Goal: Submit feedback/report problem: Submit feedback/report problem

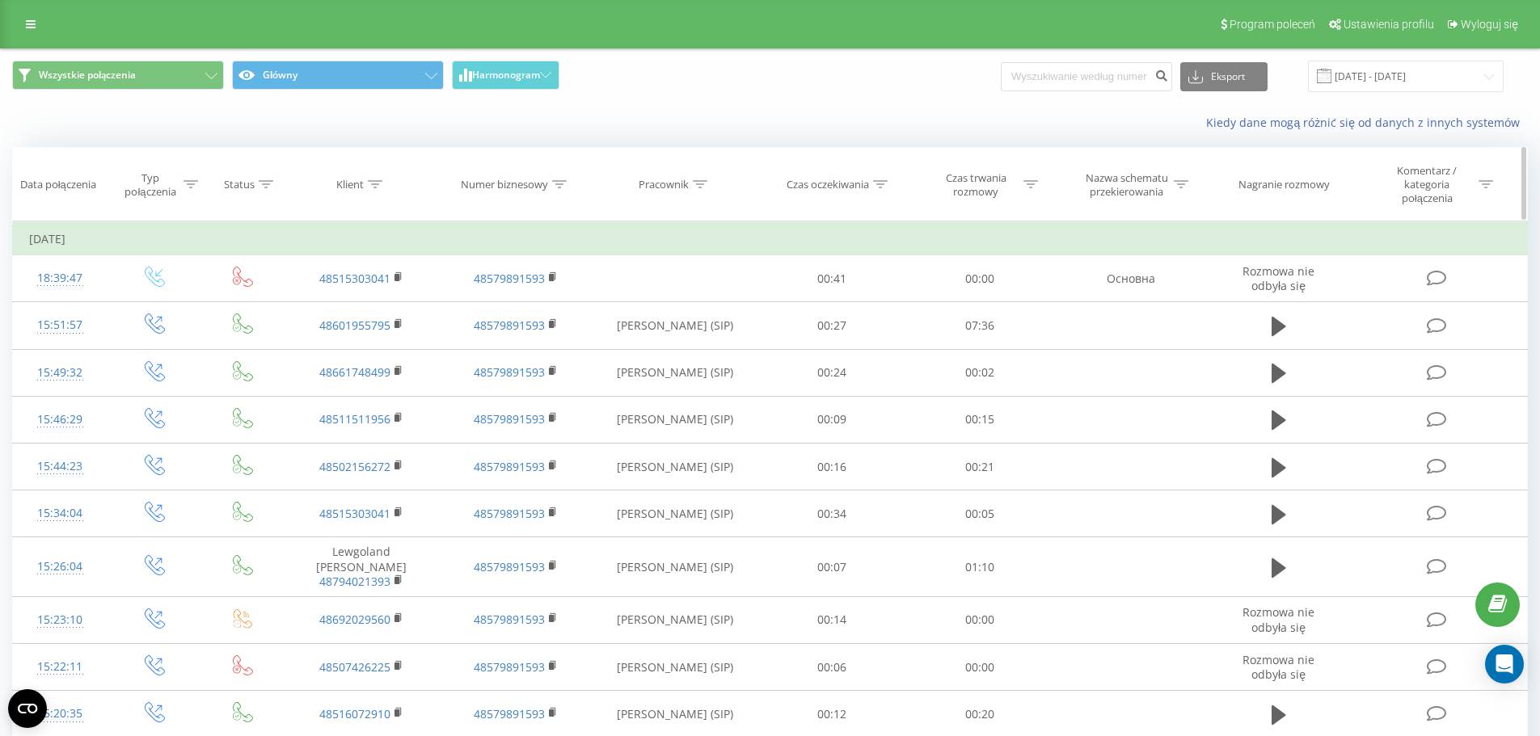
click at [696, 180] on icon at bounding box center [700, 184] width 15 height 8
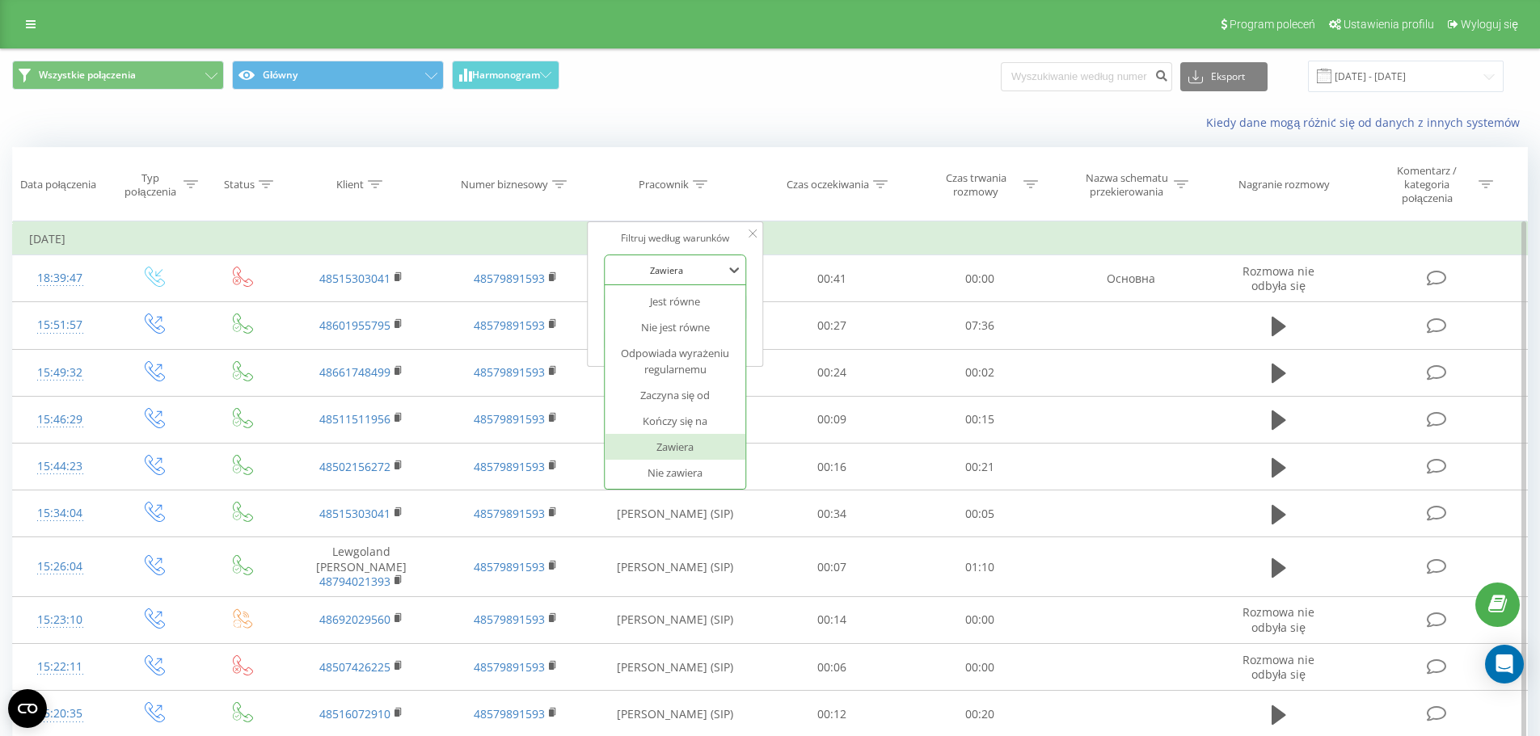
click at [718, 269] on div at bounding box center [666, 270] width 115 height 15
click at [718, 268] on div at bounding box center [666, 270] width 115 height 15
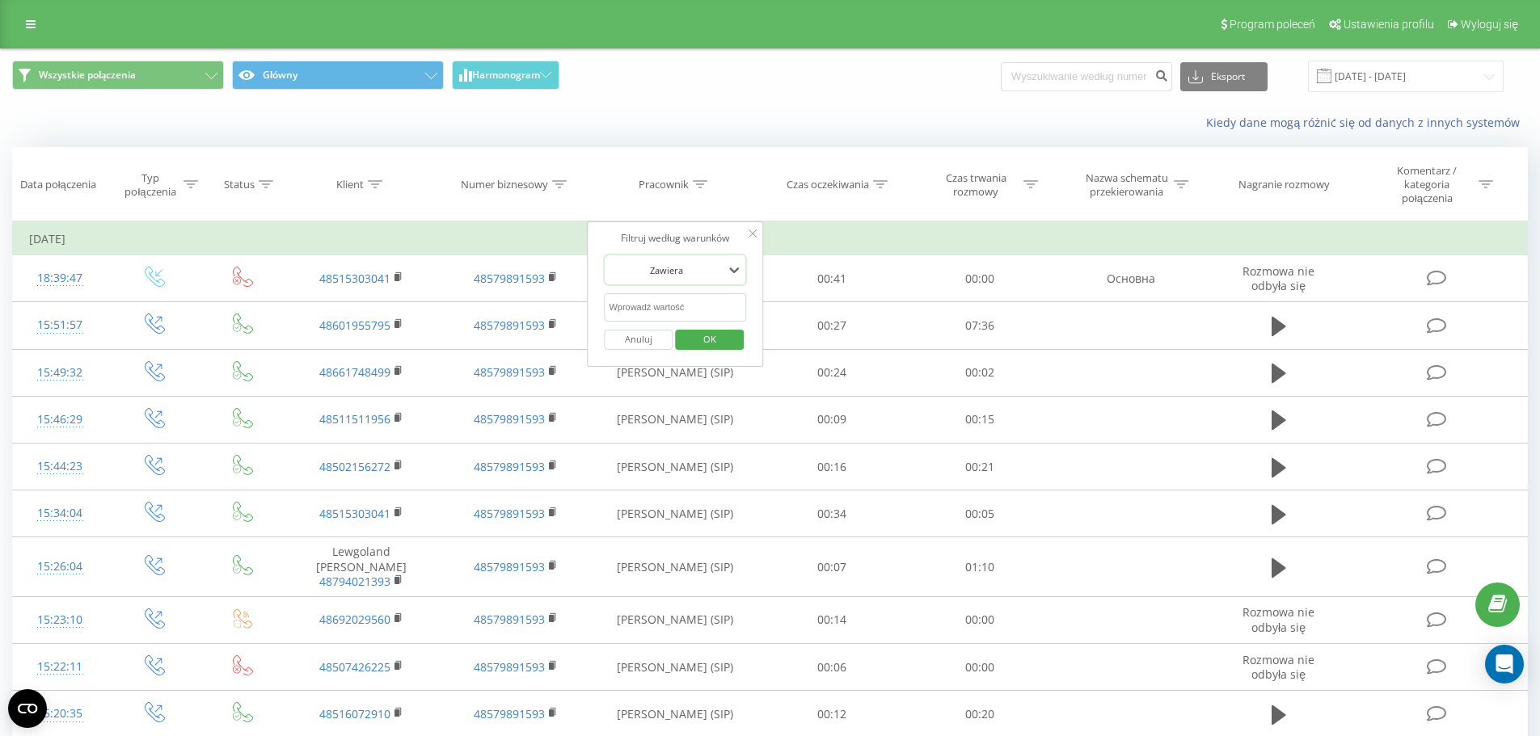
click at [753, 95] on div "Wszystkie połączenia Główny Harmonogram Eksport .csv .xls .xlsx 01.07.2025 - 01…" at bounding box center [770, 76] width 1538 height 54
click at [1484, 185] on icon at bounding box center [1485, 184] width 15 height 8
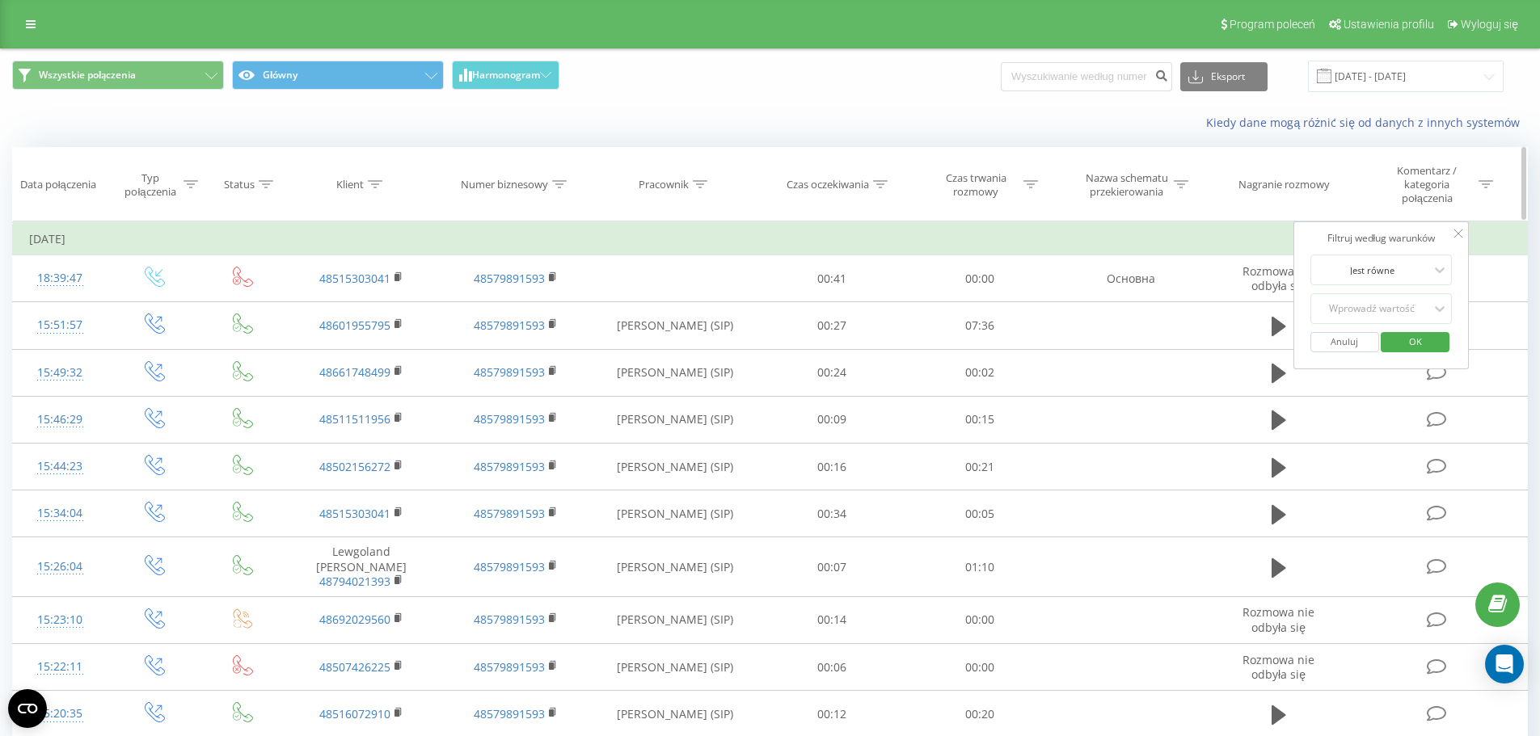
drag, startPoint x: 1484, startPoint y: 185, endPoint x: 1477, endPoint y: 179, distance: 9.7
click at [1481, 184] on icon at bounding box center [1485, 184] width 15 height 8
click at [1181, 183] on icon at bounding box center [1181, 184] width 15 height 8
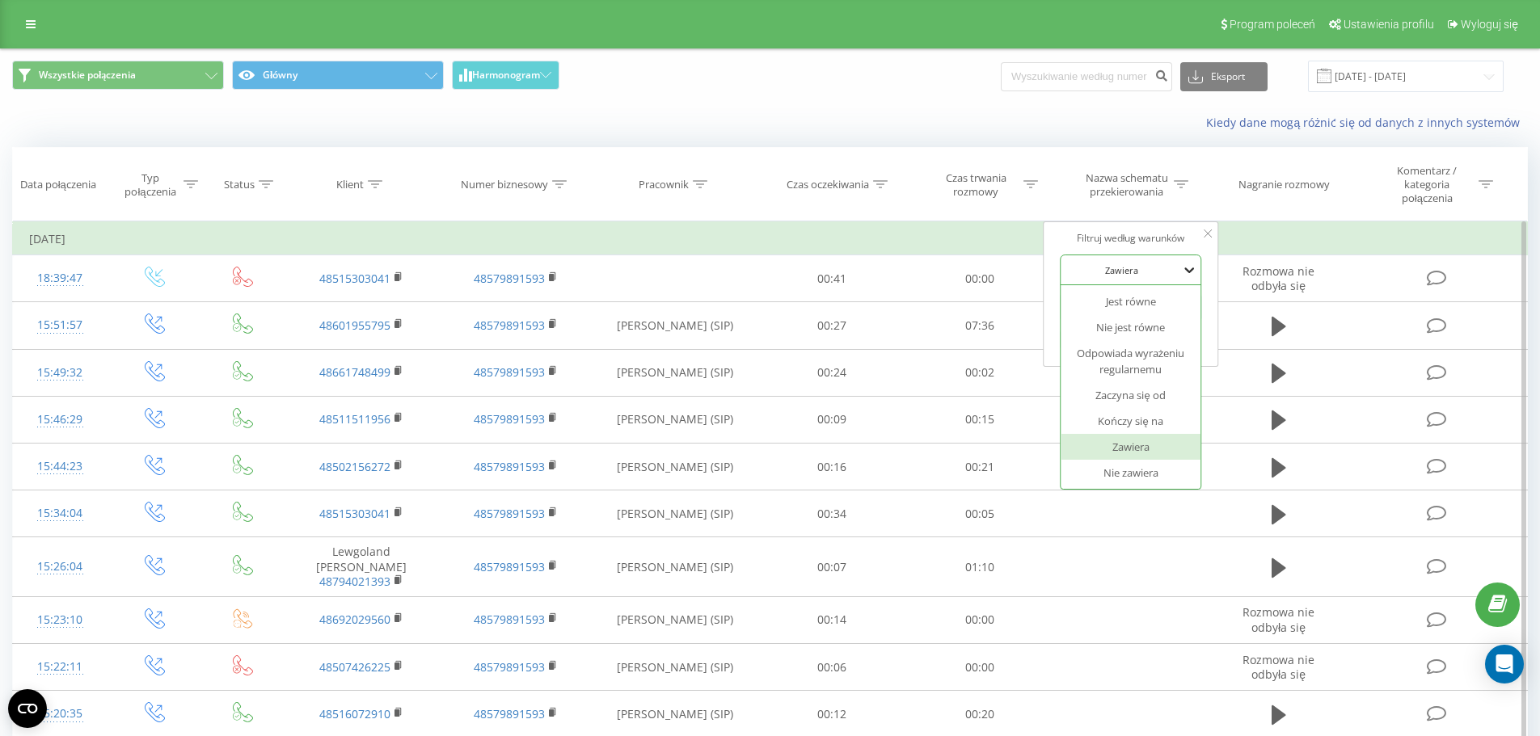
click at [1191, 272] on icon at bounding box center [1189, 270] width 16 height 16
click at [1043, 136] on div "Kiedy dane mogą różnić się od danych z innych systemów" at bounding box center [770, 122] width 1538 height 39
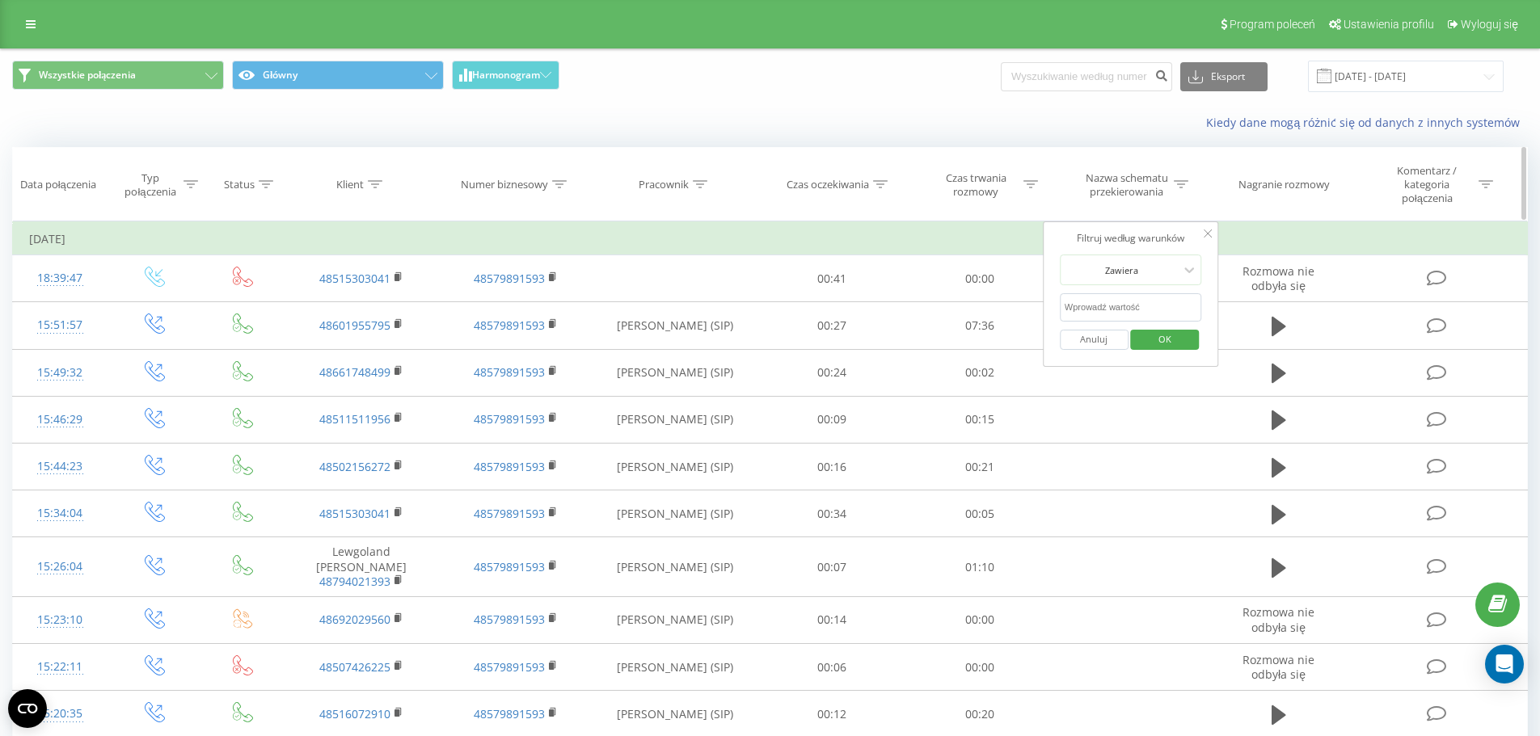
click at [266, 183] on icon at bounding box center [266, 184] width 15 height 8
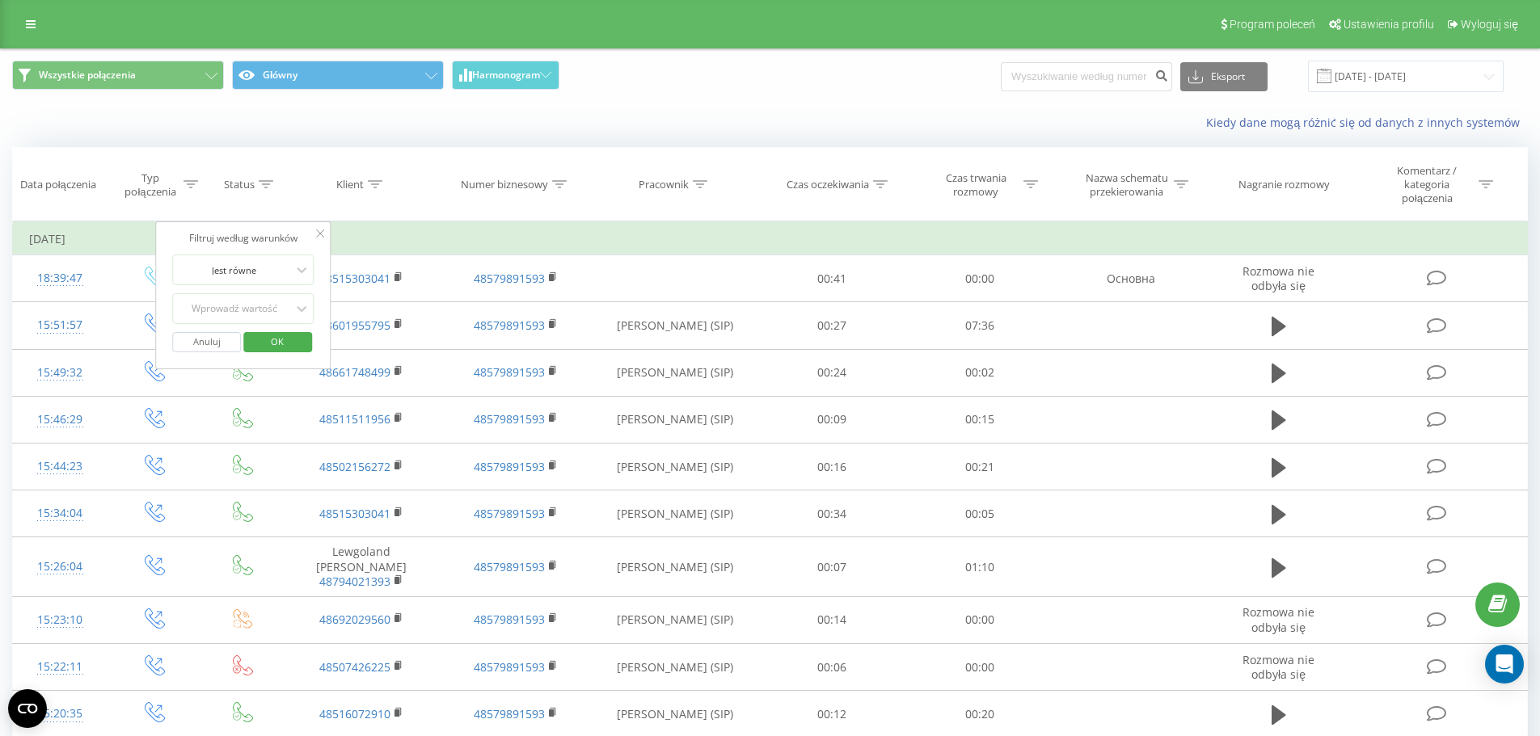
click at [333, 138] on div "Kiedy dane mogą różnić się od danych z innych systemów" at bounding box center [770, 122] width 1538 height 39
click at [377, 183] on icon at bounding box center [375, 184] width 15 height 8
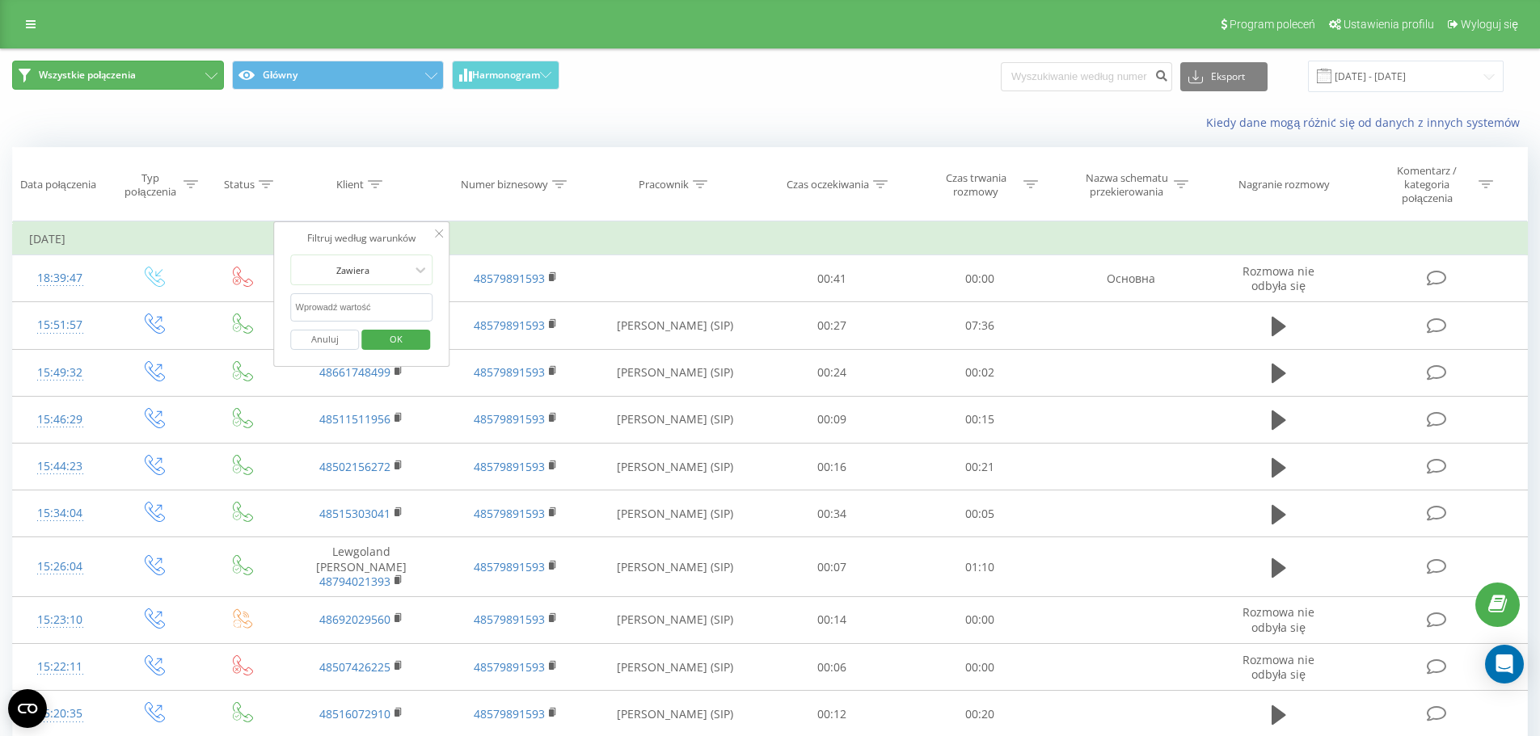
click at [89, 79] on span "Wszystkie połączenia" at bounding box center [87, 75] width 97 height 13
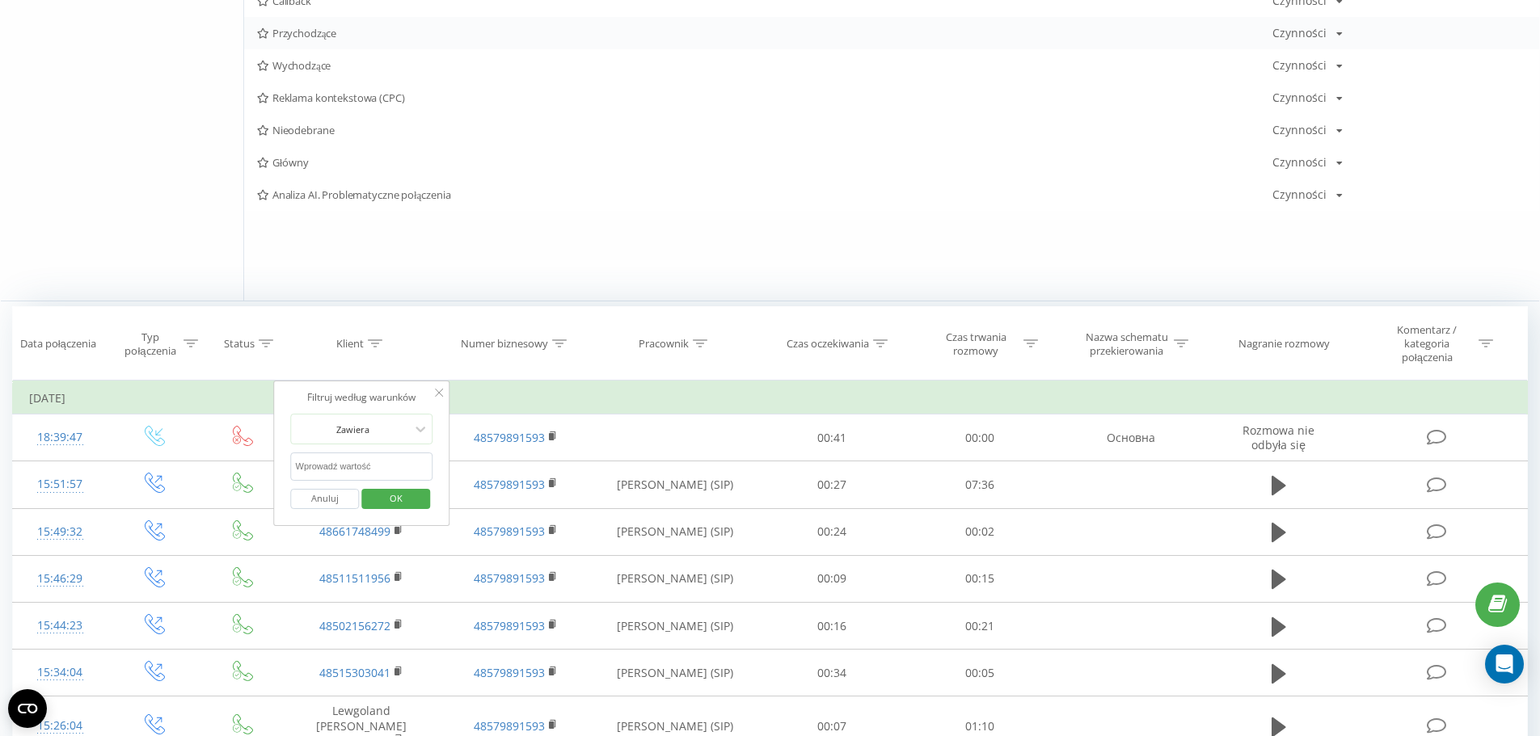
scroll to position [404, 0]
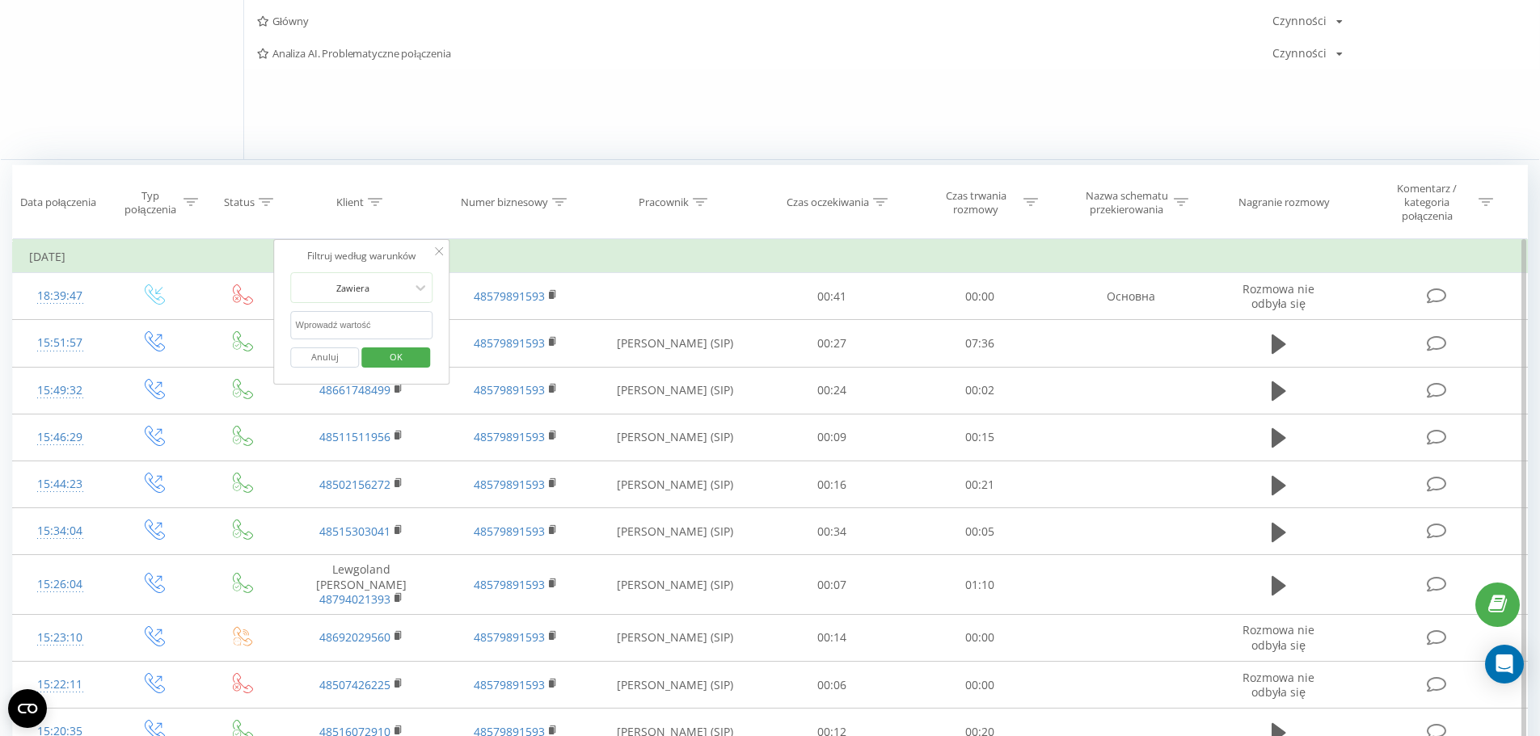
click at [440, 249] on icon at bounding box center [439, 251] width 8 height 8
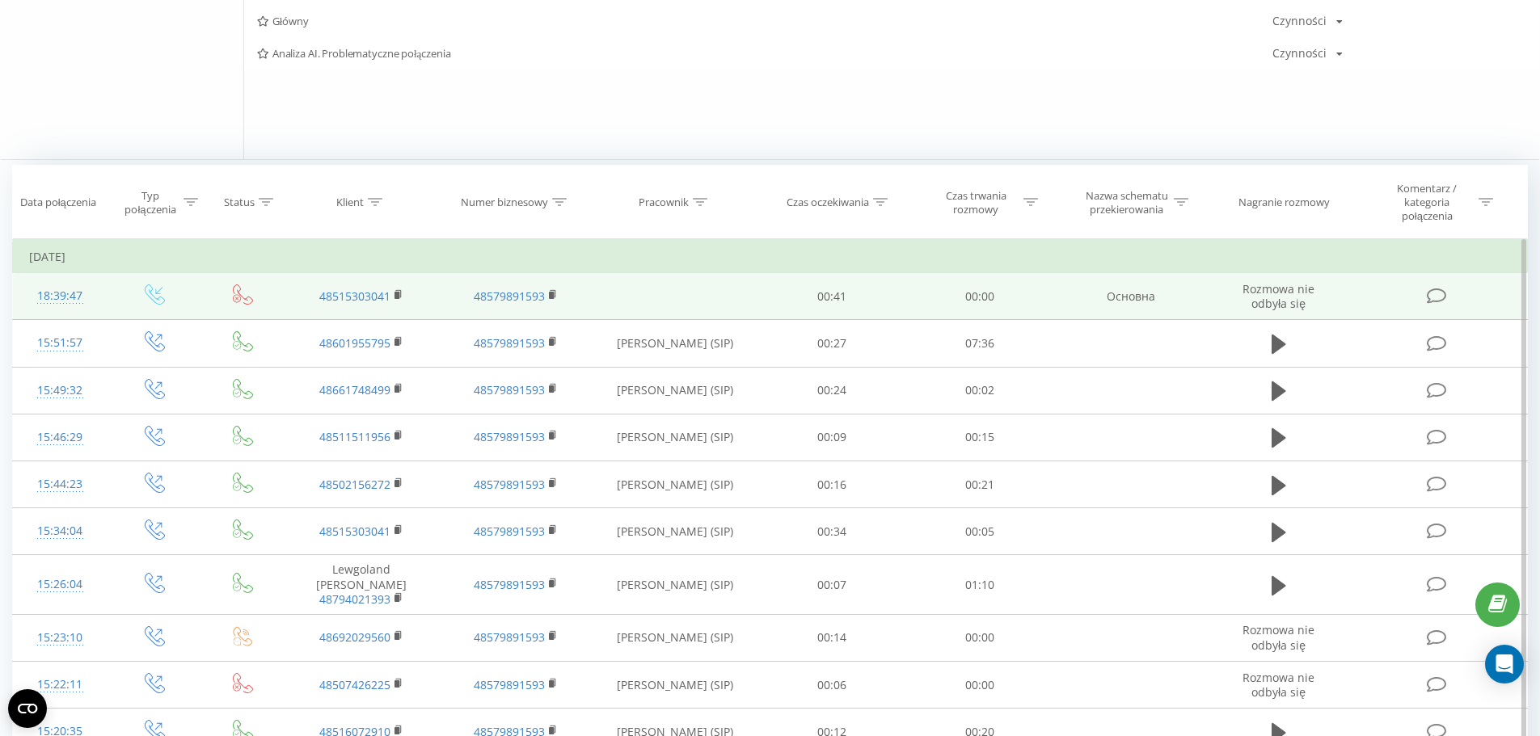
click at [1138, 302] on td "Основна" at bounding box center [1130, 296] width 154 height 47
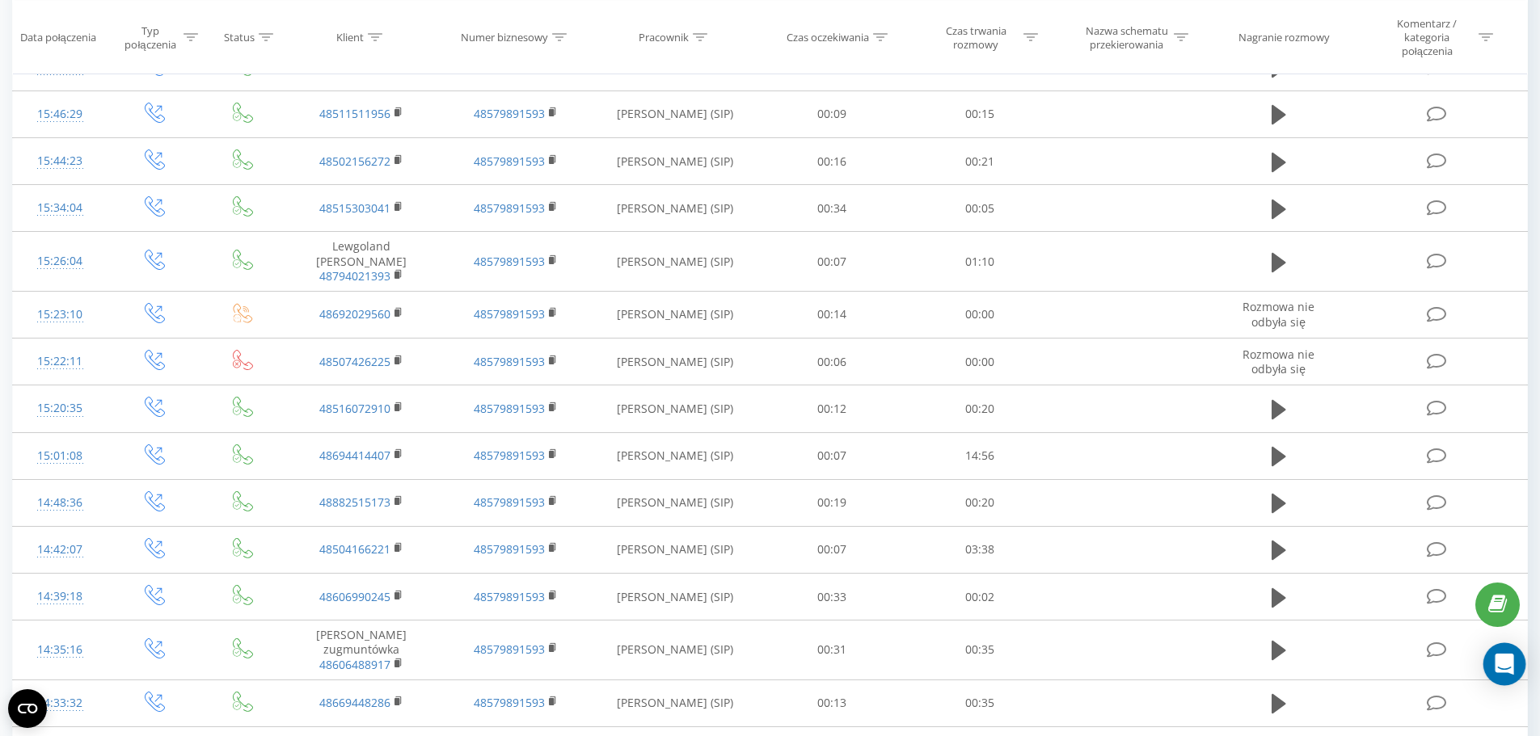
click at [1507, 668] on icon "Open Intercom Messenger" at bounding box center [1504, 664] width 21 height 21
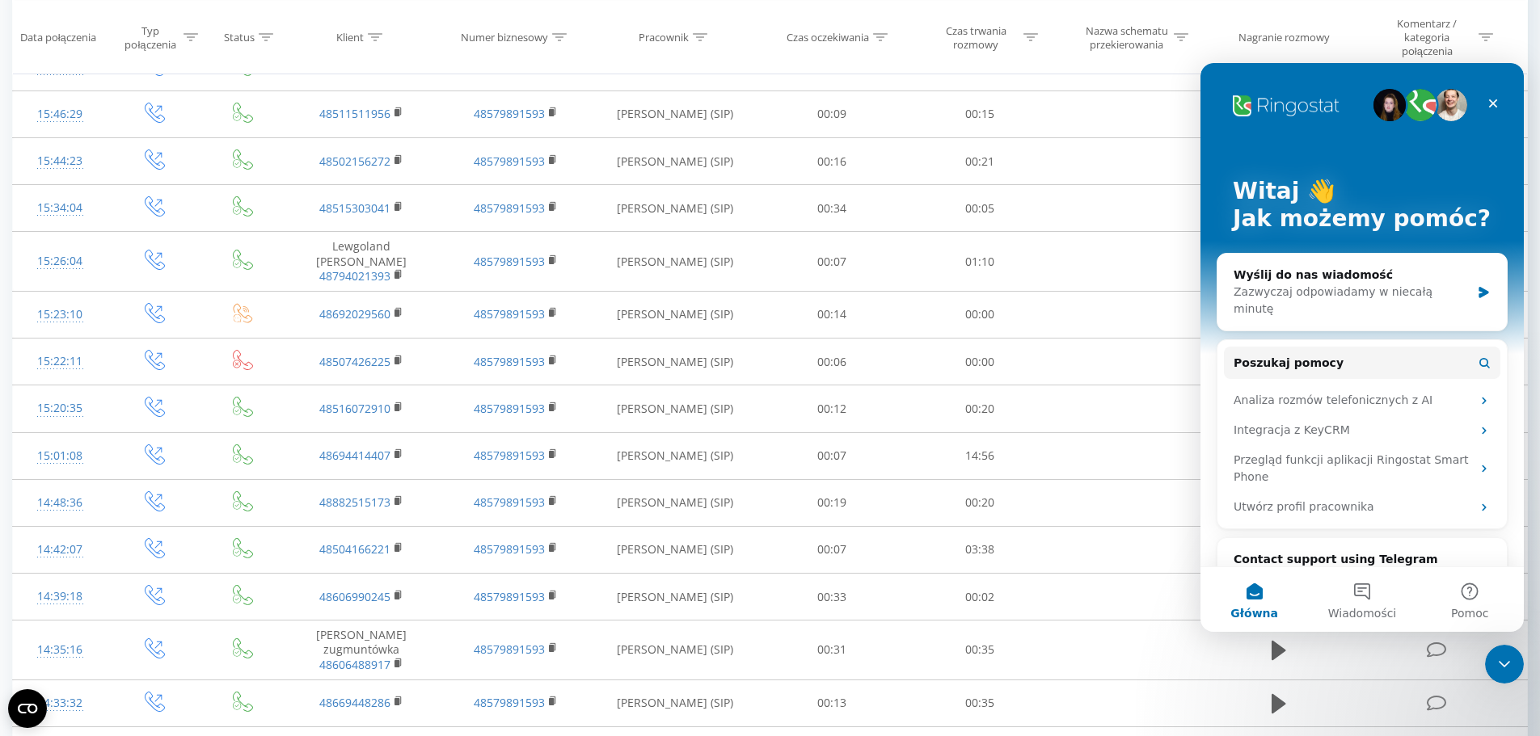
scroll to position [0, 0]
click at [1359, 598] on button "1 Wiadomości" at bounding box center [1361, 599] width 107 height 65
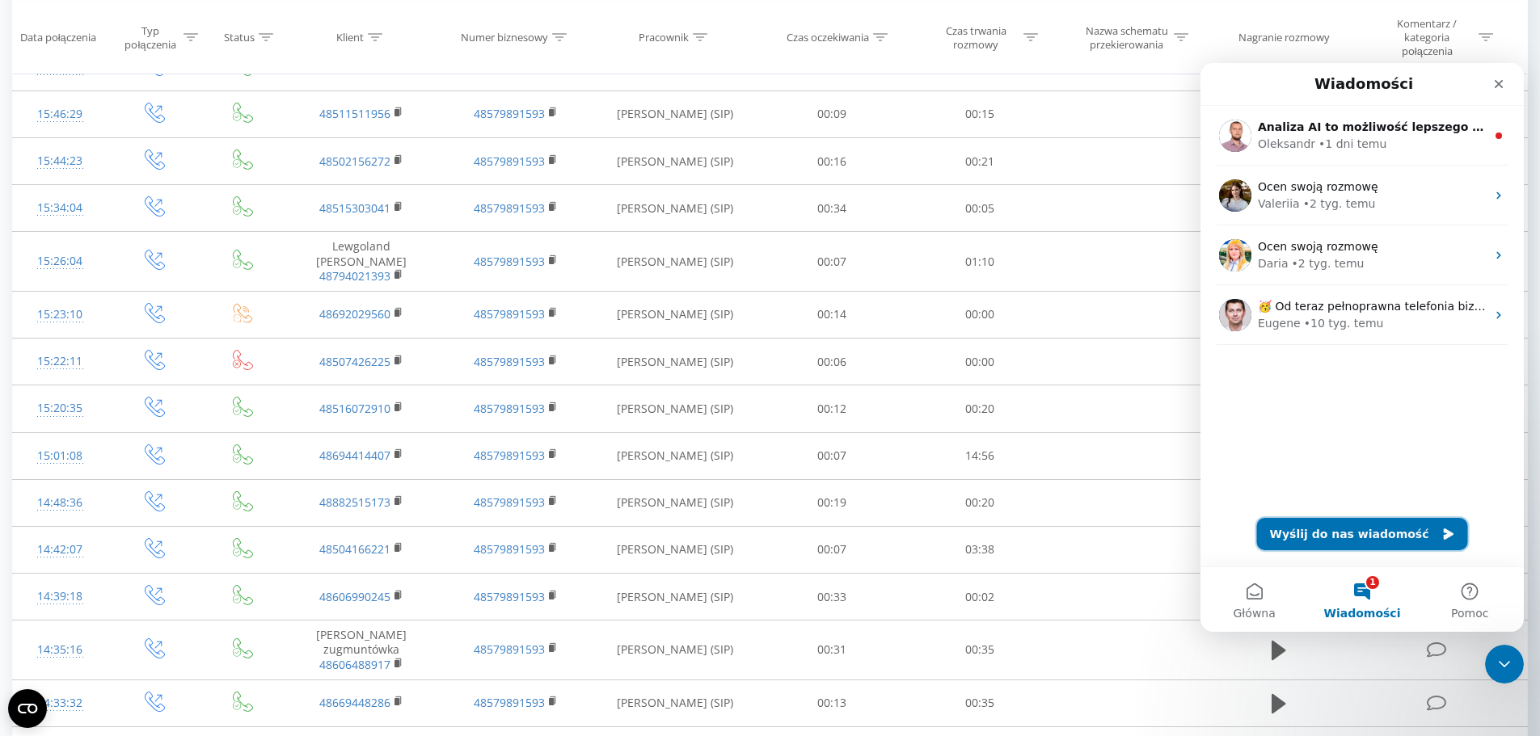
click at [1367, 524] on button "Wyślij do nas wiadomość" at bounding box center [1362, 534] width 211 height 32
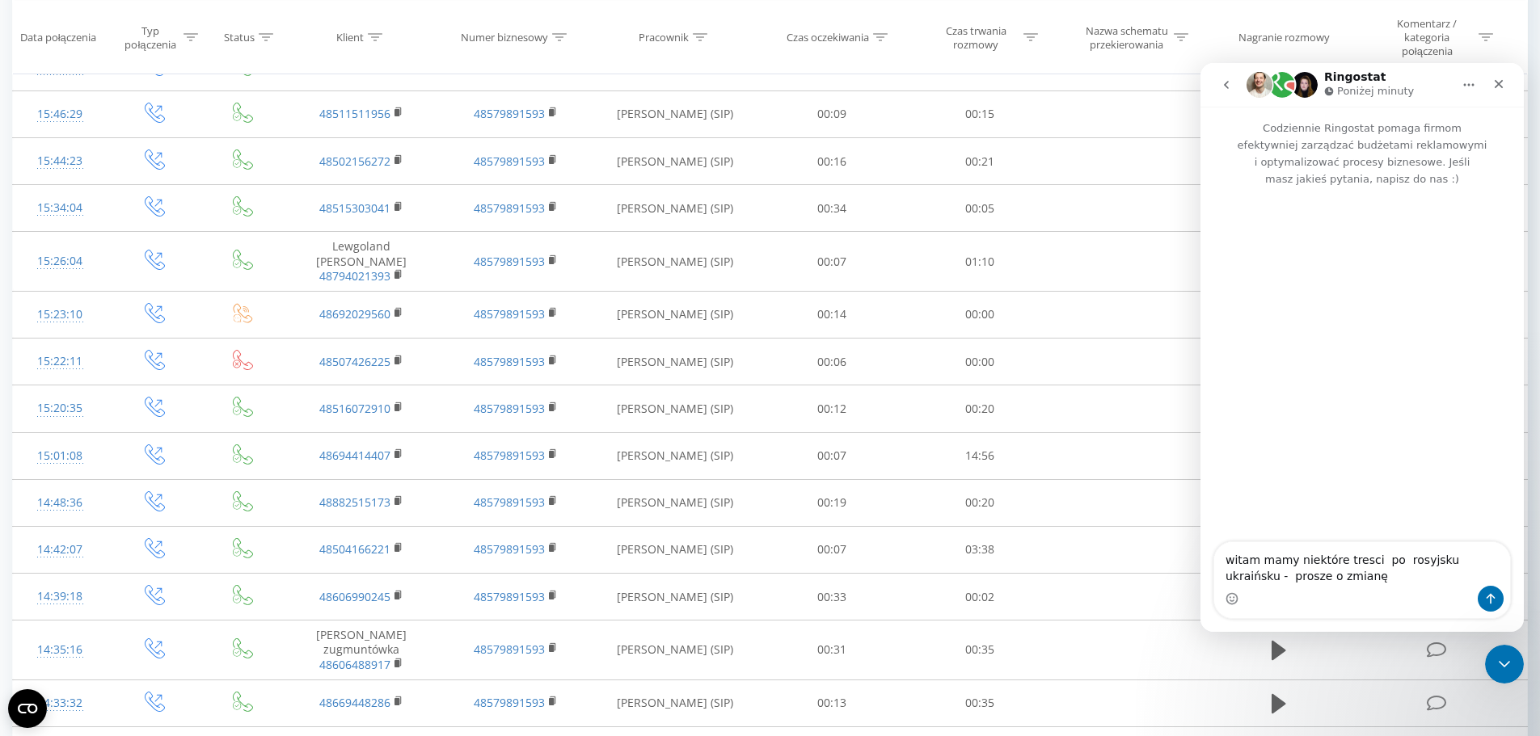
click at [1363, 564] on textarea "witam mamy niektóre tresci po rosyjsku ukraińsku - prosze o zmianę" at bounding box center [1362, 564] width 296 height 44
type textarea "witam mamy niektóre tresci w systemie po rosyjsku ukraińsku - prosze o zmianę"
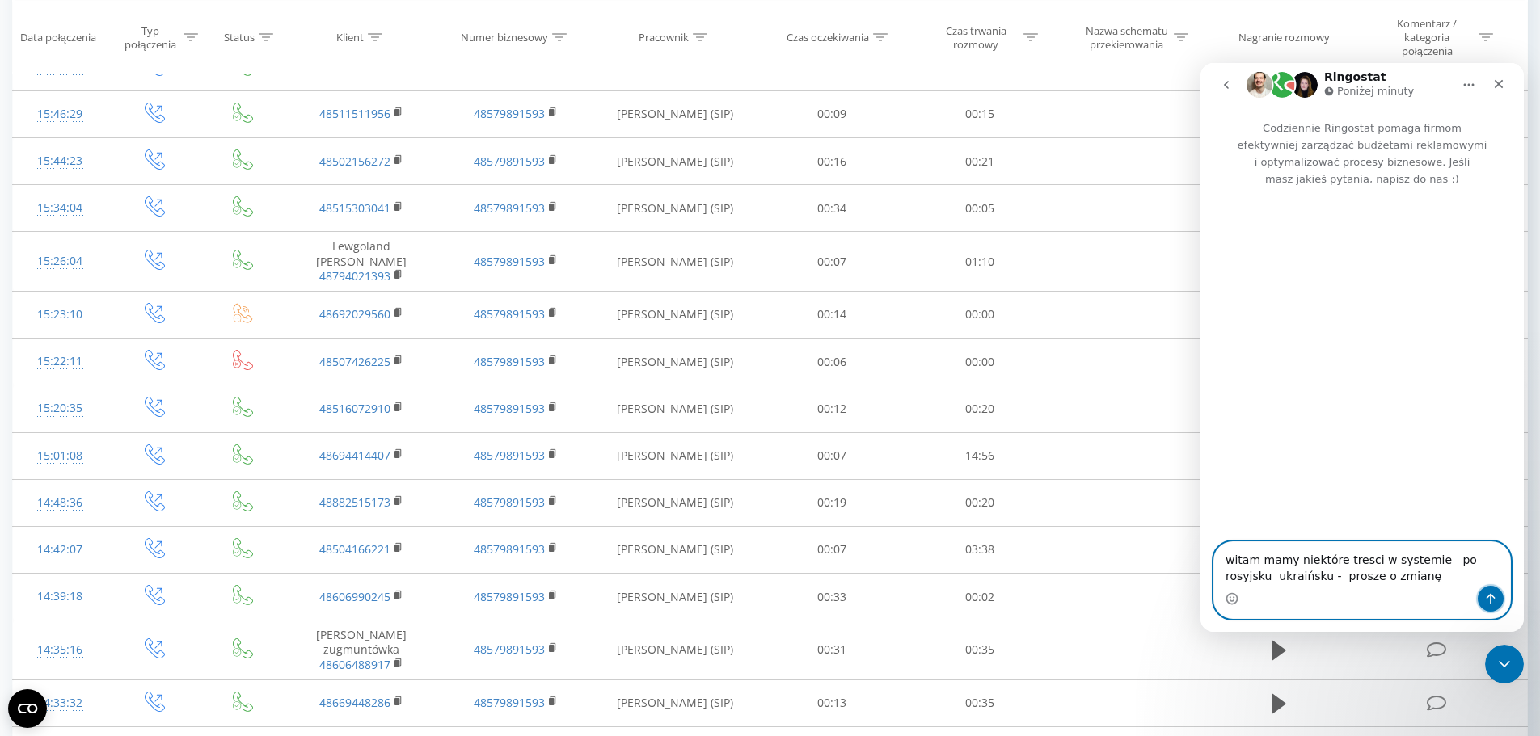
drag, startPoint x: 1486, startPoint y: 601, endPoint x: 1473, endPoint y: 598, distance: 13.3
click at [1486, 600] on icon "Wyślij wiadomość…" at bounding box center [1490, 598] width 13 height 13
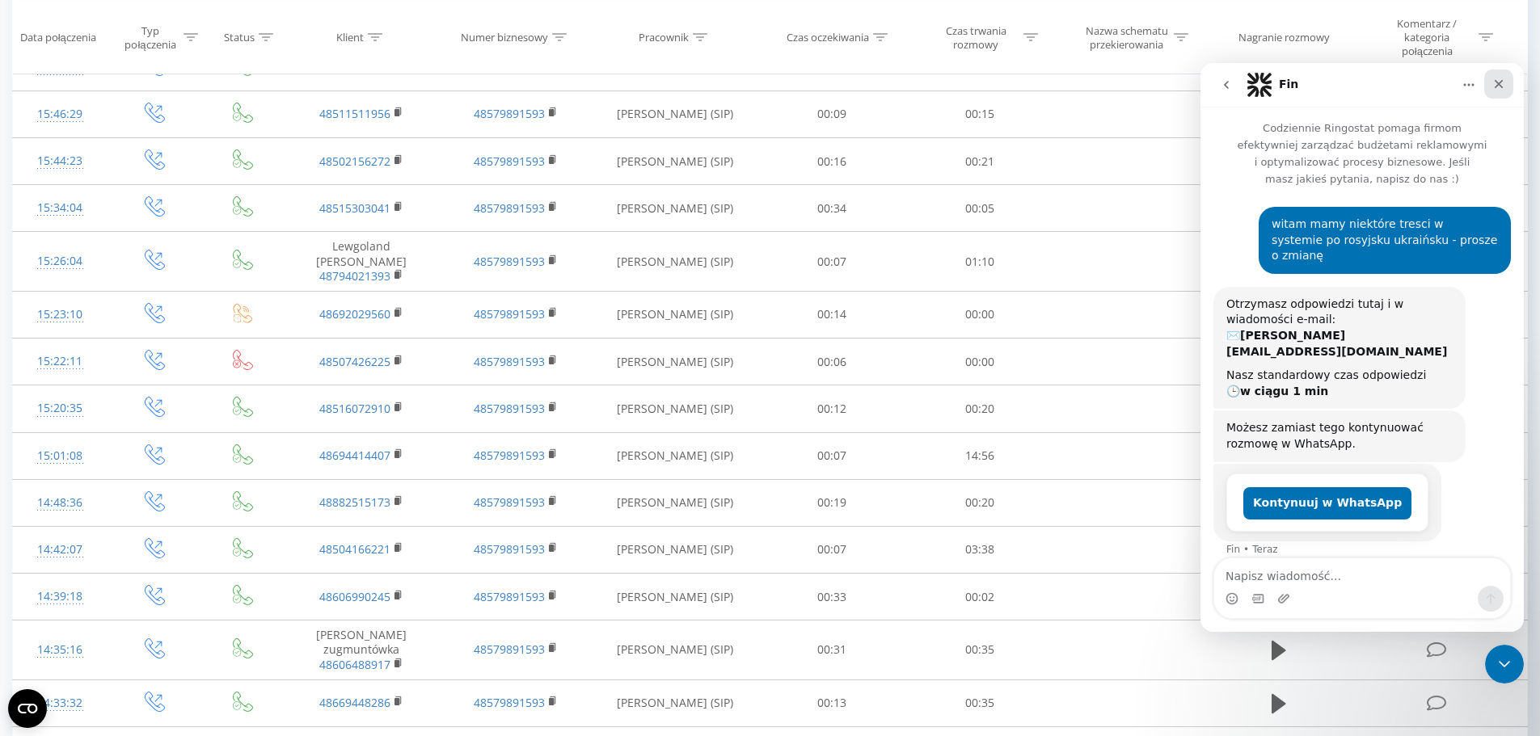
click at [1487, 82] on div "Zamknij" at bounding box center [1498, 84] width 29 height 29
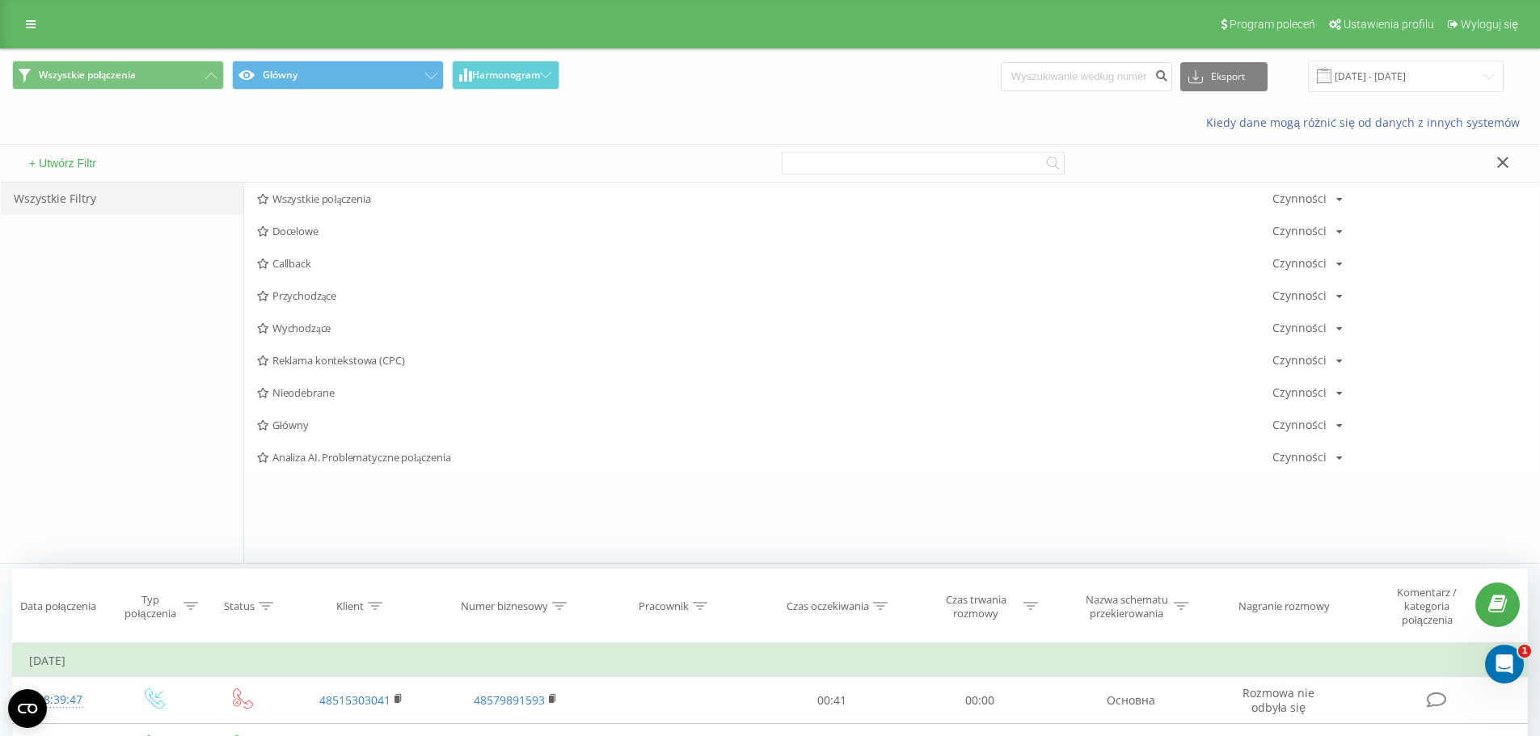
click at [1509, 161] on button at bounding box center [1502, 163] width 23 height 17
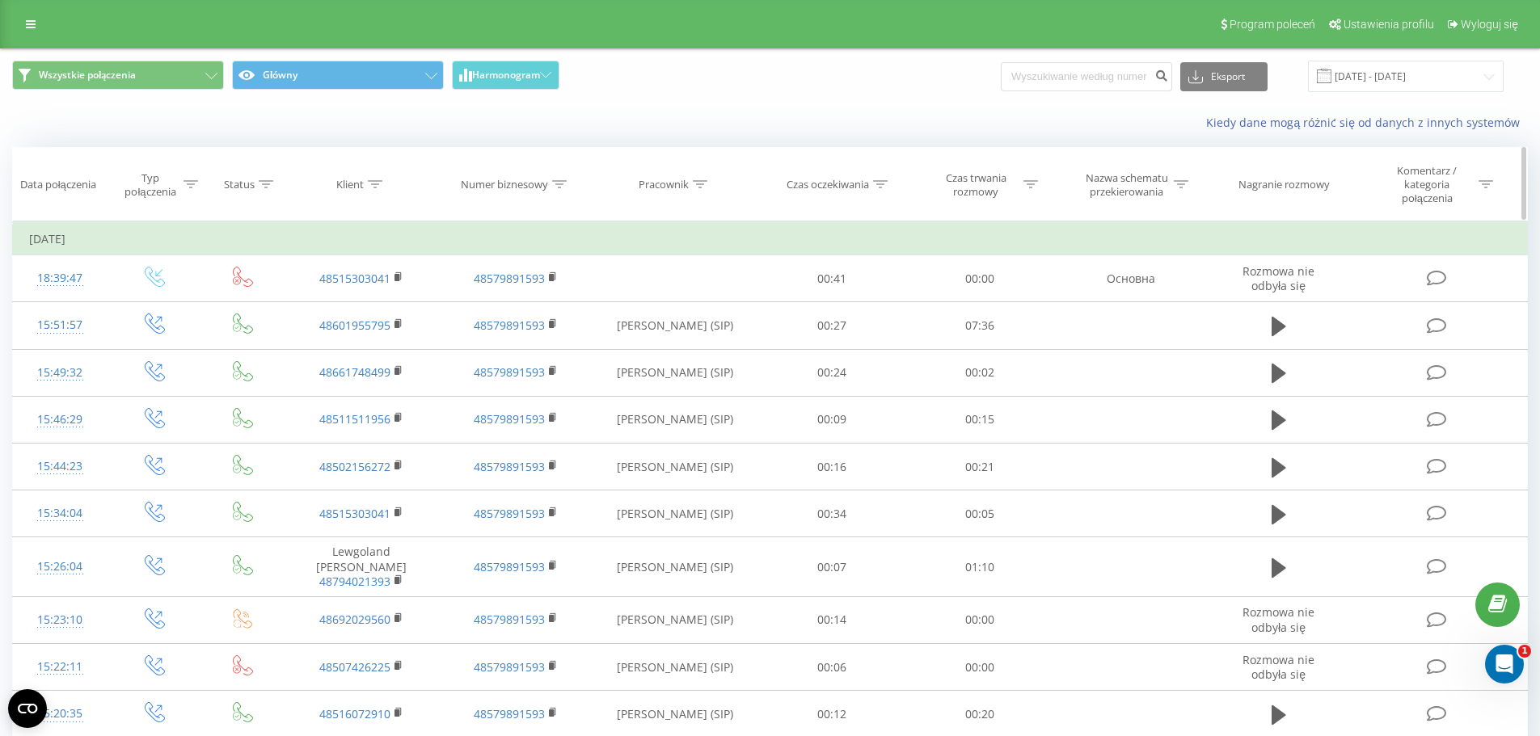
click at [261, 184] on icon at bounding box center [266, 184] width 15 height 8
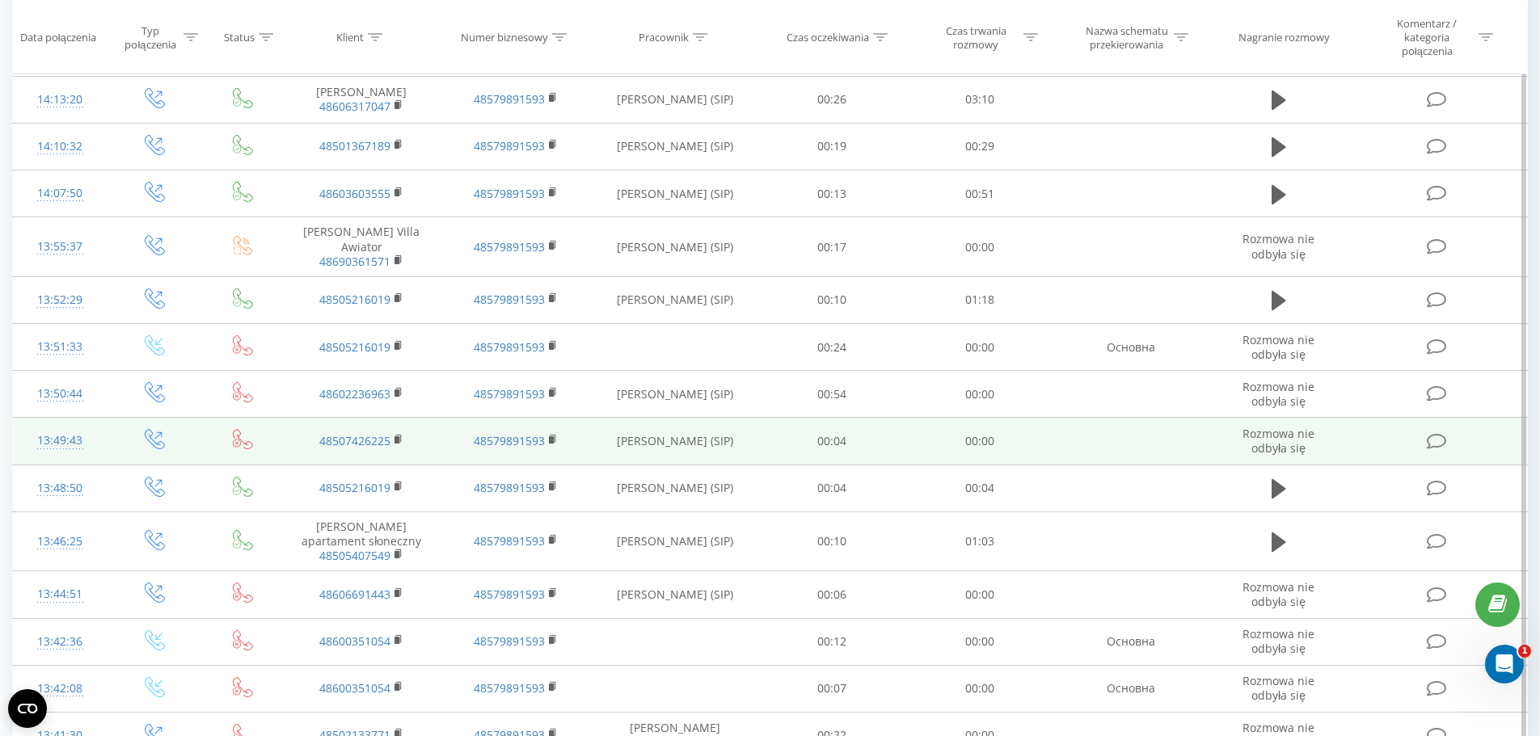
scroll to position [1251, 0]
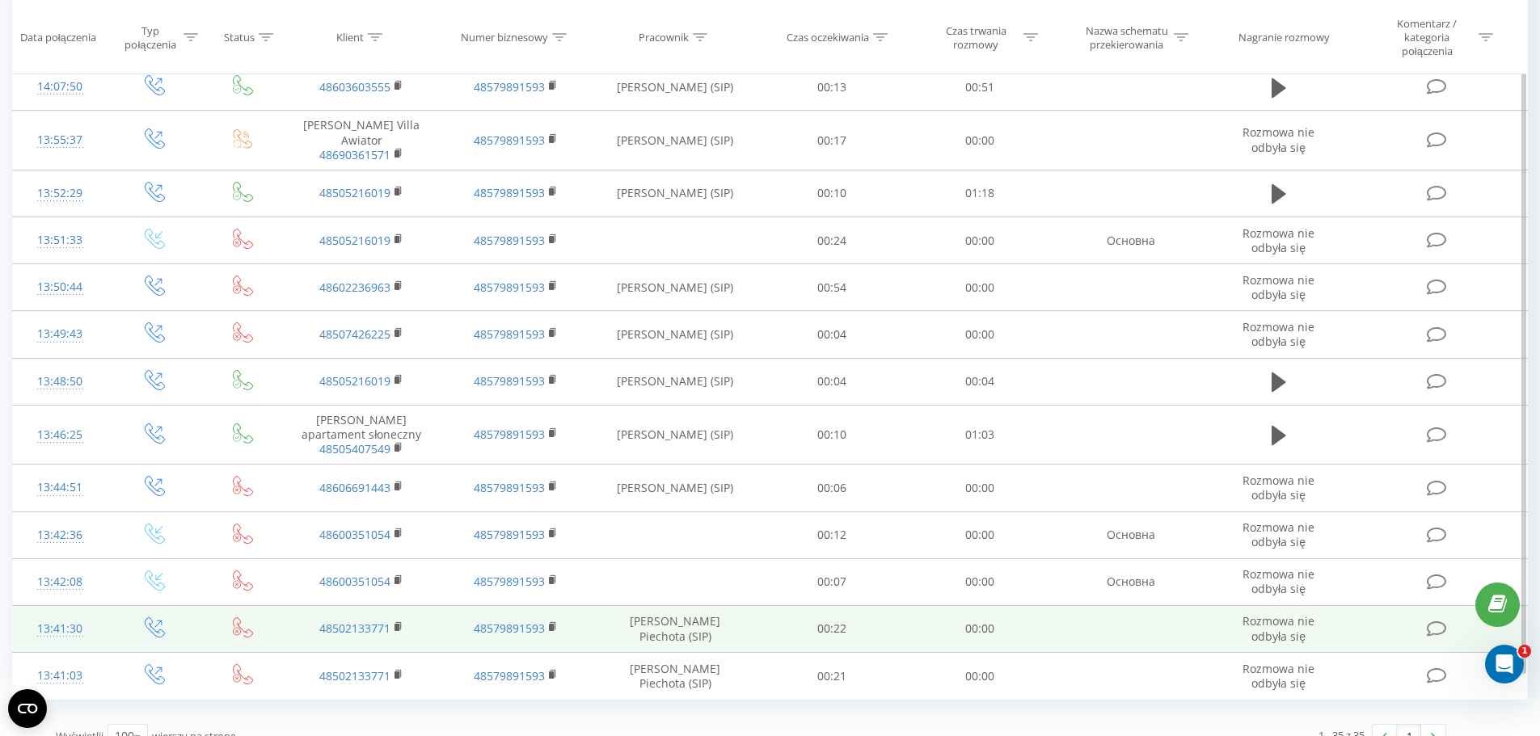
click at [681, 605] on td "[PERSON_NAME] Piechota (SIP)" at bounding box center [675, 628] width 166 height 47
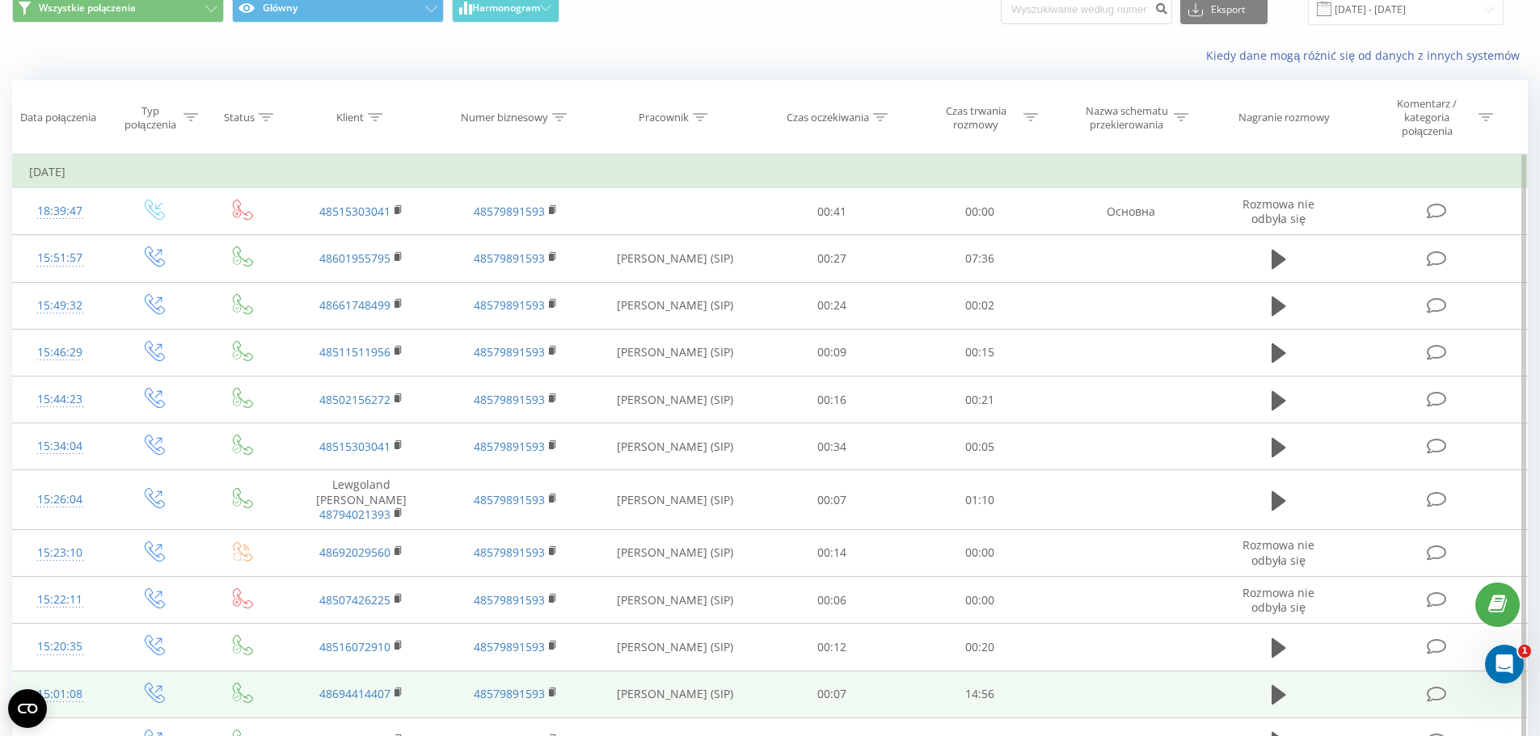
scroll to position [0, 0]
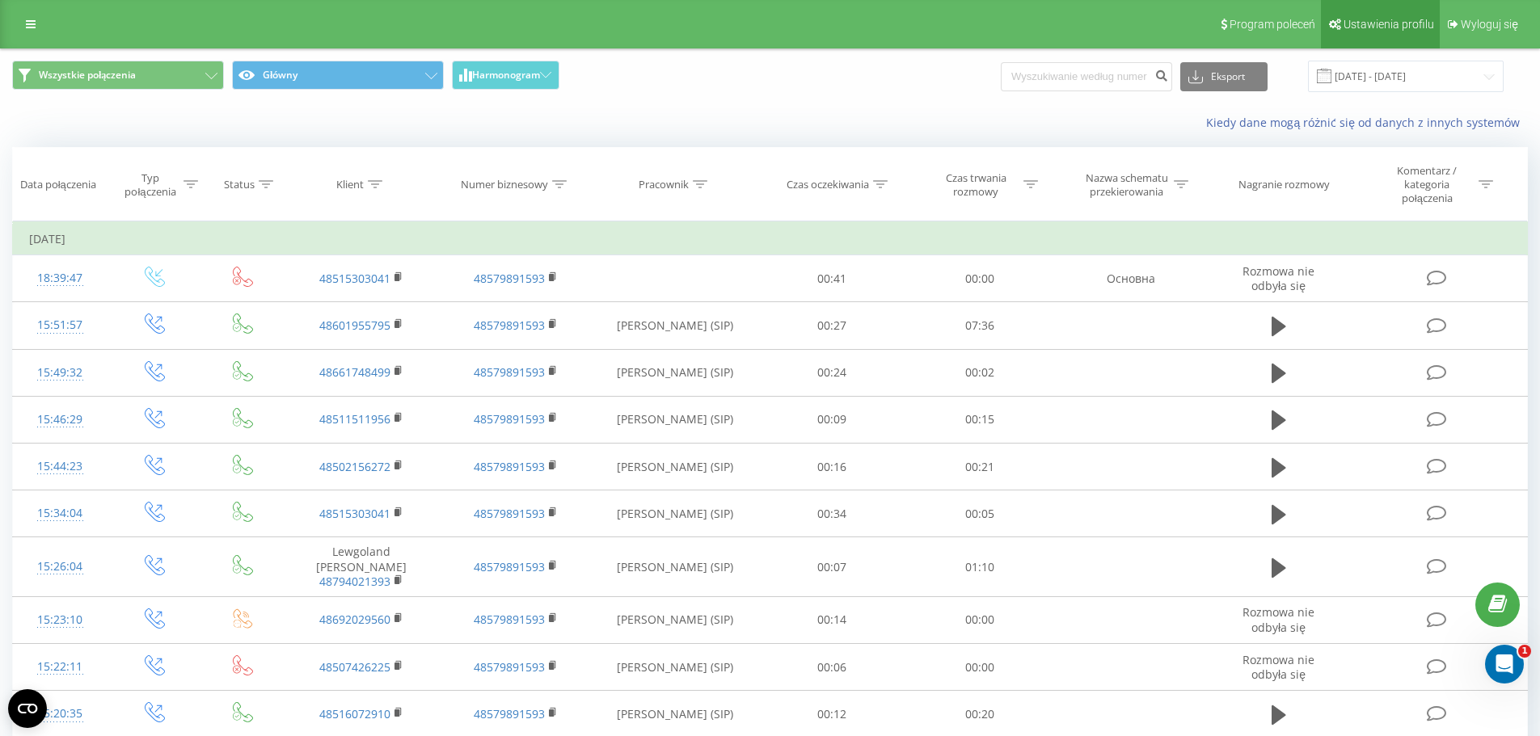
click at [1393, 23] on span "Ustawienia profilu" at bounding box center [1388, 24] width 91 height 13
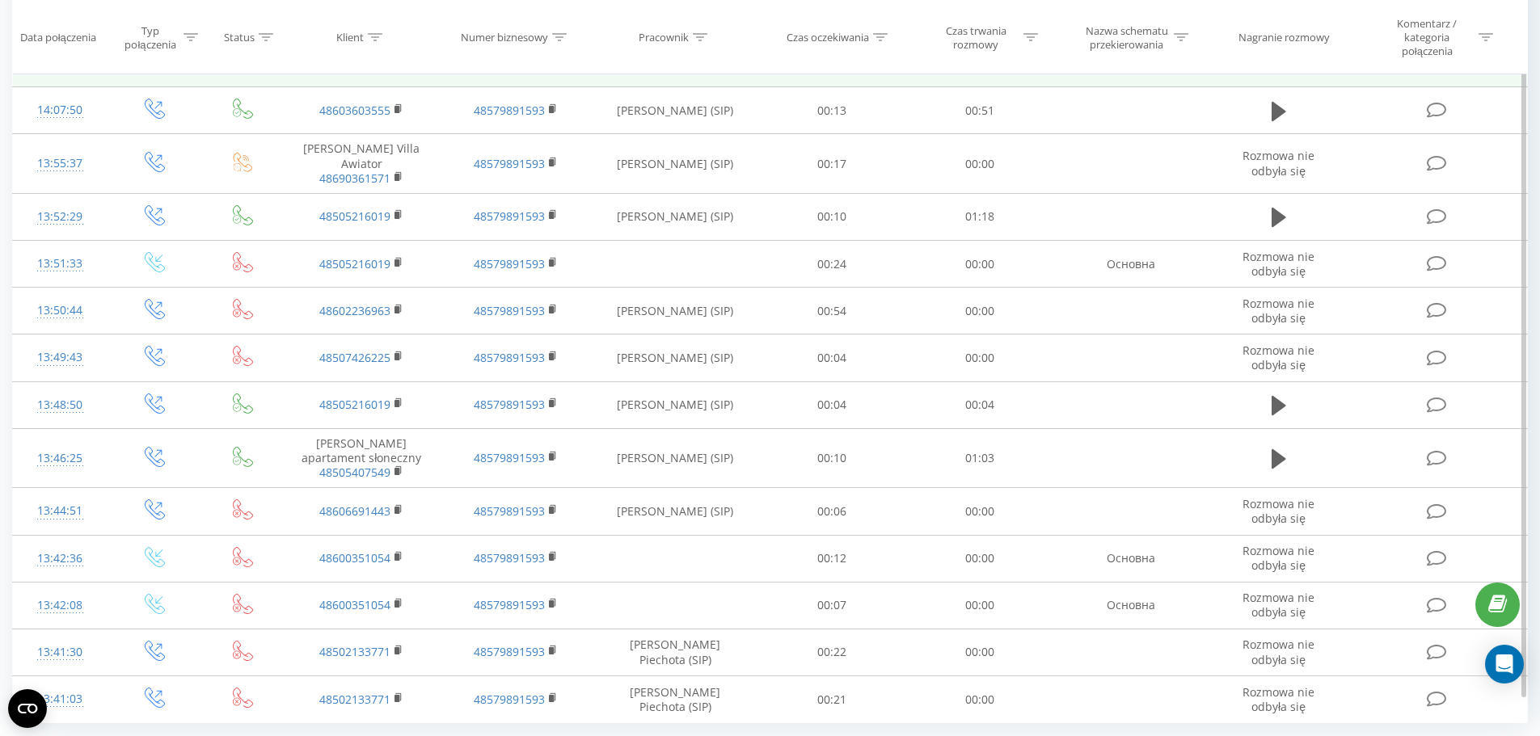
scroll to position [1251, 0]
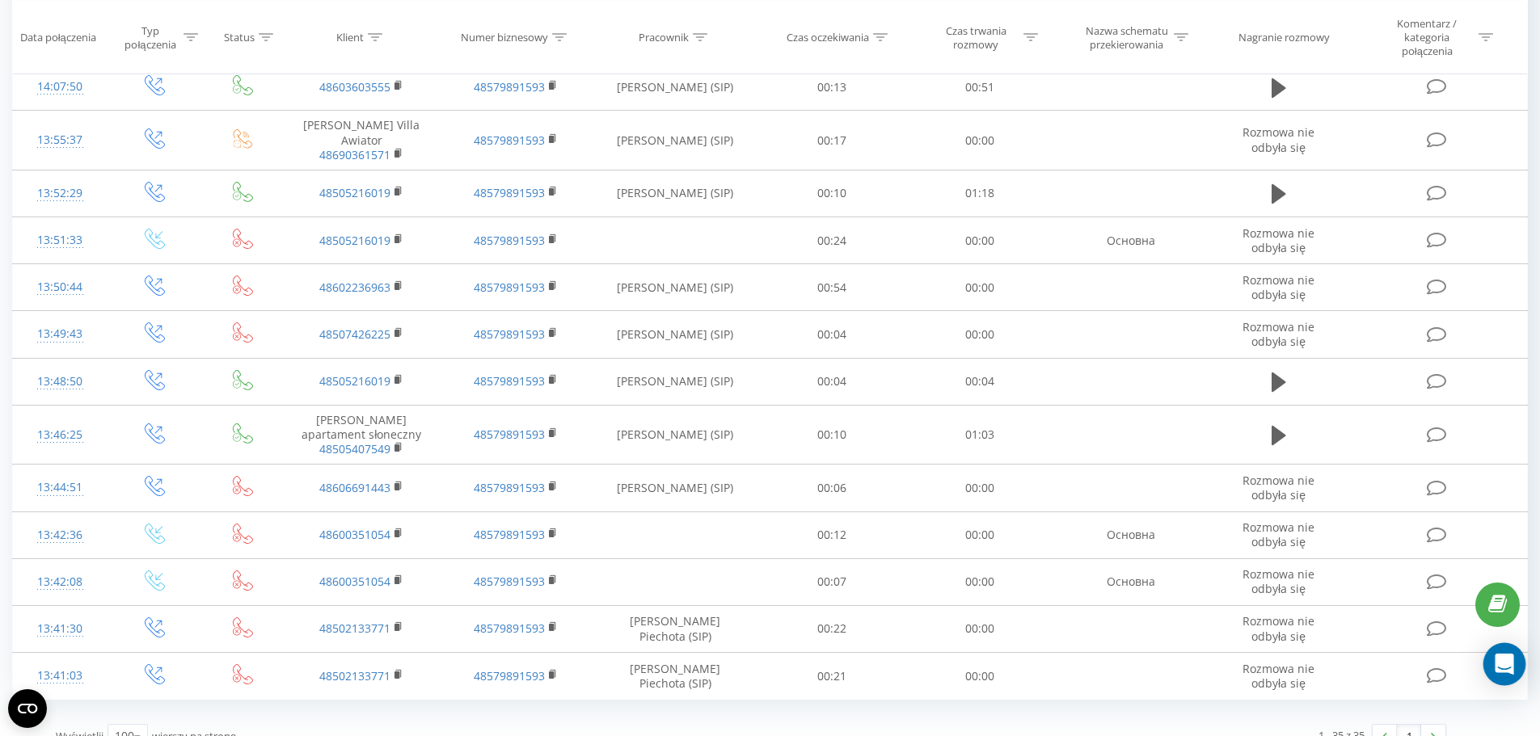
click at [1501, 664] on icon "Open Intercom Messenger" at bounding box center [1503, 664] width 19 height 21
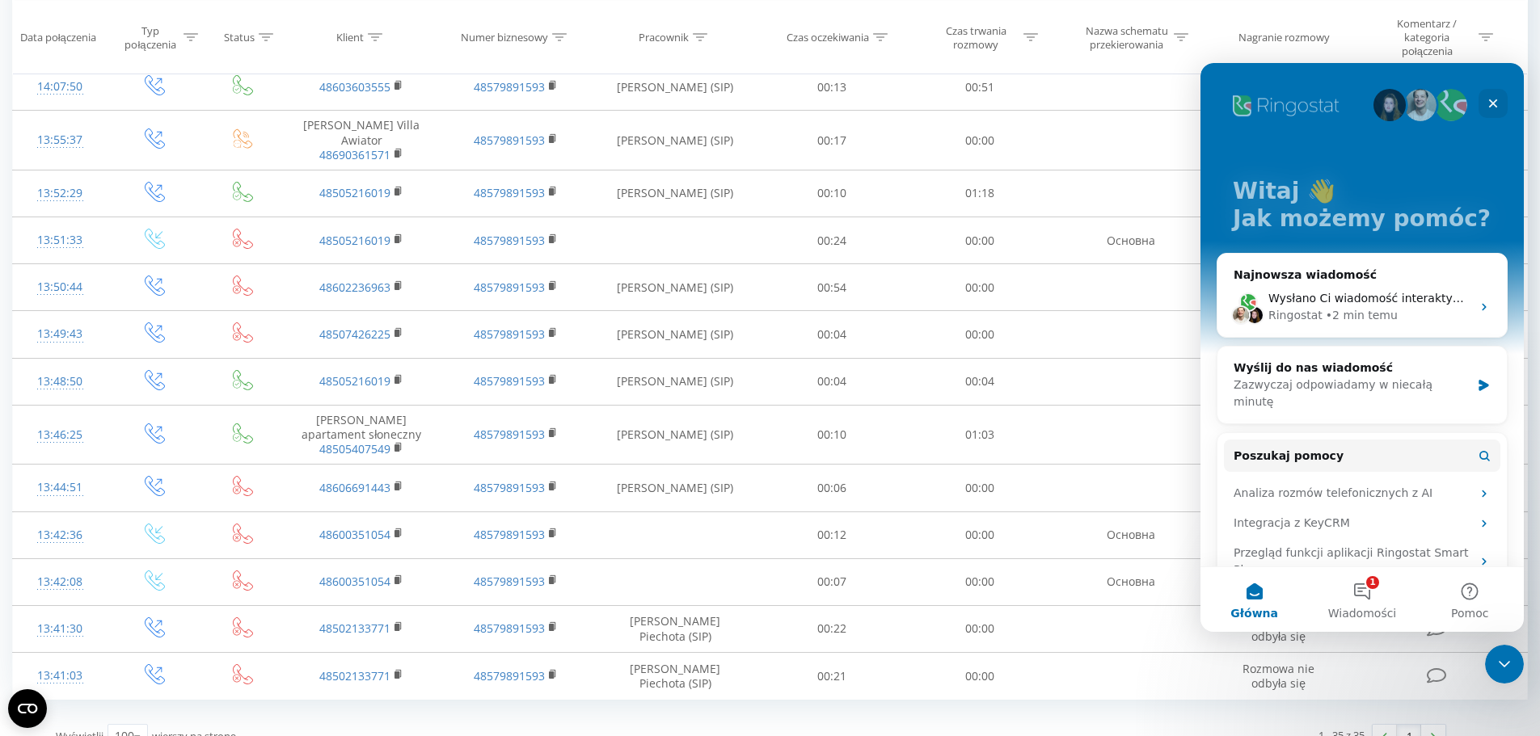
scroll to position [241, 0]
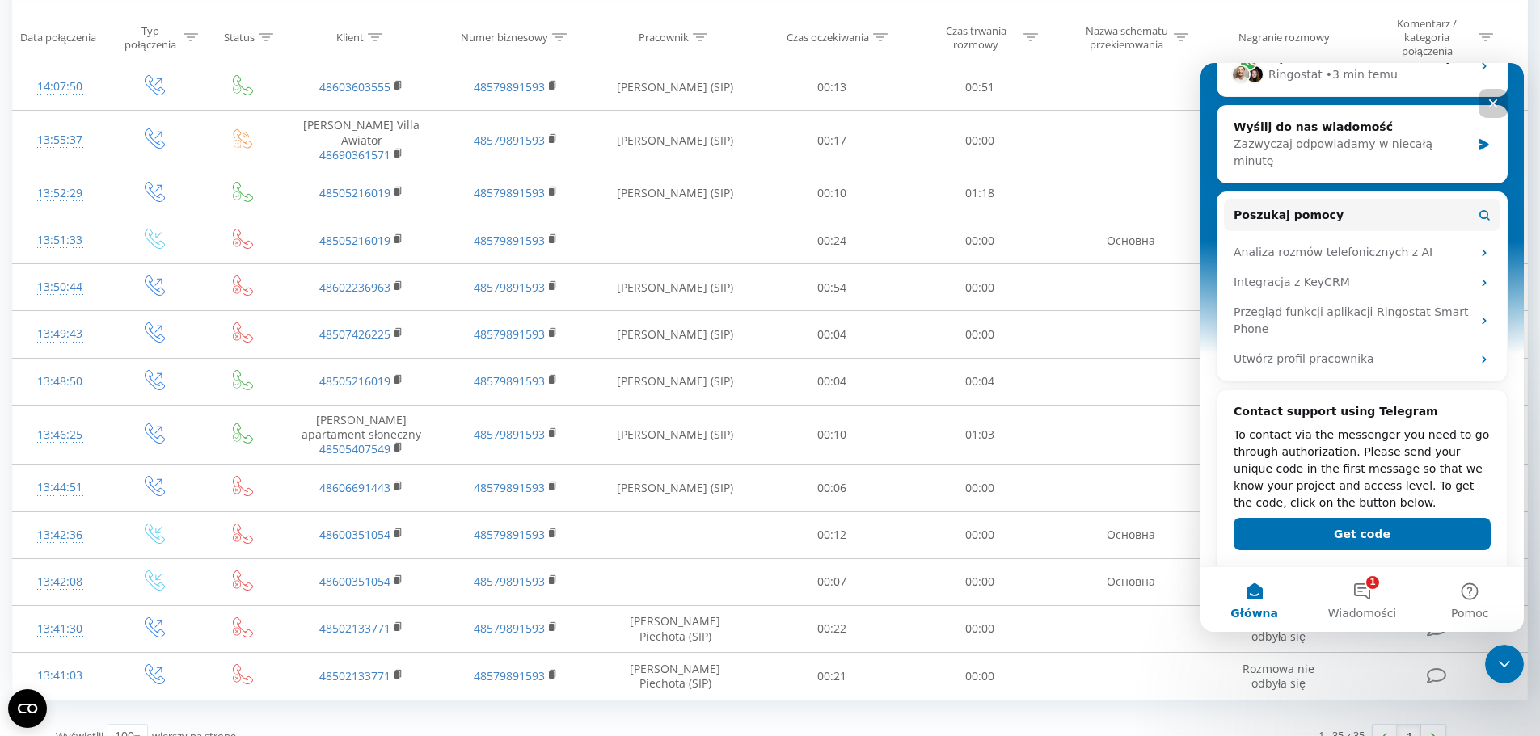
click at [1493, 97] on icon "Zamknij" at bounding box center [1492, 103] width 13 height 13
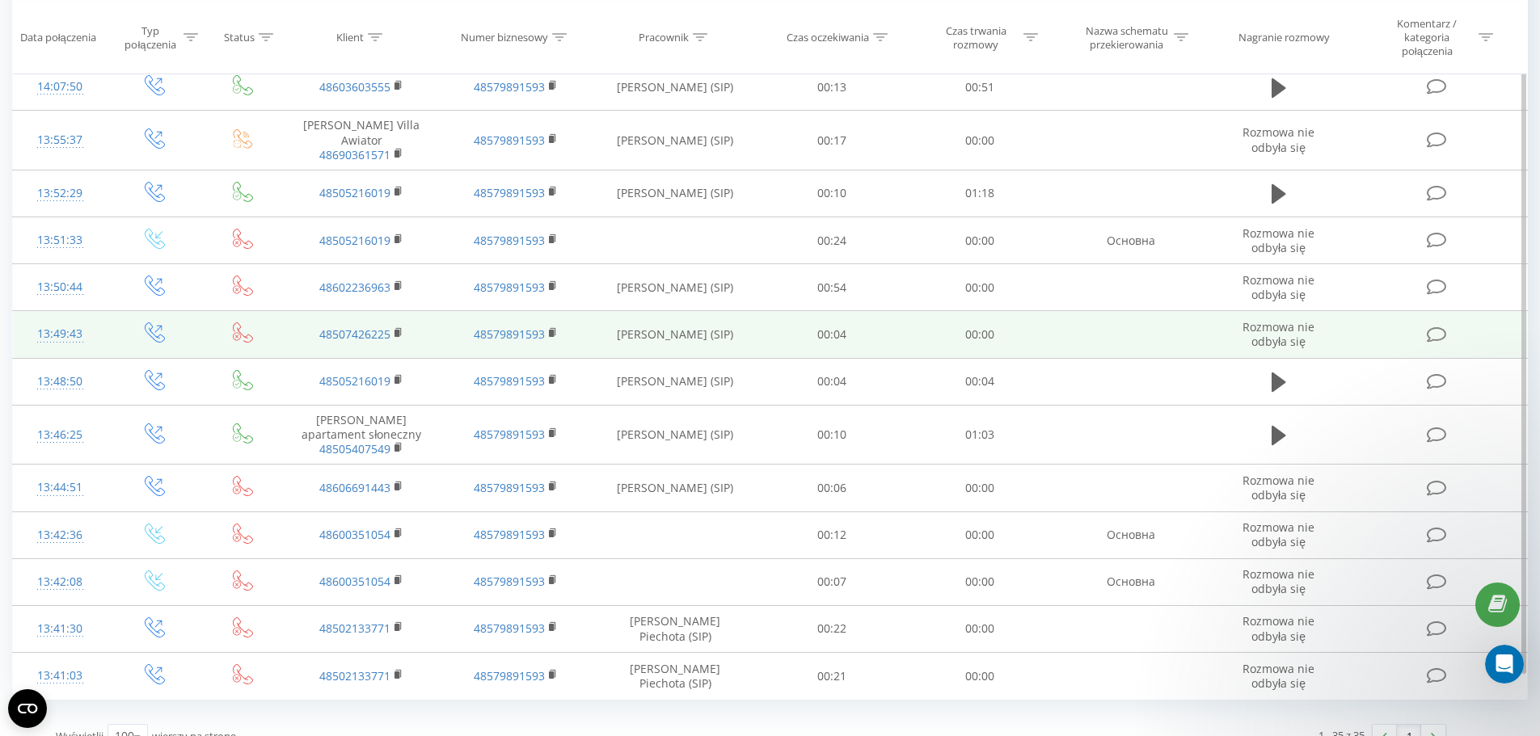
scroll to position [0, 0]
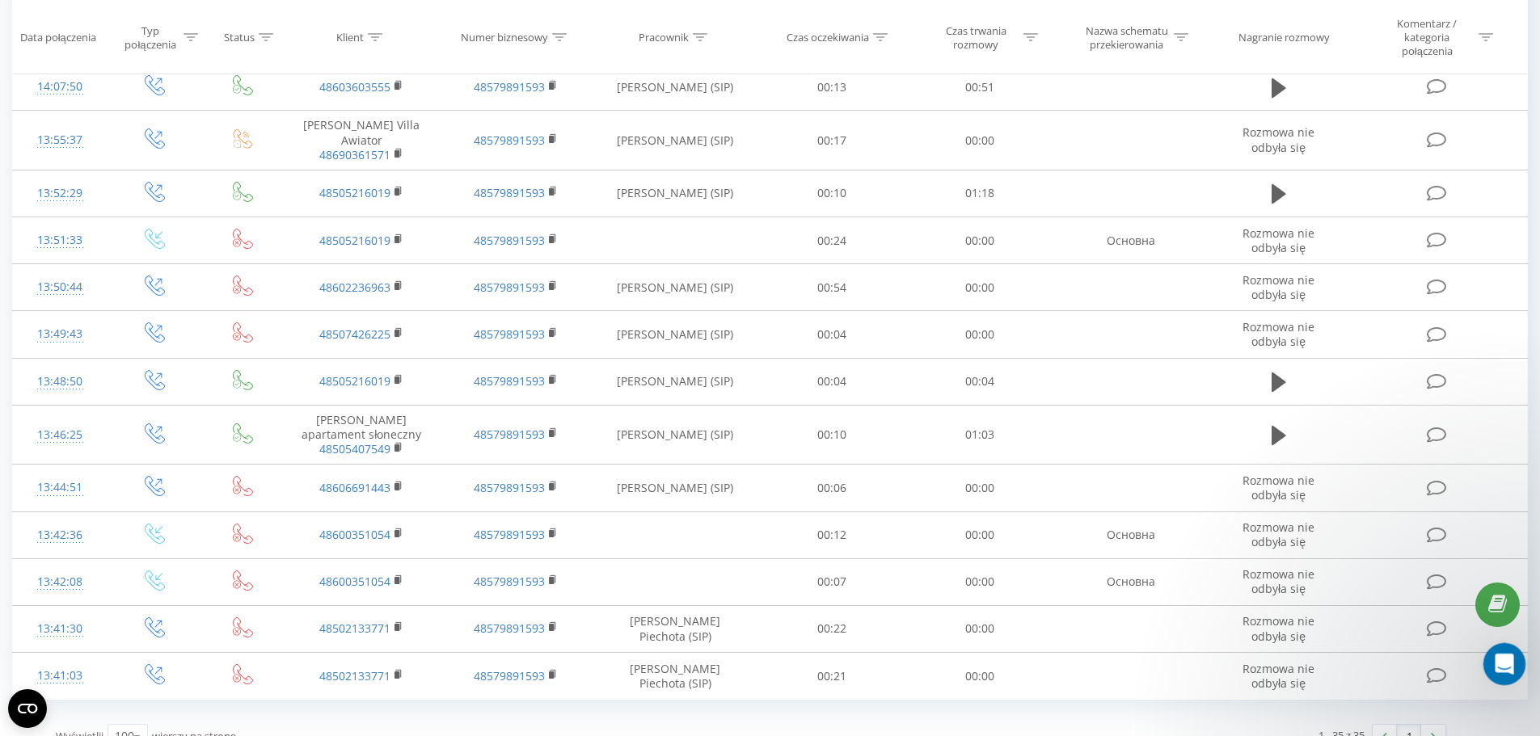
click at [1499, 651] on icon "Otwórz komunikator Intercom" at bounding box center [1502, 662] width 27 height 27
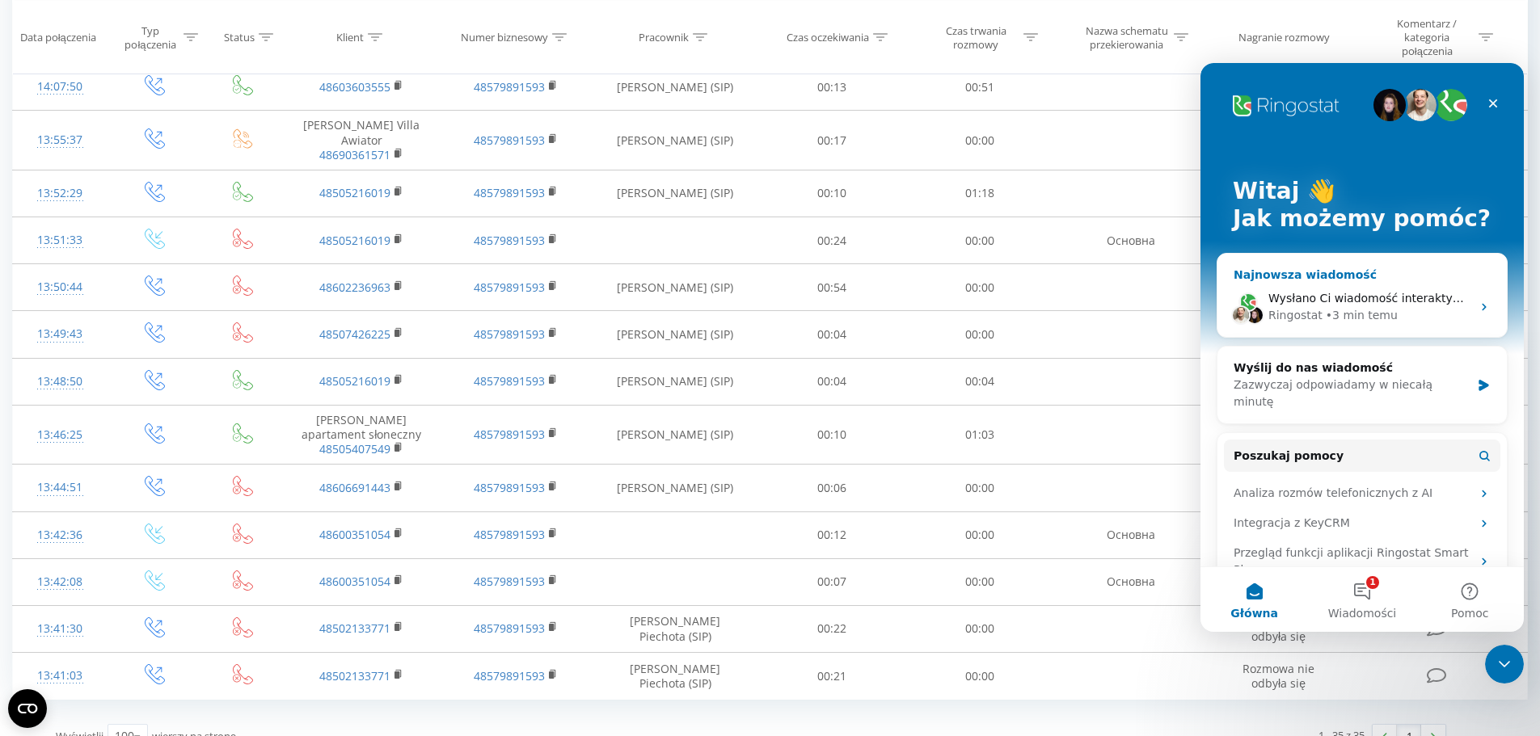
click at [1320, 305] on span "Wysłano Ci wiadomość interaktywną" at bounding box center [1372, 298] width 208 height 13
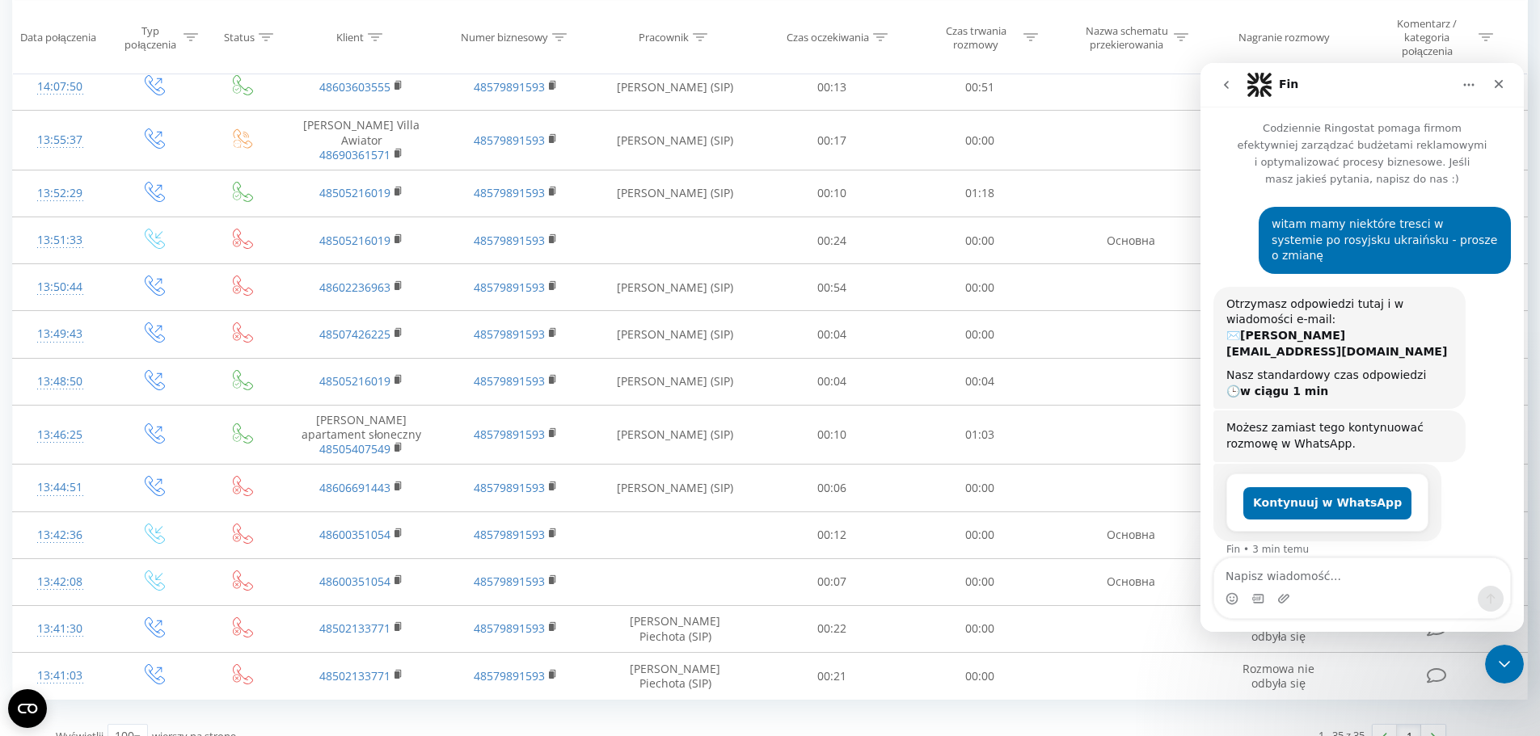
scroll to position [847, 0]
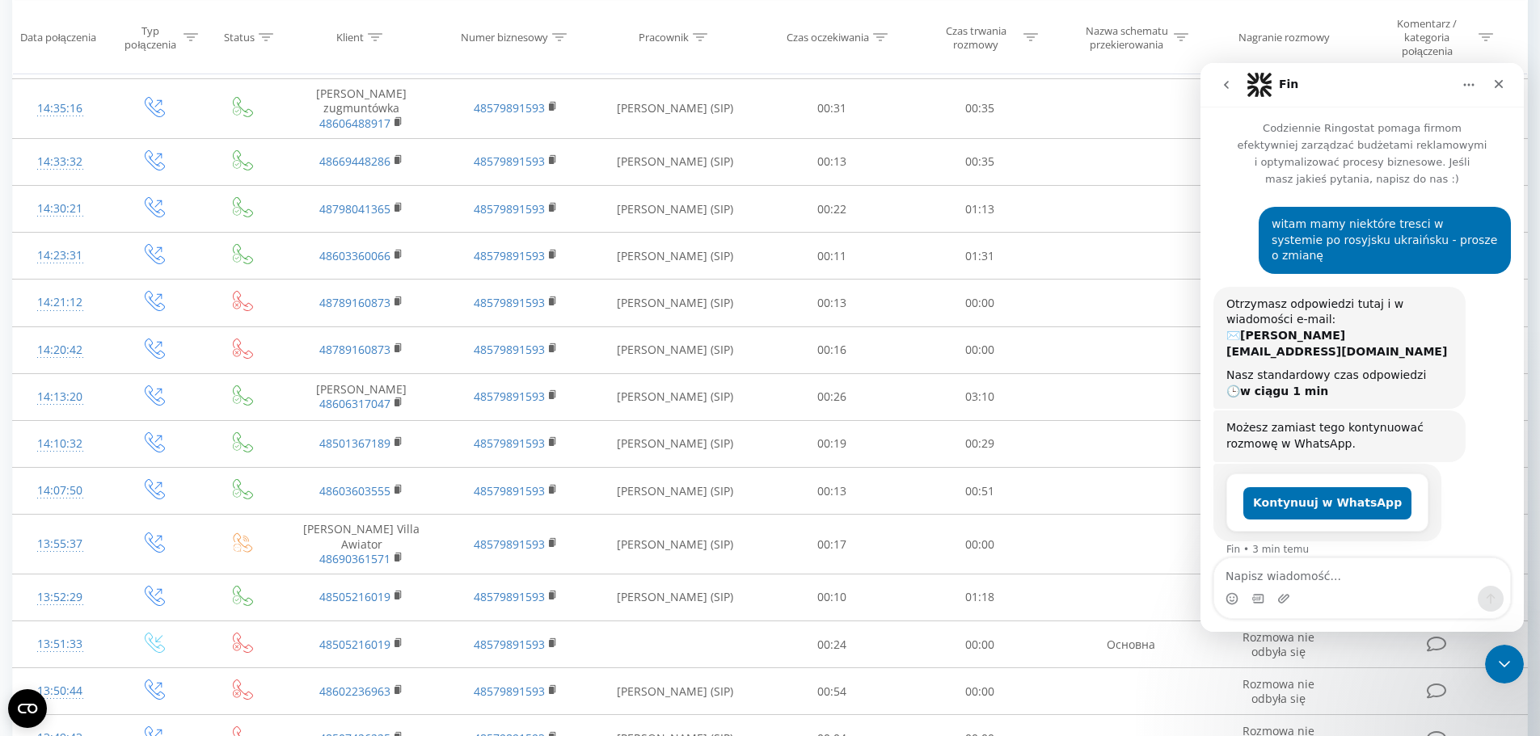
click at [1225, 82] on icon "go back" at bounding box center [1226, 84] width 13 height 13
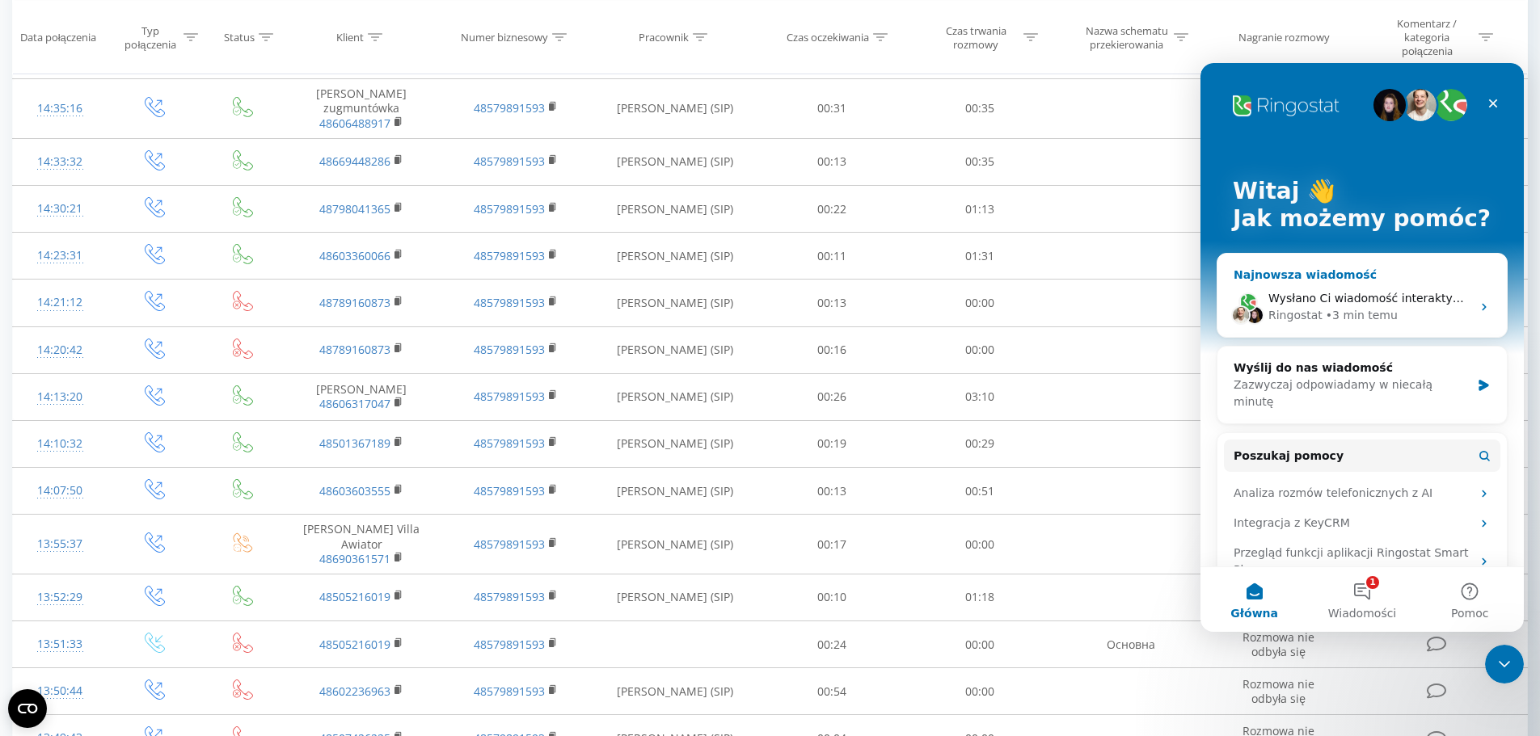
click at [1289, 310] on div "Ringostat" at bounding box center [1295, 315] width 54 height 17
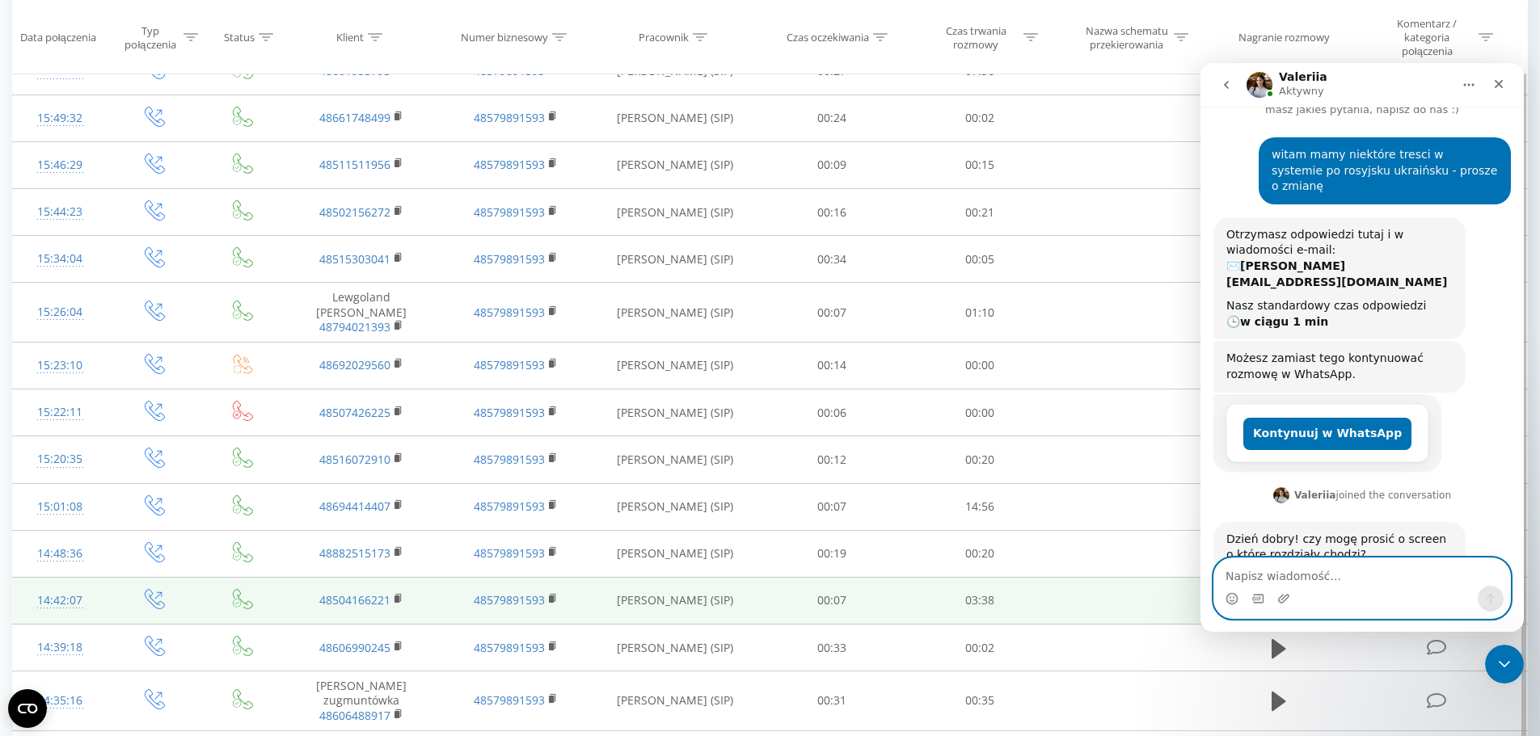
scroll to position [120, 0]
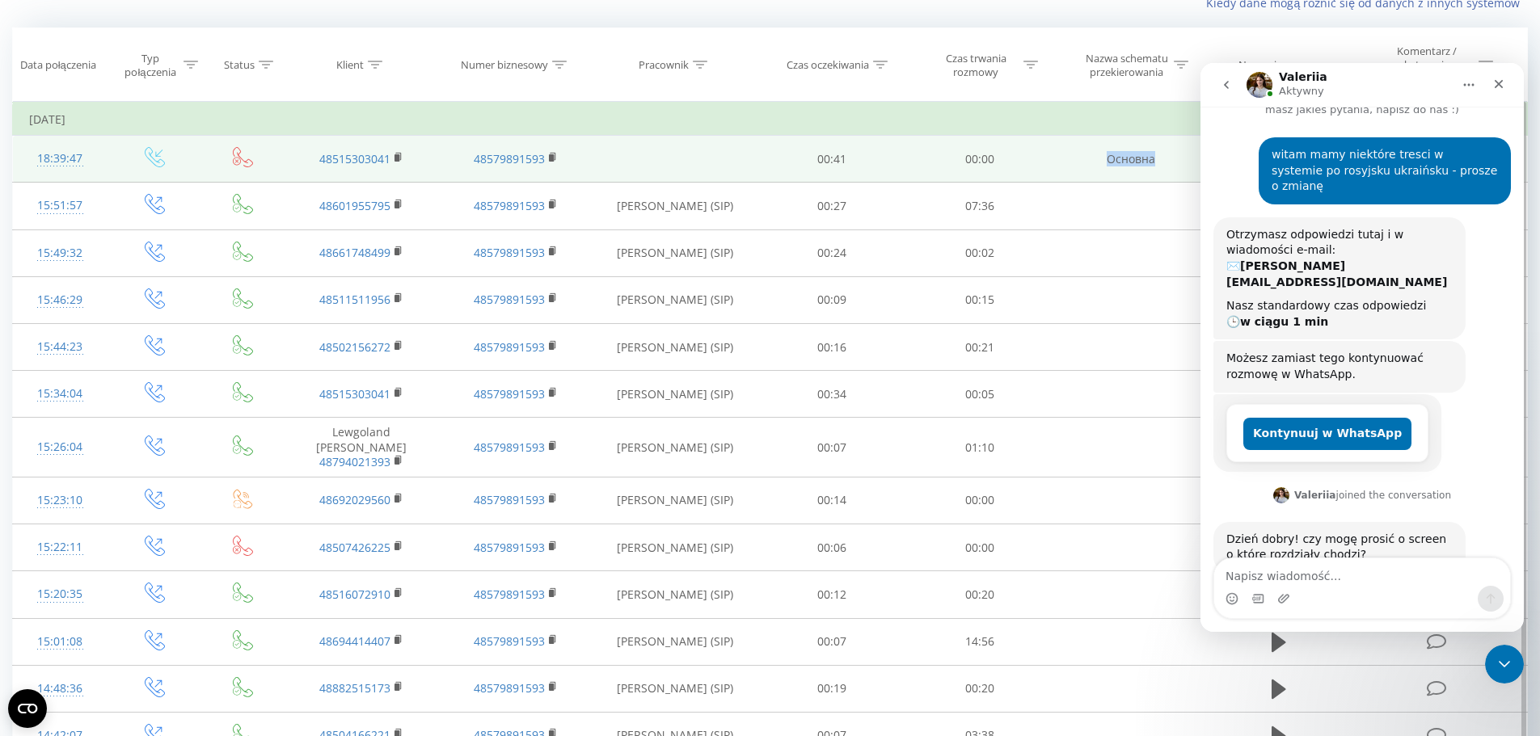
drag, startPoint x: 1164, startPoint y: 158, endPoint x: 1119, endPoint y: 160, distance: 44.5
click at [1087, 163] on td "Основна" at bounding box center [1130, 159] width 154 height 47
copy td "Основна"
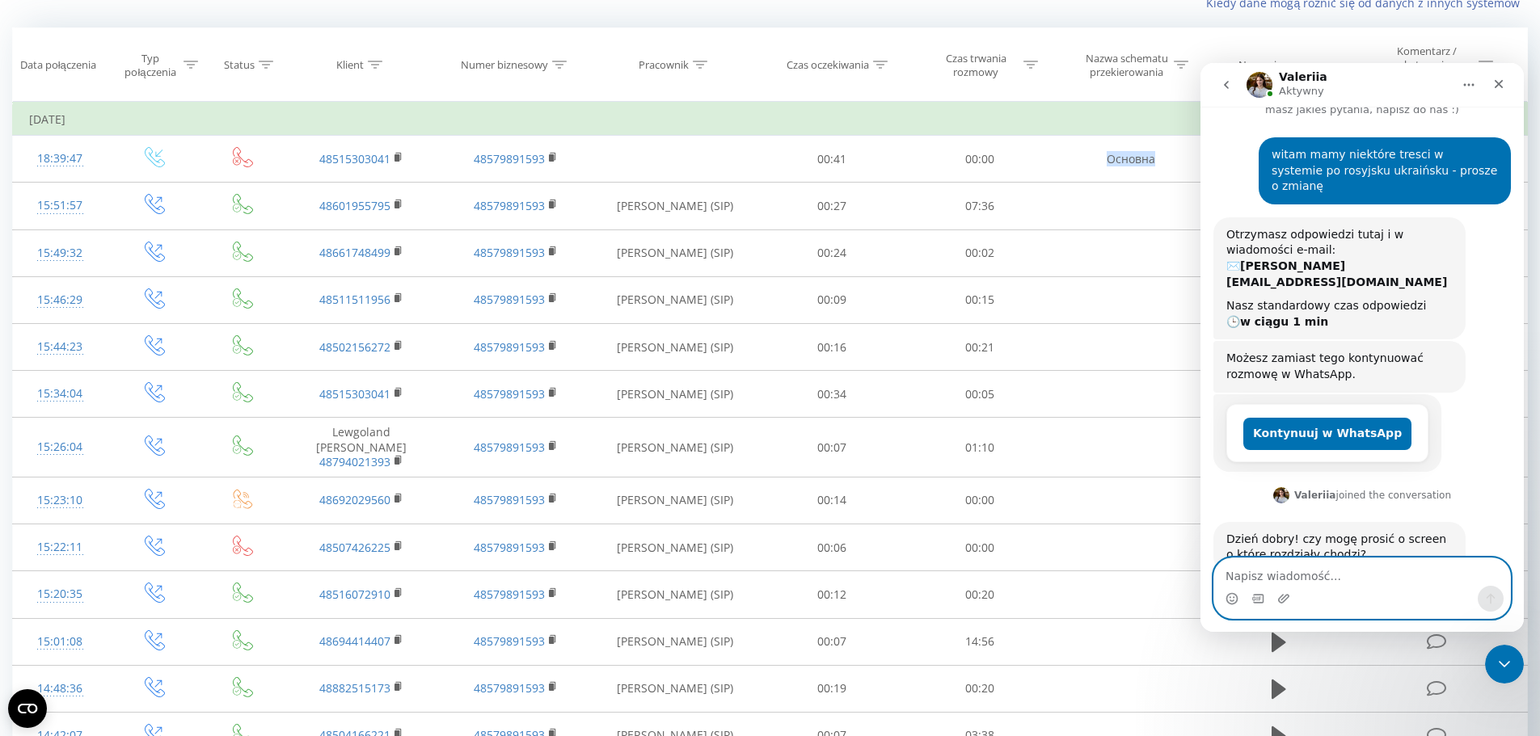
paste textarea "Основна"
type textarea "Основна"
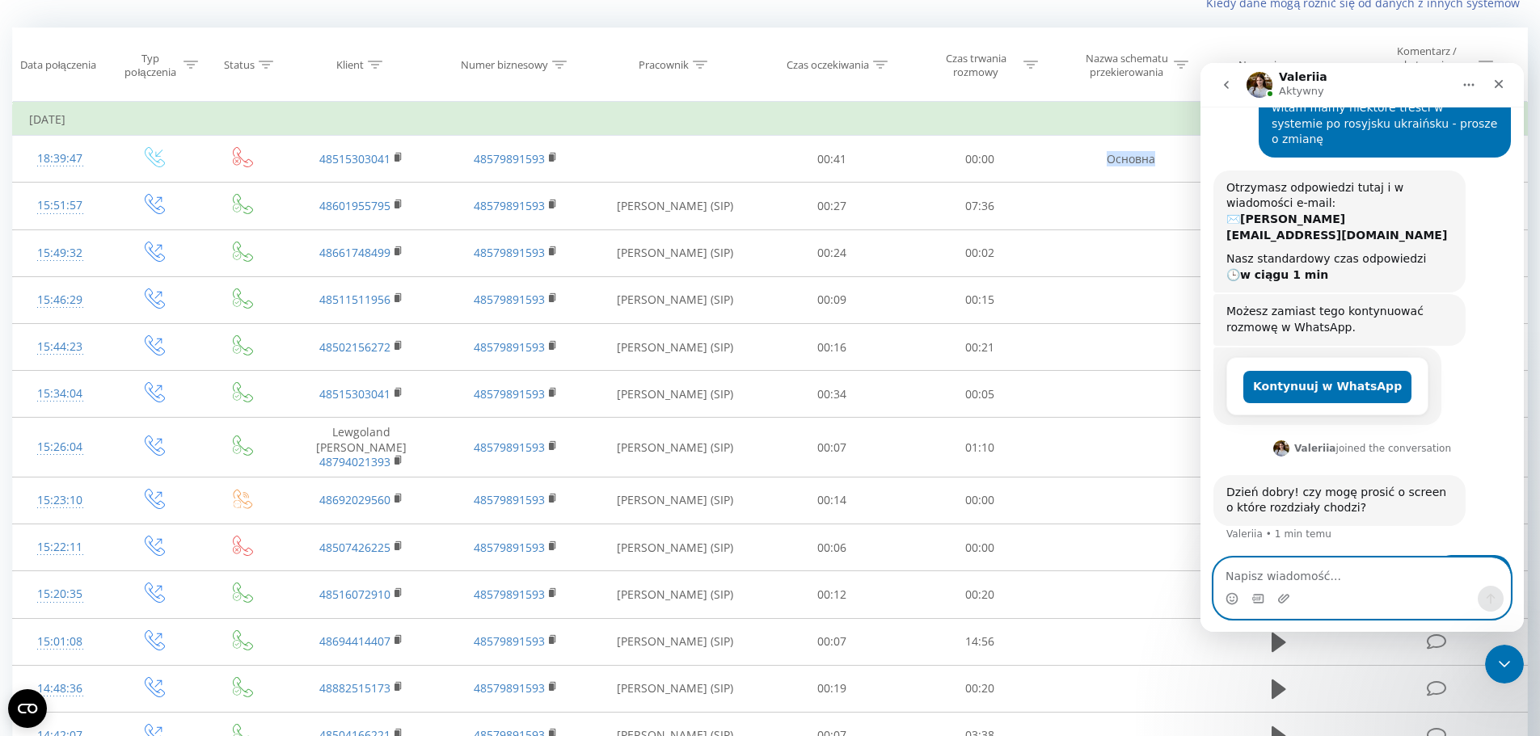
scroll to position [117, 0]
type textarea "różnie"
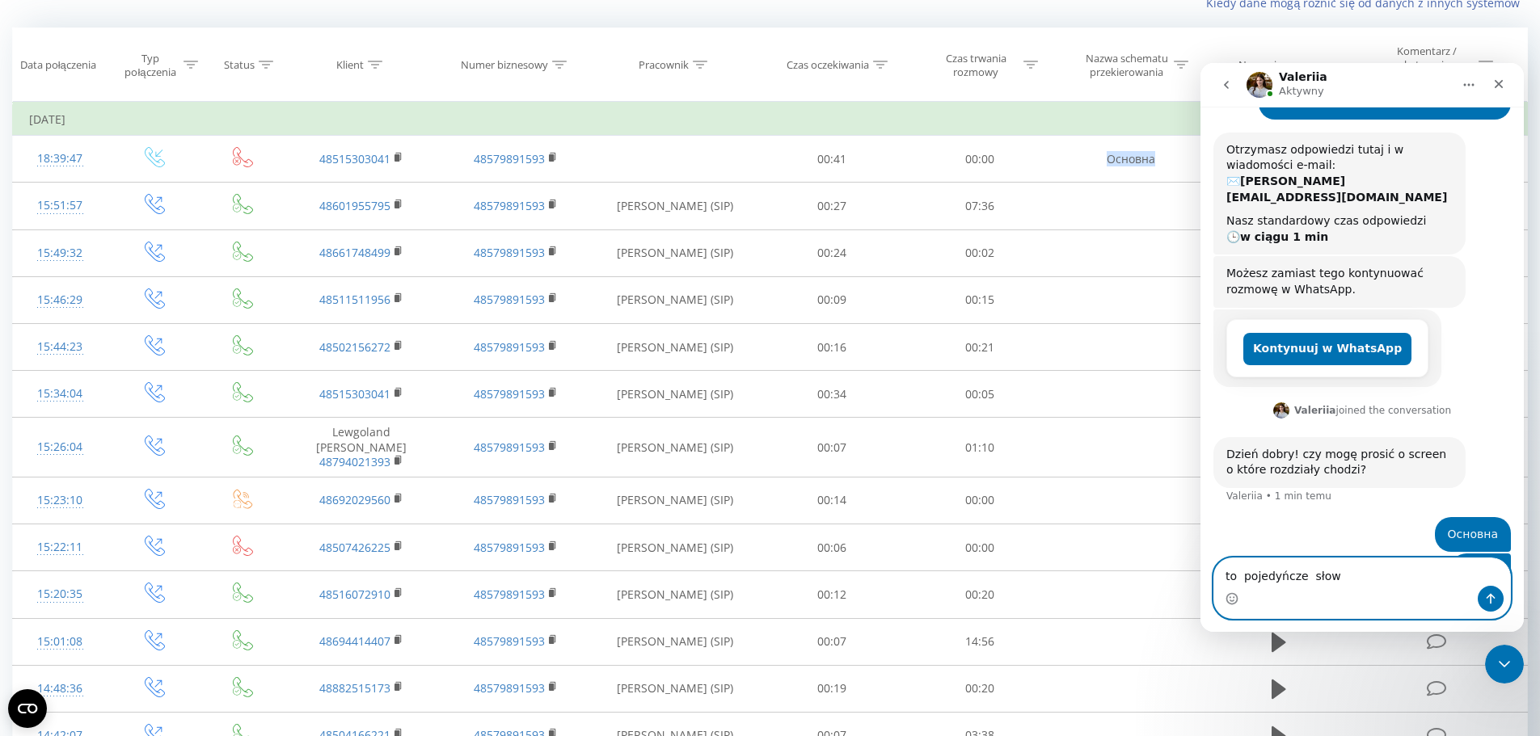
type textarea "to pojedyńcze słowa"
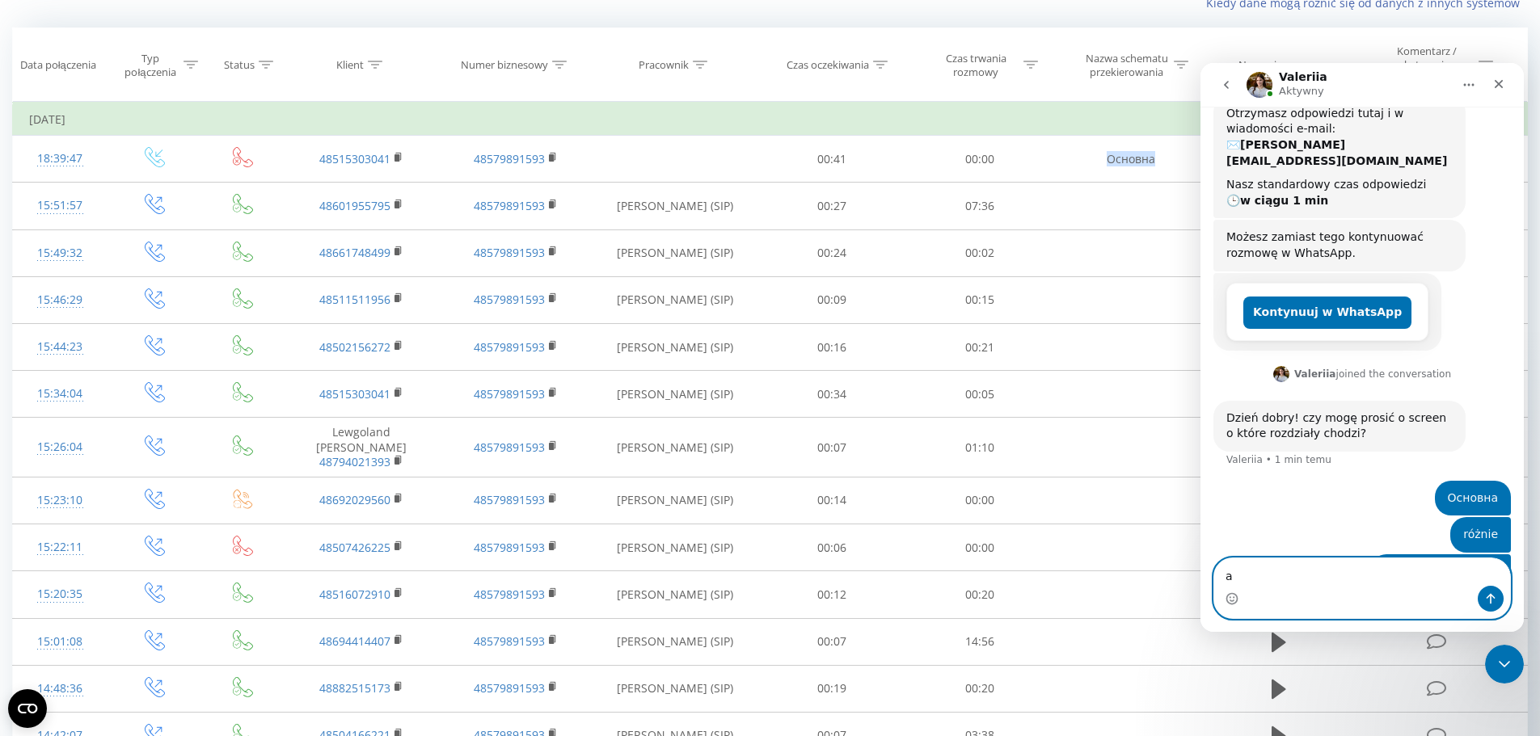
type textarea "a"
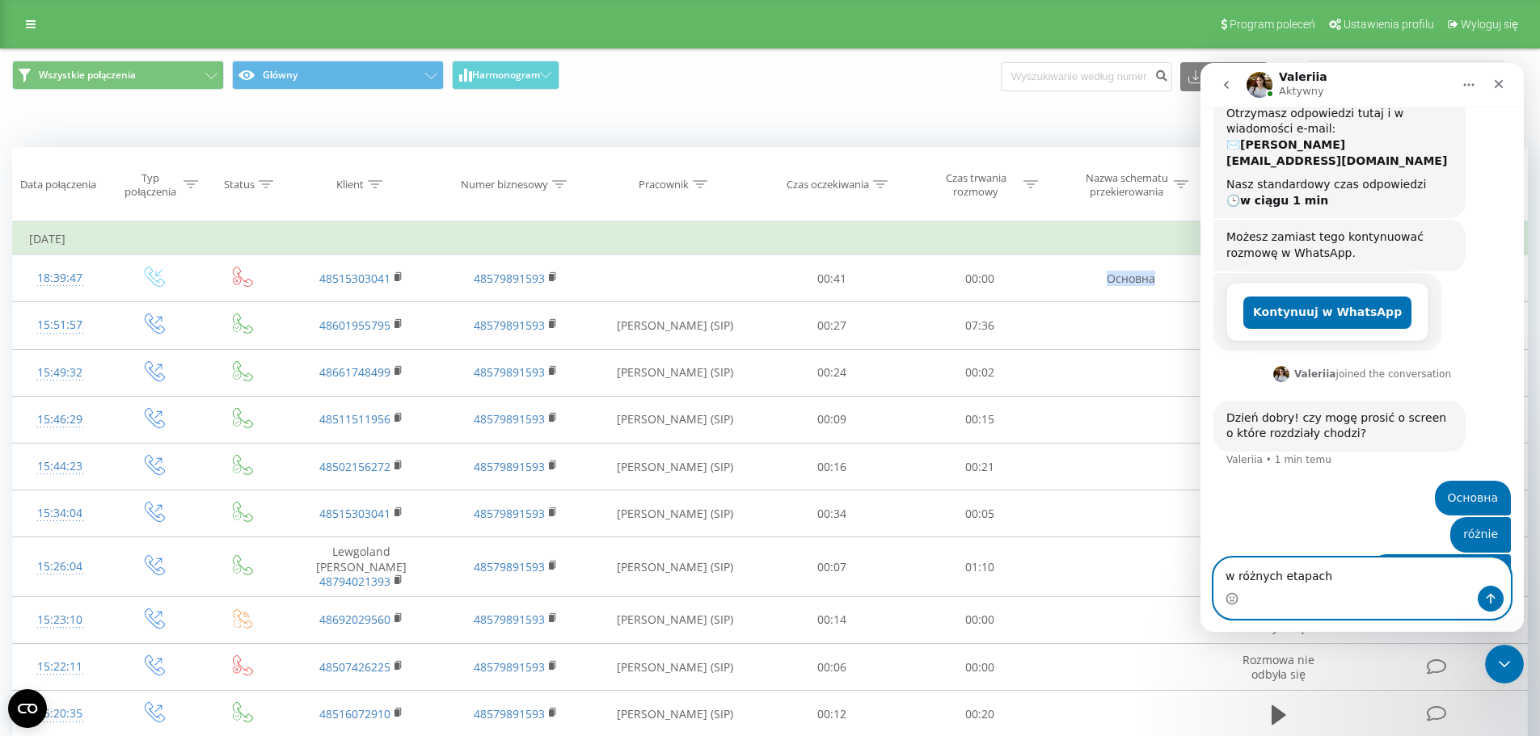
type textarea "w różnych etapach"
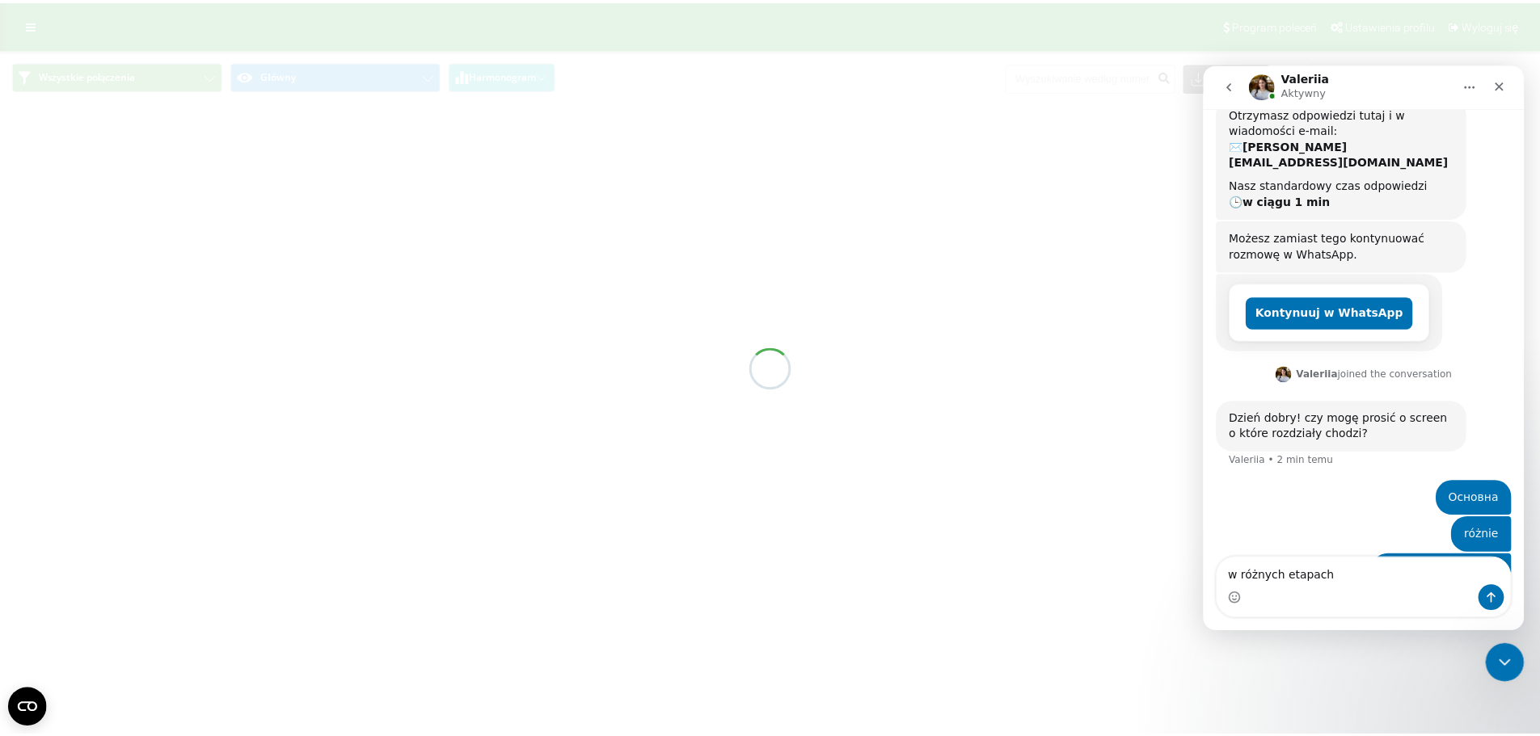
scroll to position [253, 0]
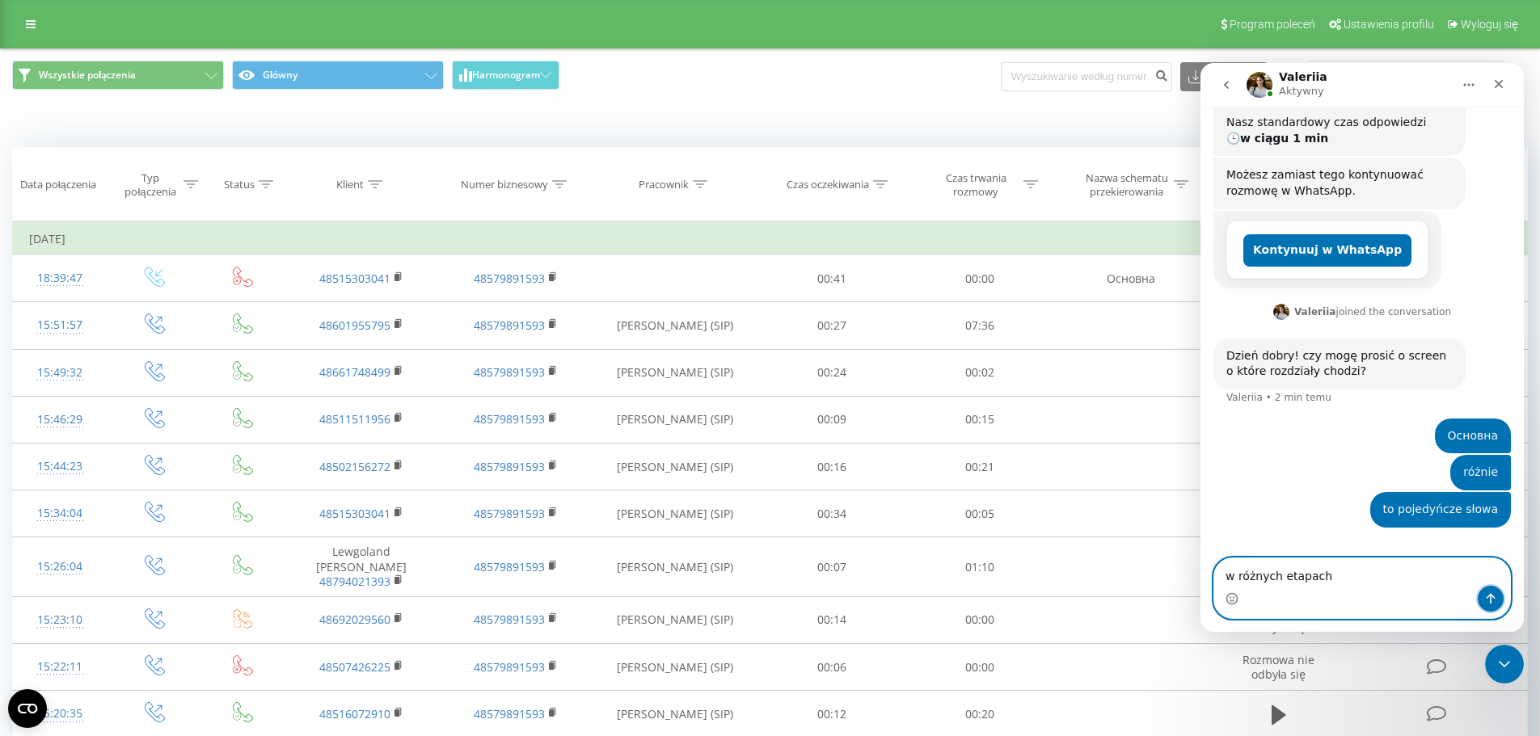
click at [1492, 605] on button "Wyślij wiadomość…" at bounding box center [1490, 599] width 26 height 26
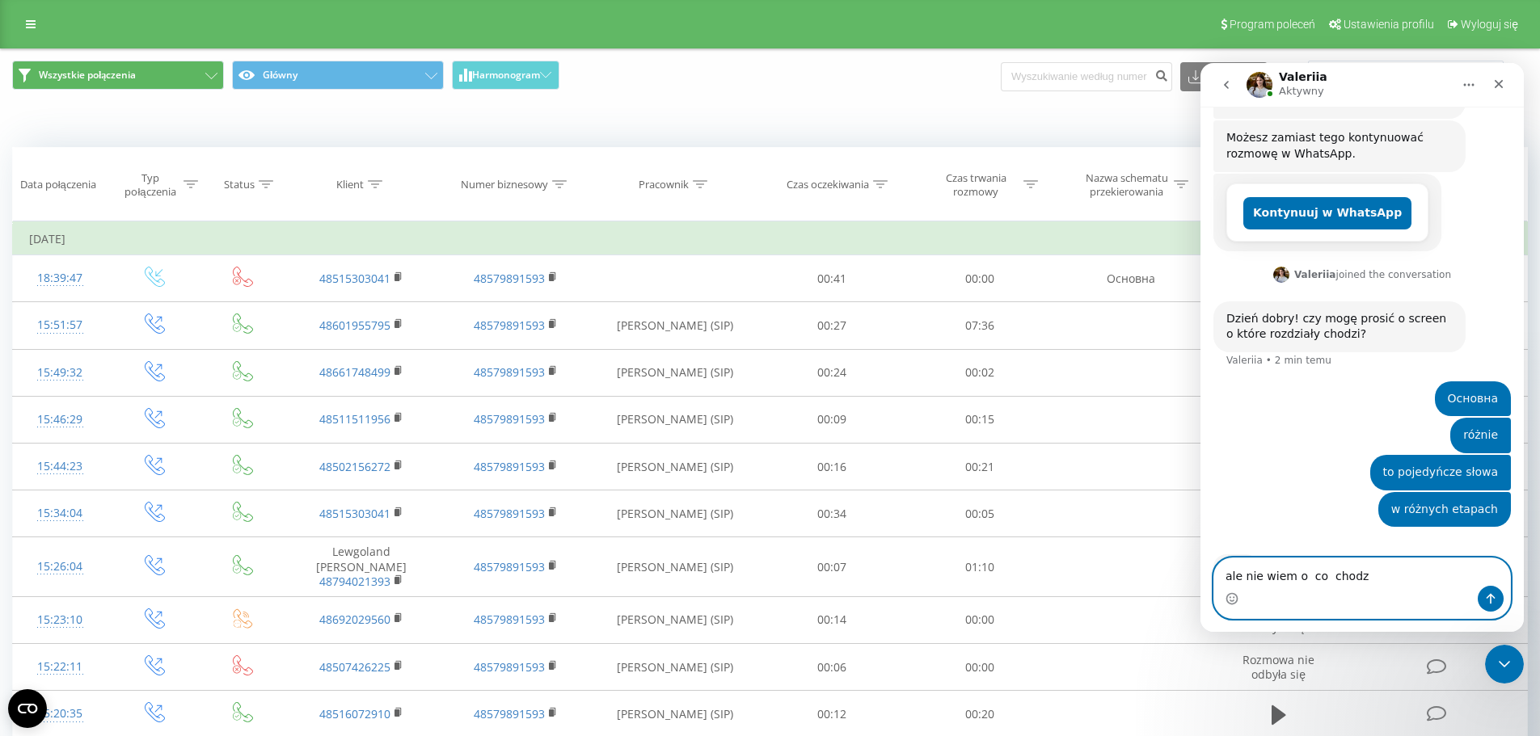
type textarea "ale nie wiem o co chodzi"
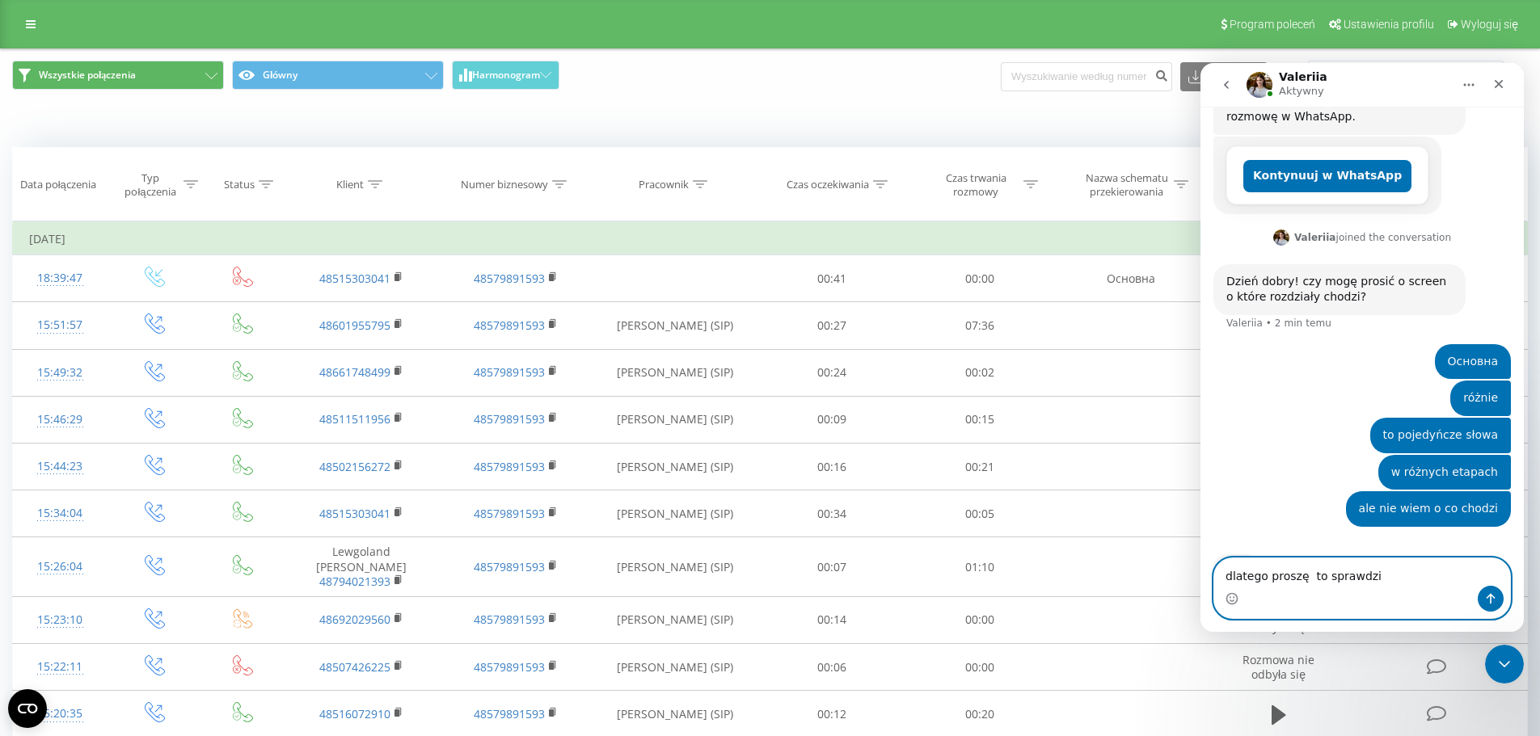
type textarea "dlatego proszę to sprawdzic"
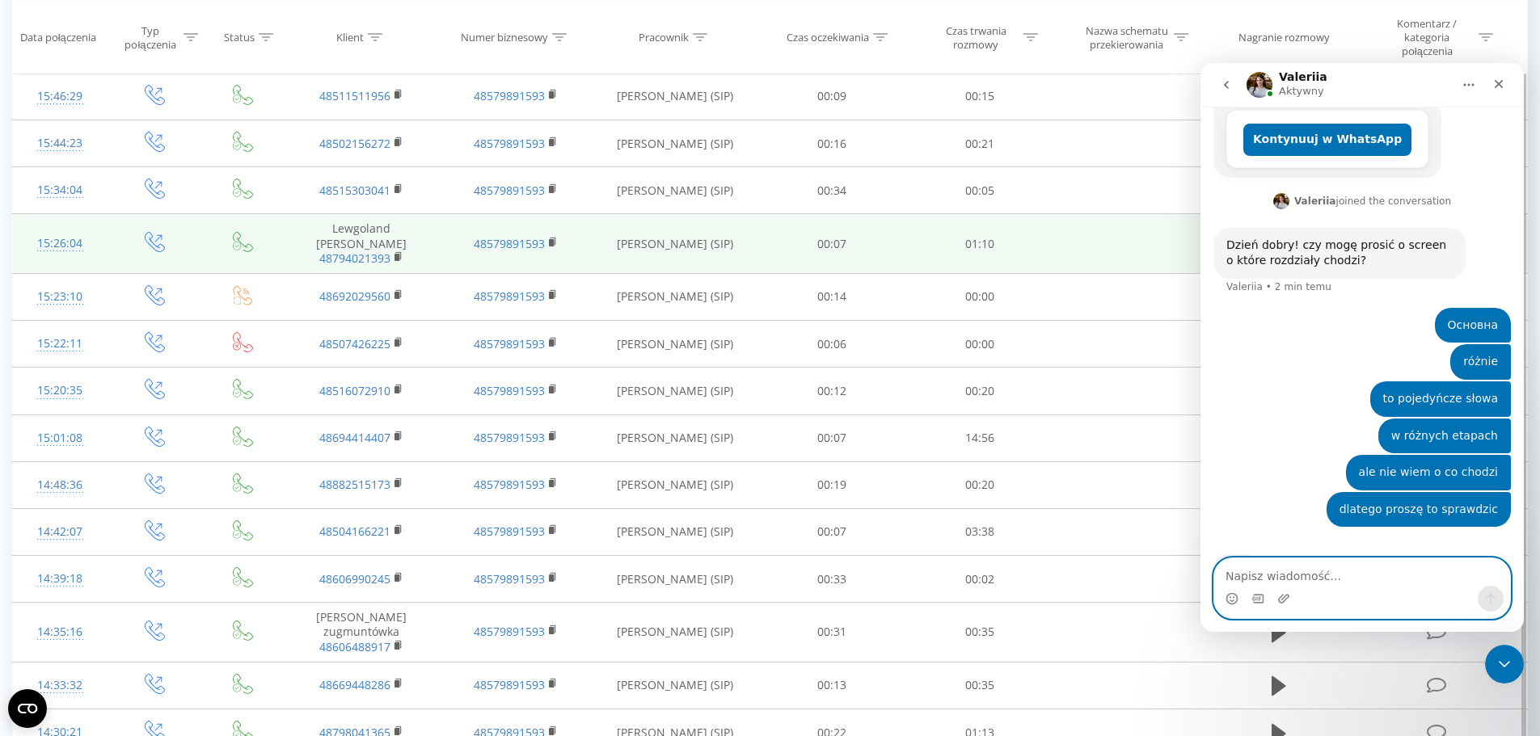
scroll to position [0, 0]
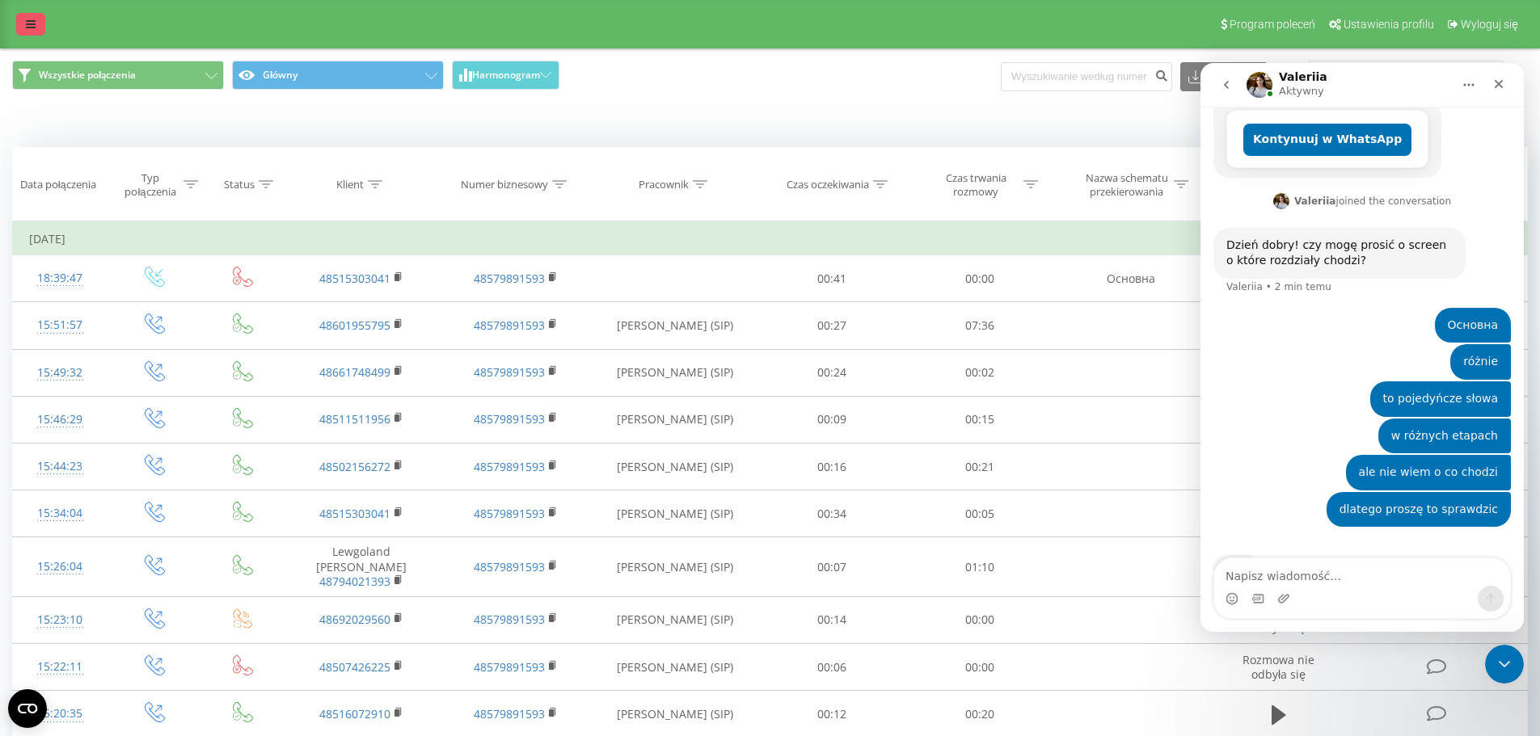
click at [35, 17] on link at bounding box center [30, 24] width 29 height 23
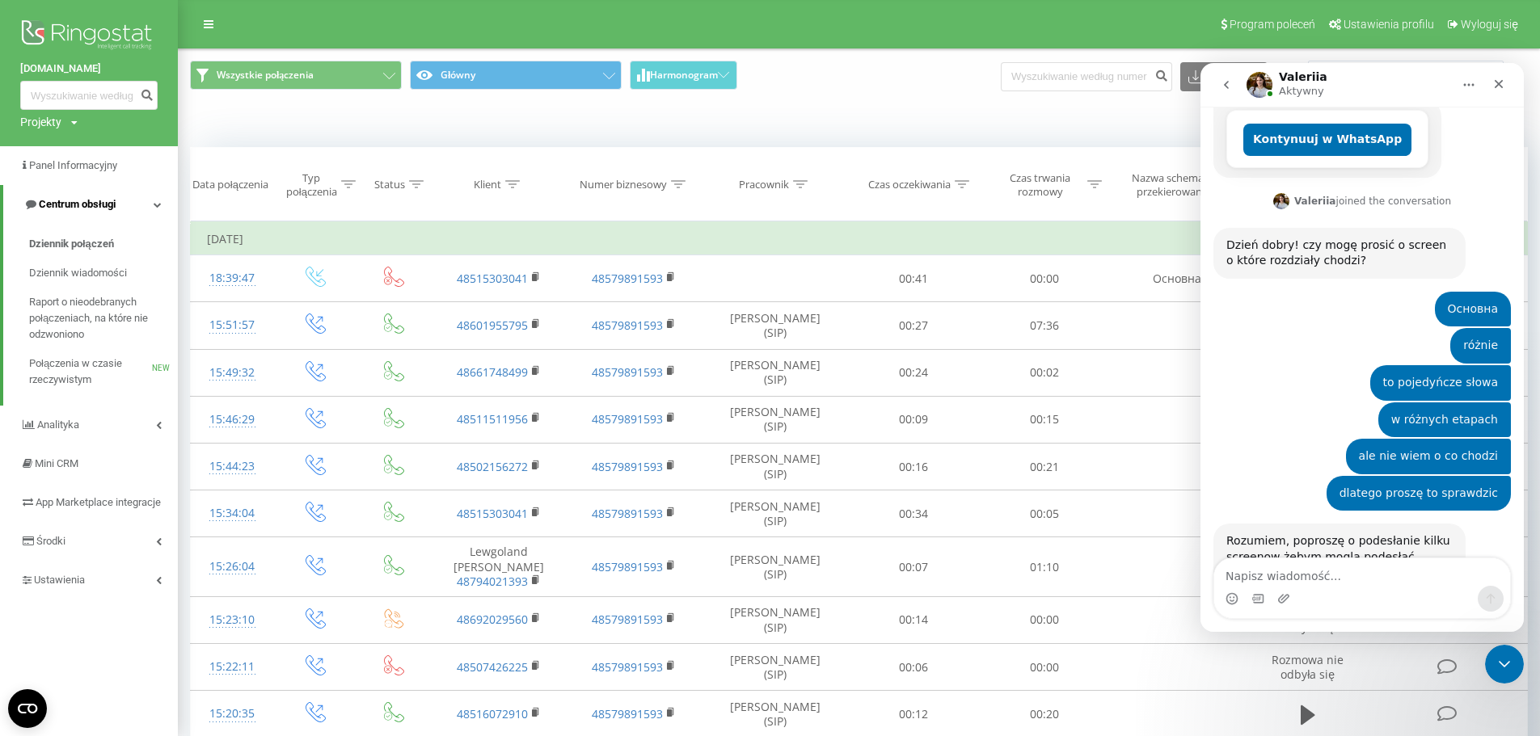
scroll to position [381, 0]
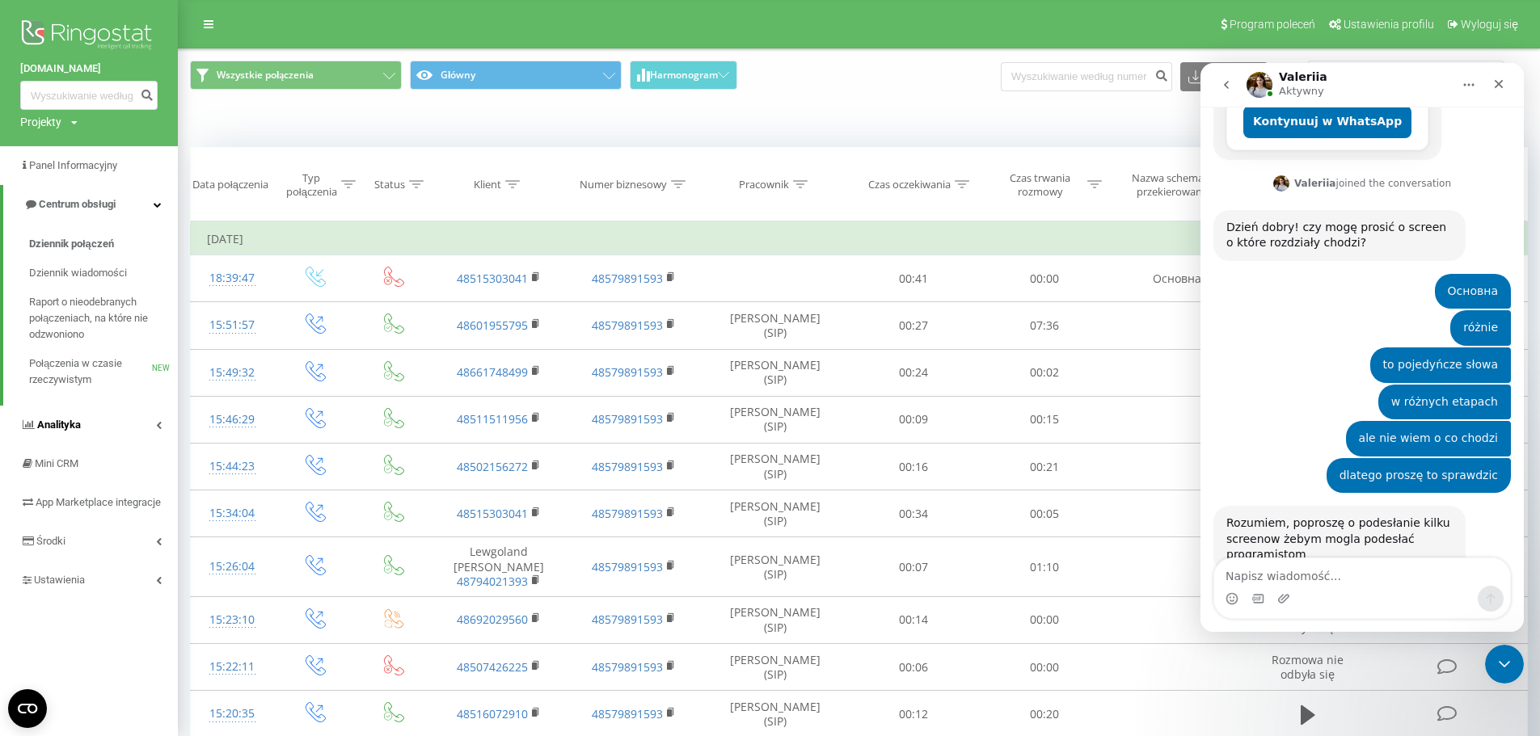
click at [78, 419] on span "Analityka" at bounding box center [50, 425] width 61 height 16
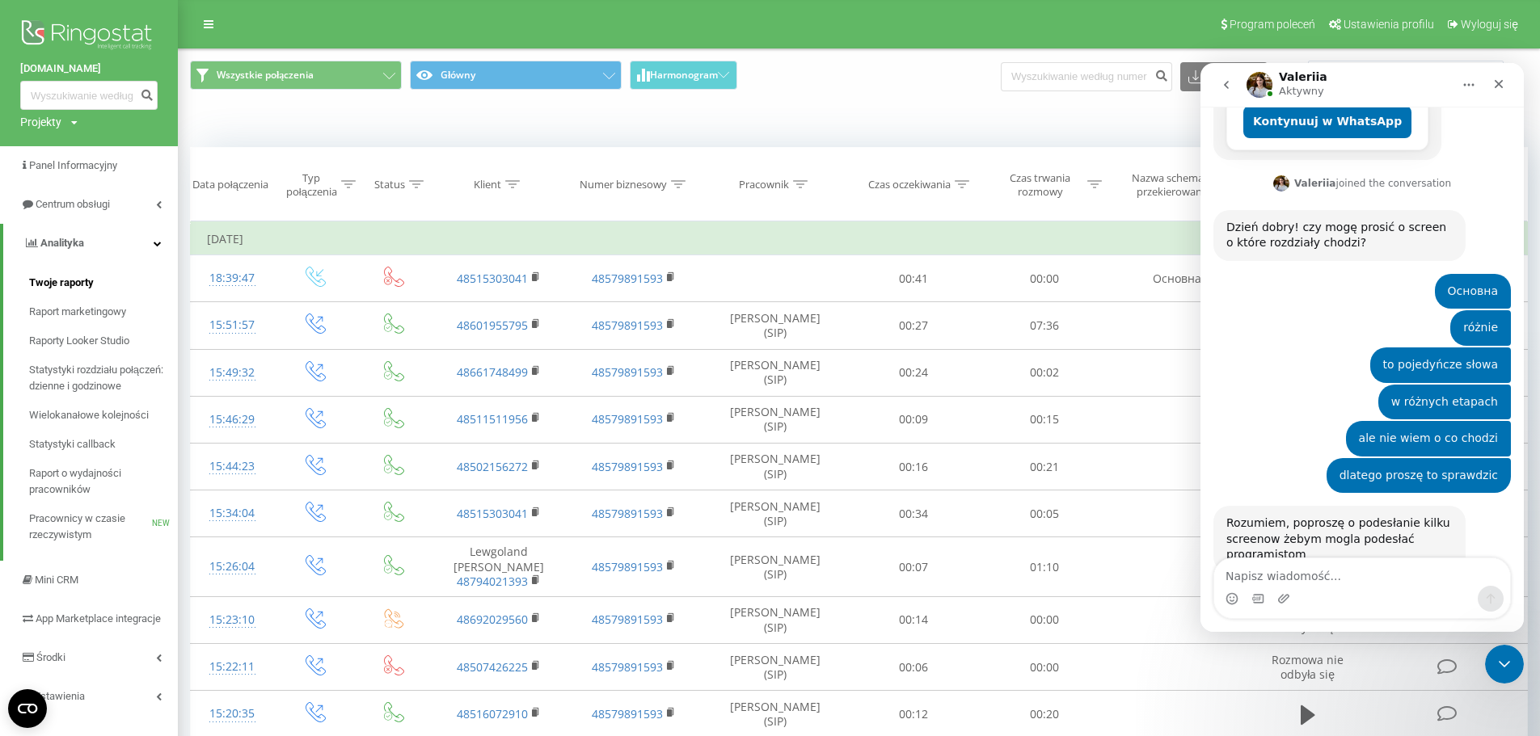
click at [55, 283] on span "Twoje raporty" at bounding box center [61, 283] width 65 height 16
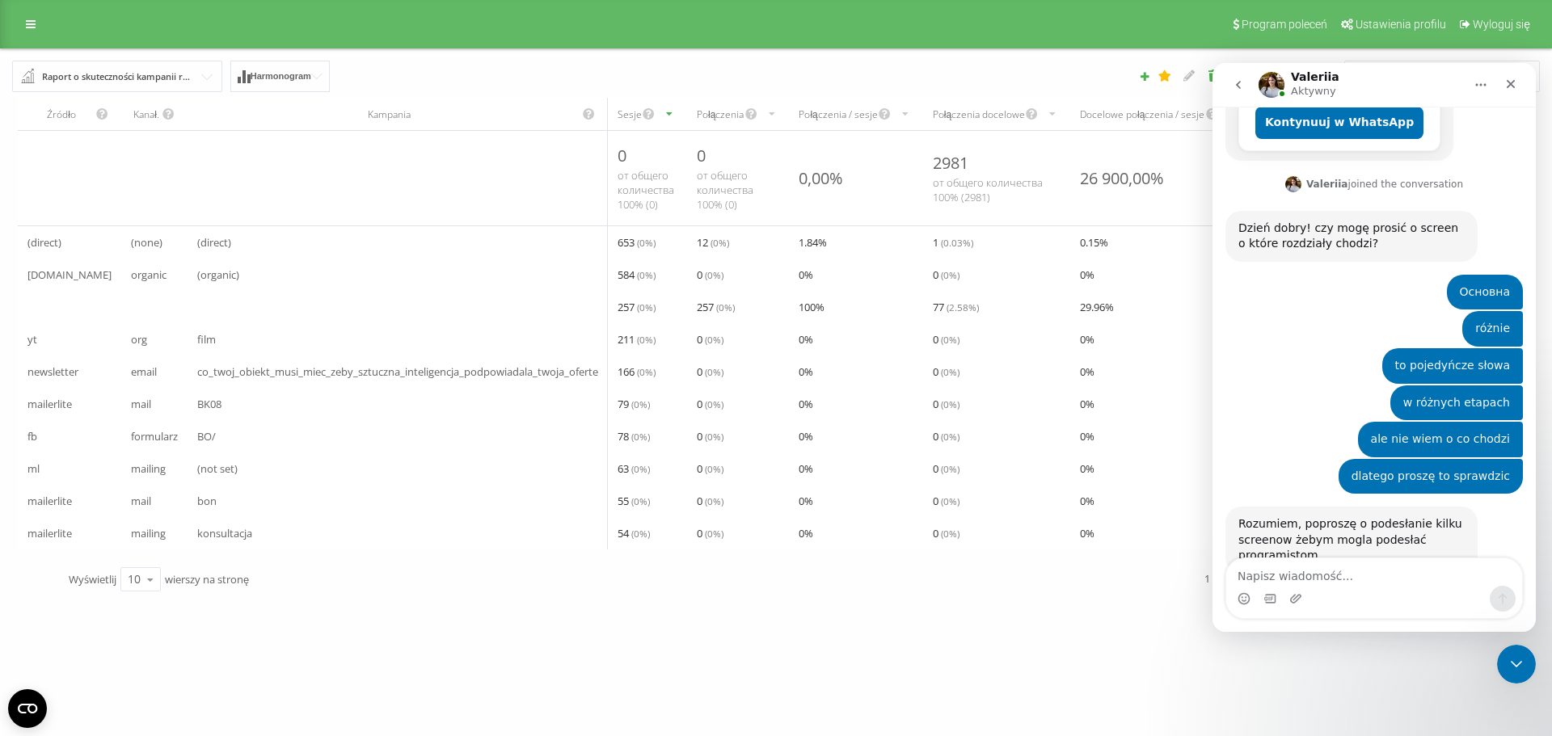
scroll to position [381, 0]
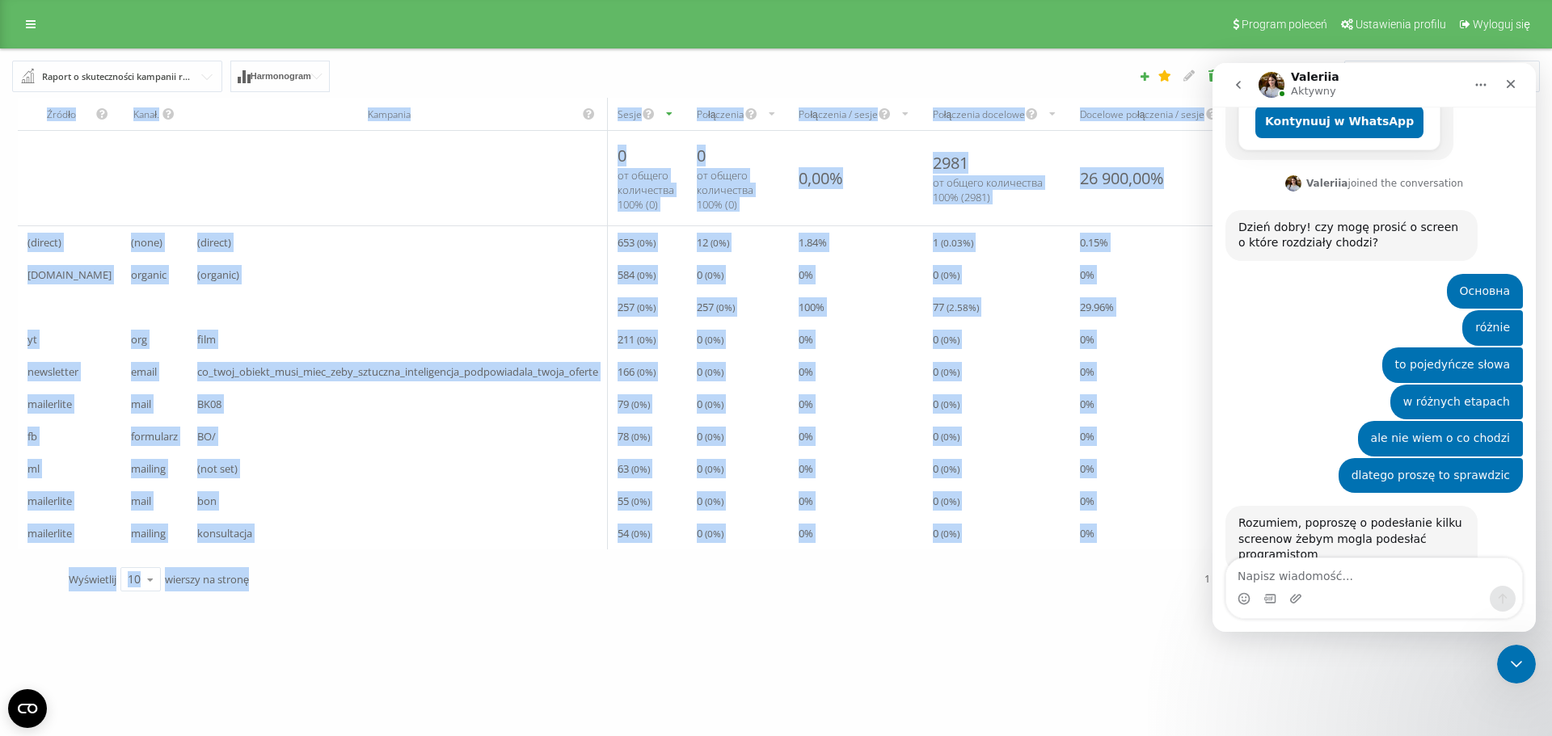
drag, startPoint x: 1161, startPoint y: 606, endPoint x: 386, endPoint y: 556, distance: 776.7
click at [386, 556] on div "Źródło Kanał. Kampania Sesje Połączenia Połączenia / sesje Połączenia docelowe …" at bounding box center [775, 347] width 1527 height 511
click at [944, 626] on div "bookingsolutions.pl Projekty bookingsolutions.pl Panel Informacyjny Centrum obs…" at bounding box center [776, 368] width 1552 height 736
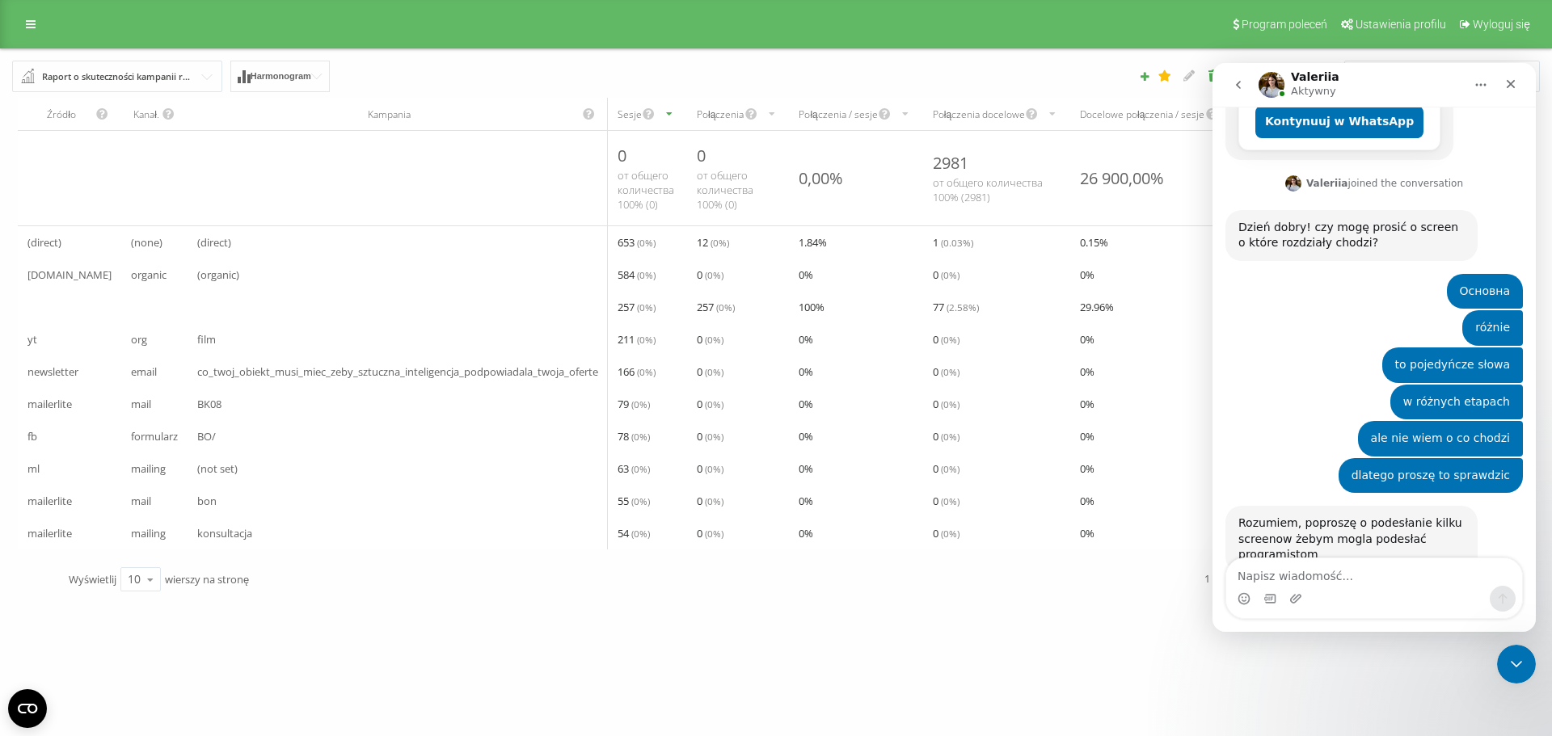
click at [986, 61] on div "22.07.2025 - 22.08.2025" at bounding box center [1066, 77] width 969 height 32
drag, startPoint x: 1296, startPoint y: 586, endPoint x: 1291, endPoint y: 597, distance: 12.3
click at [1295, 590] on div "Komunikator Intercom" at bounding box center [1295, 599] width 13 height 26
click at [1291, 598] on icon "Załaduj załącznik" at bounding box center [1295, 598] width 11 height 9
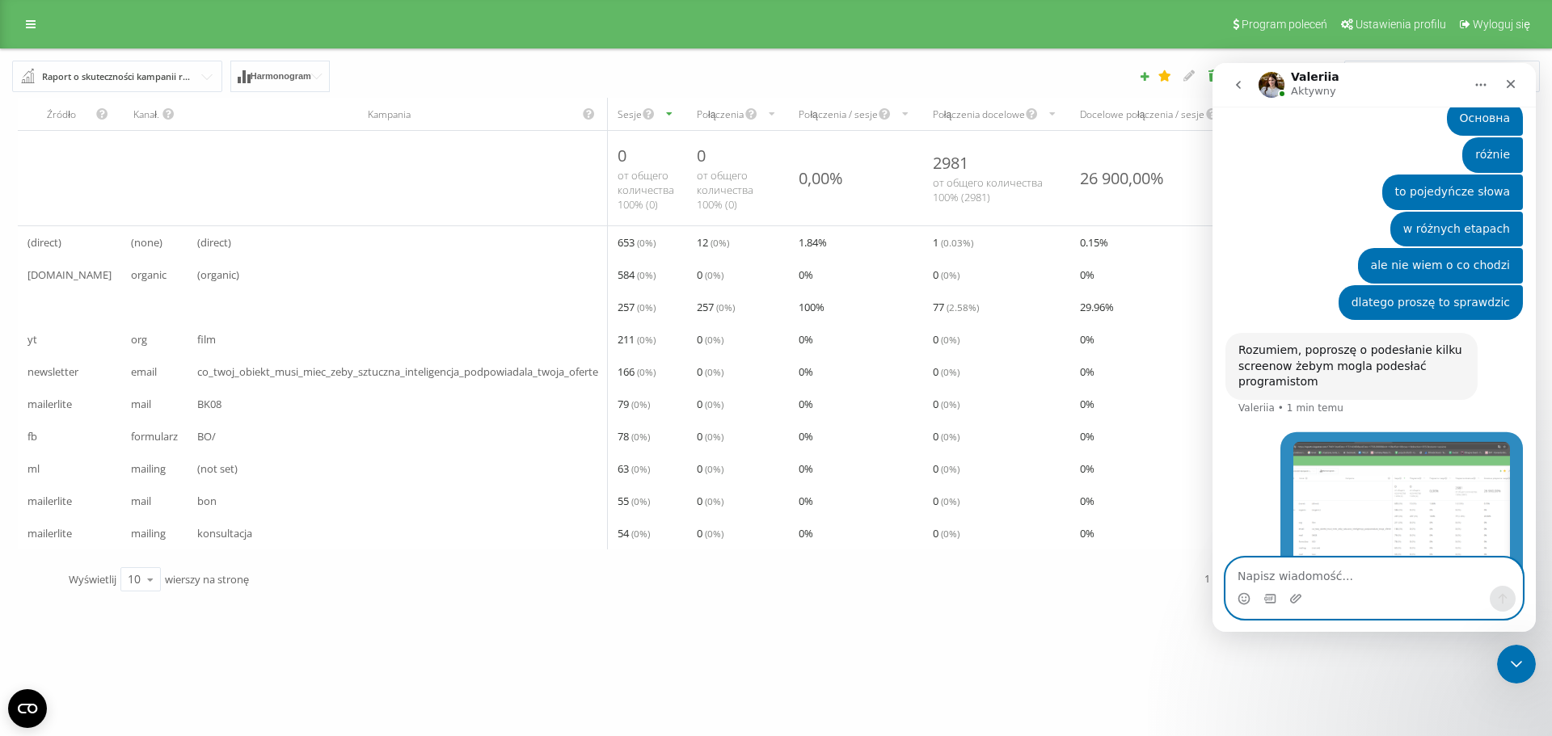
scroll to position [555, 0]
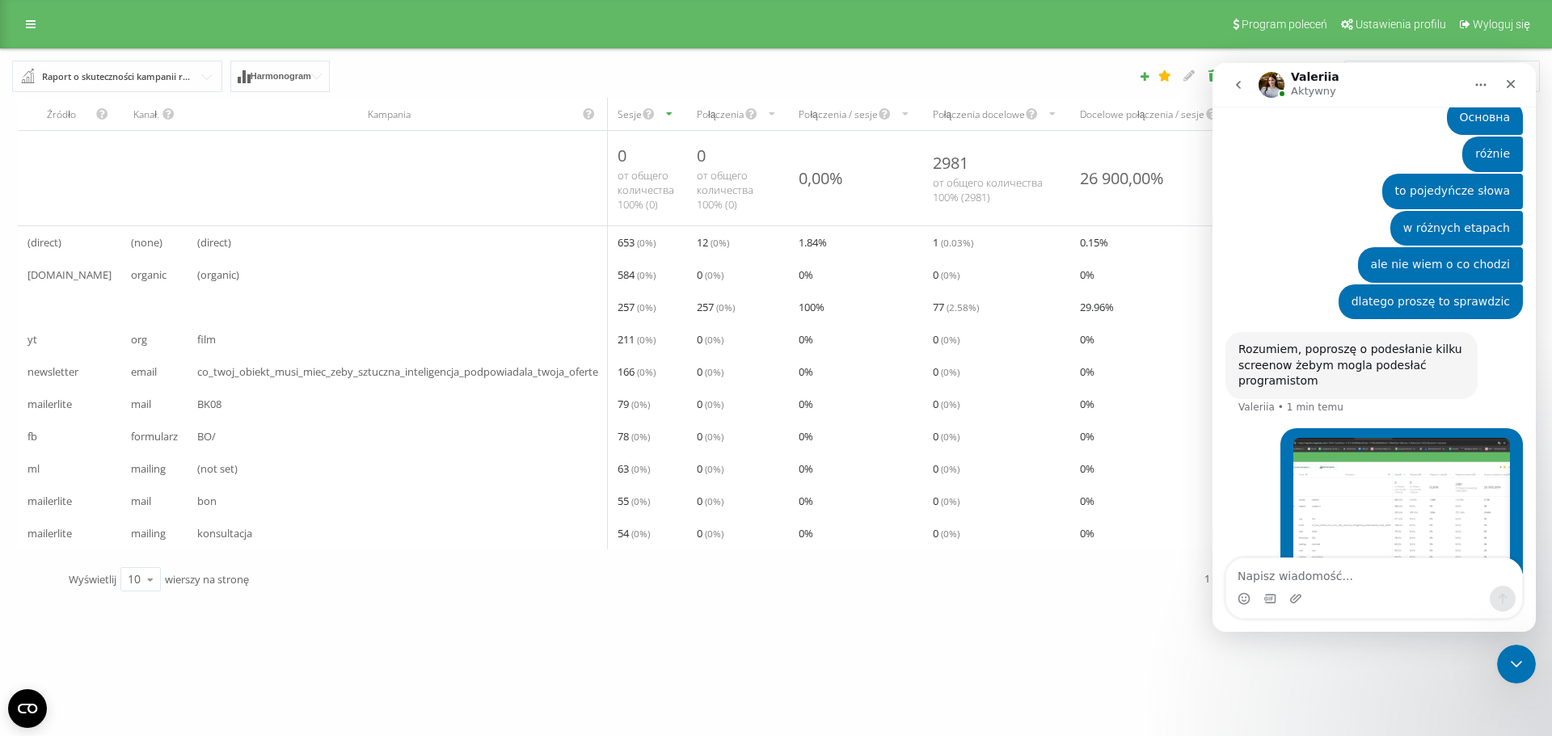
click at [685, 689] on div "bookingsolutions.pl Projekty bookingsolutions.pl Panel Informacyjny Centrum obs…" at bounding box center [776, 368] width 1552 height 736
click at [1354, 576] on textarea "Napisz wiadomość..." at bounding box center [1374, 571] width 296 height 27
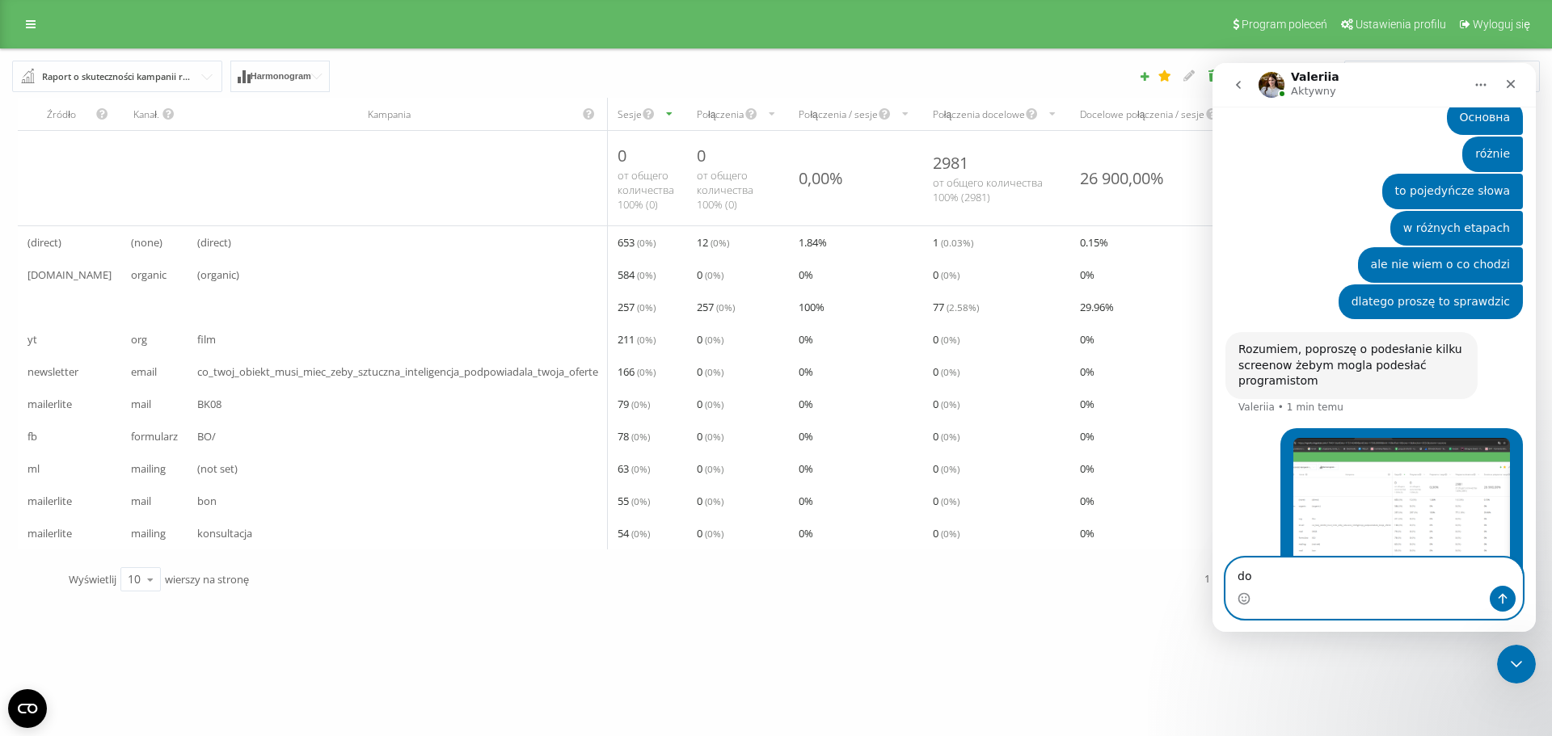
type textarea "d"
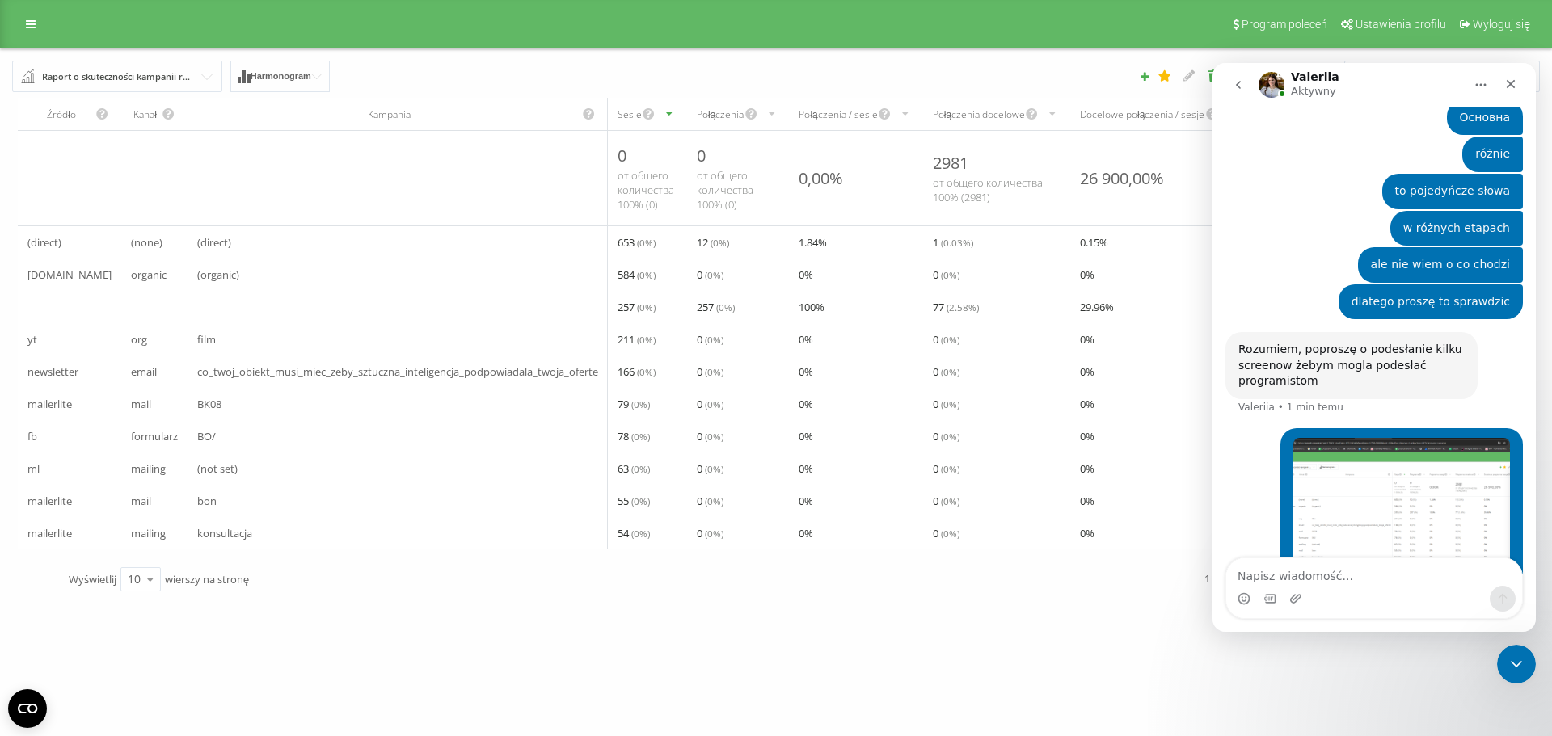
drag, startPoint x: 444, startPoint y: 615, endPoint x: 420, endPoint y: 664, distance: 53.9
click at [440, 627] on div "bookingsolutions.pl Projekty bookingsolutions.pl Panel Informacyjny Centrum obs…" at bounding box center [776, 368] width 1552 height 736
click at [119, 74] on div "Raport o skuteczności kampanii reklamowych" at bounding box center [118, 77] width 152 height 18
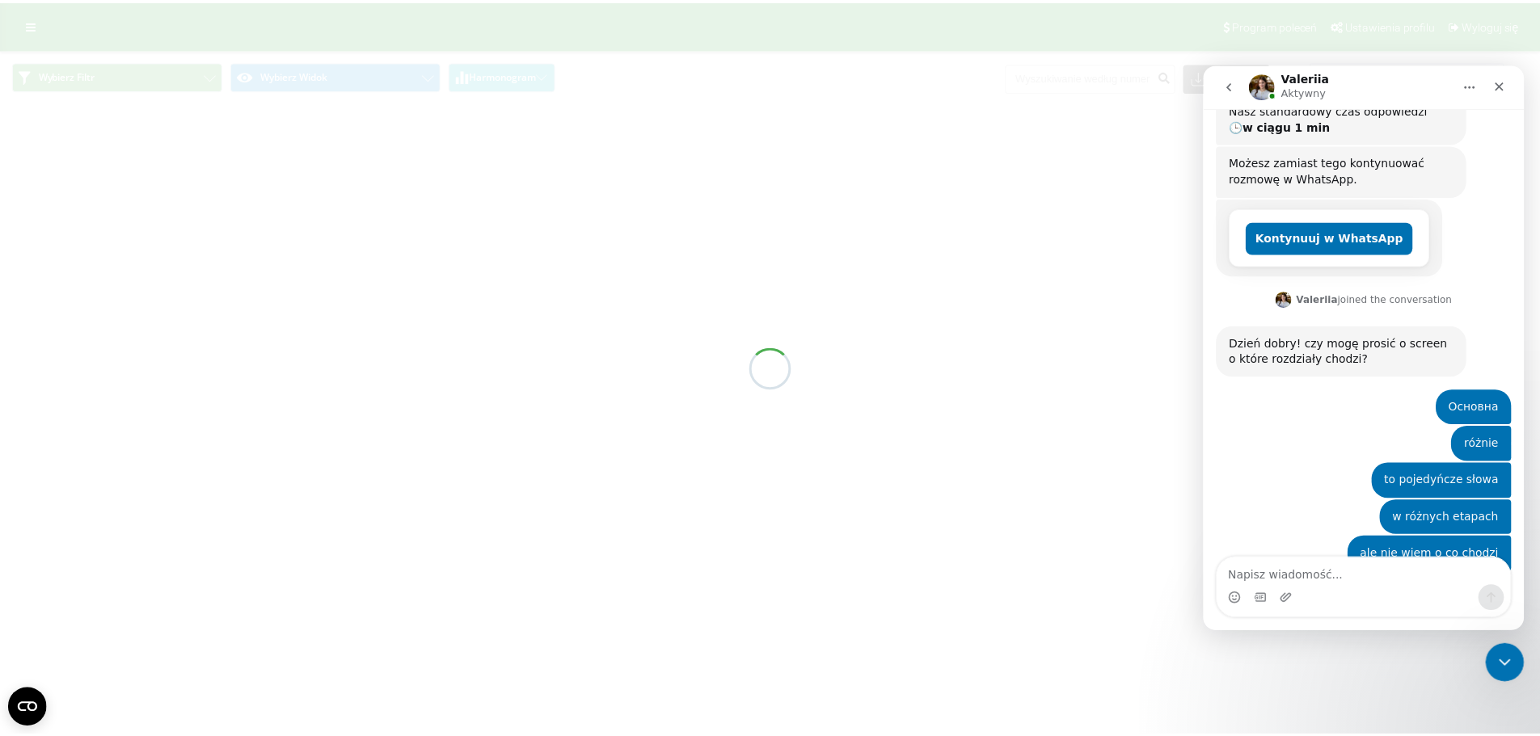
scroll to position [555, 0]
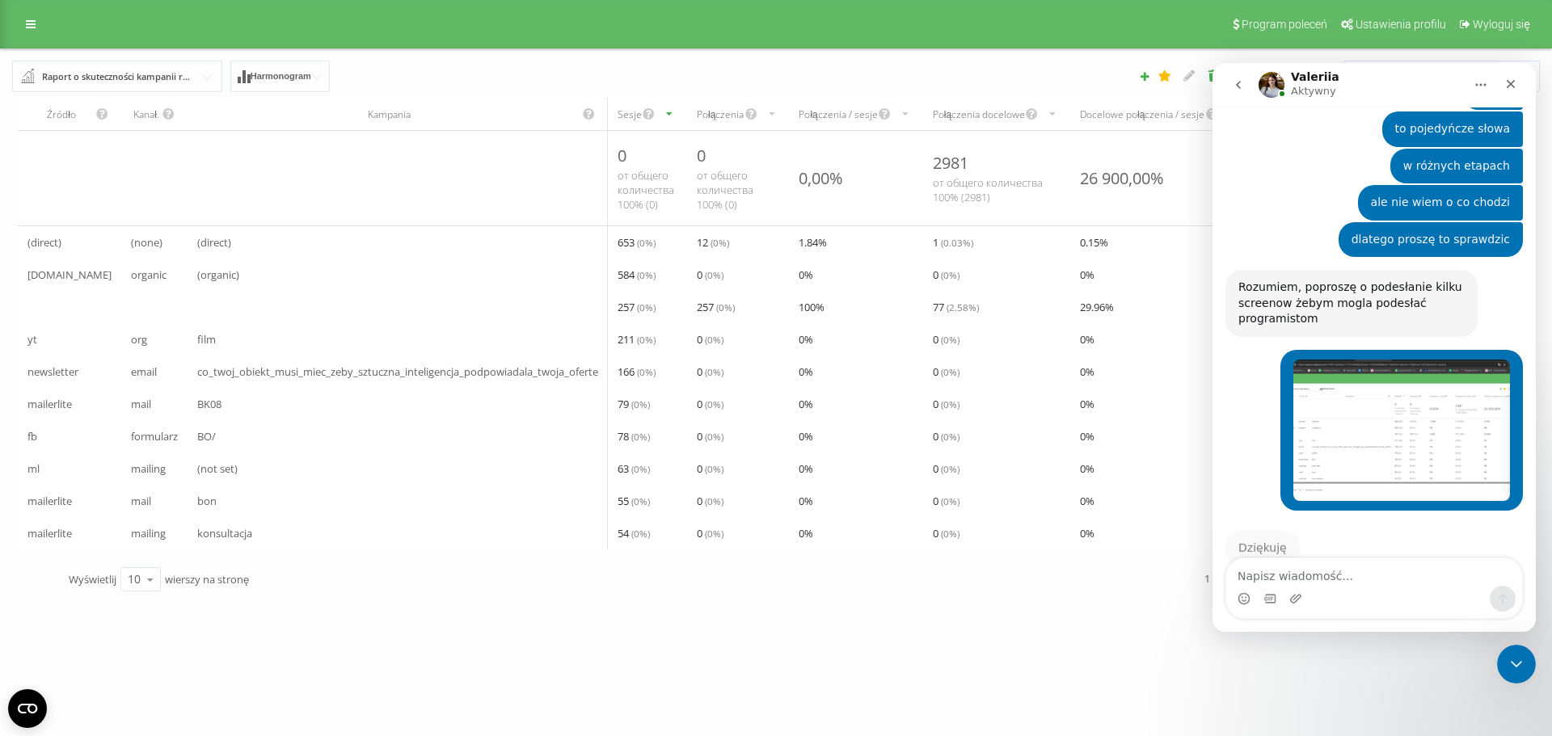
scroll to position [603, 0]
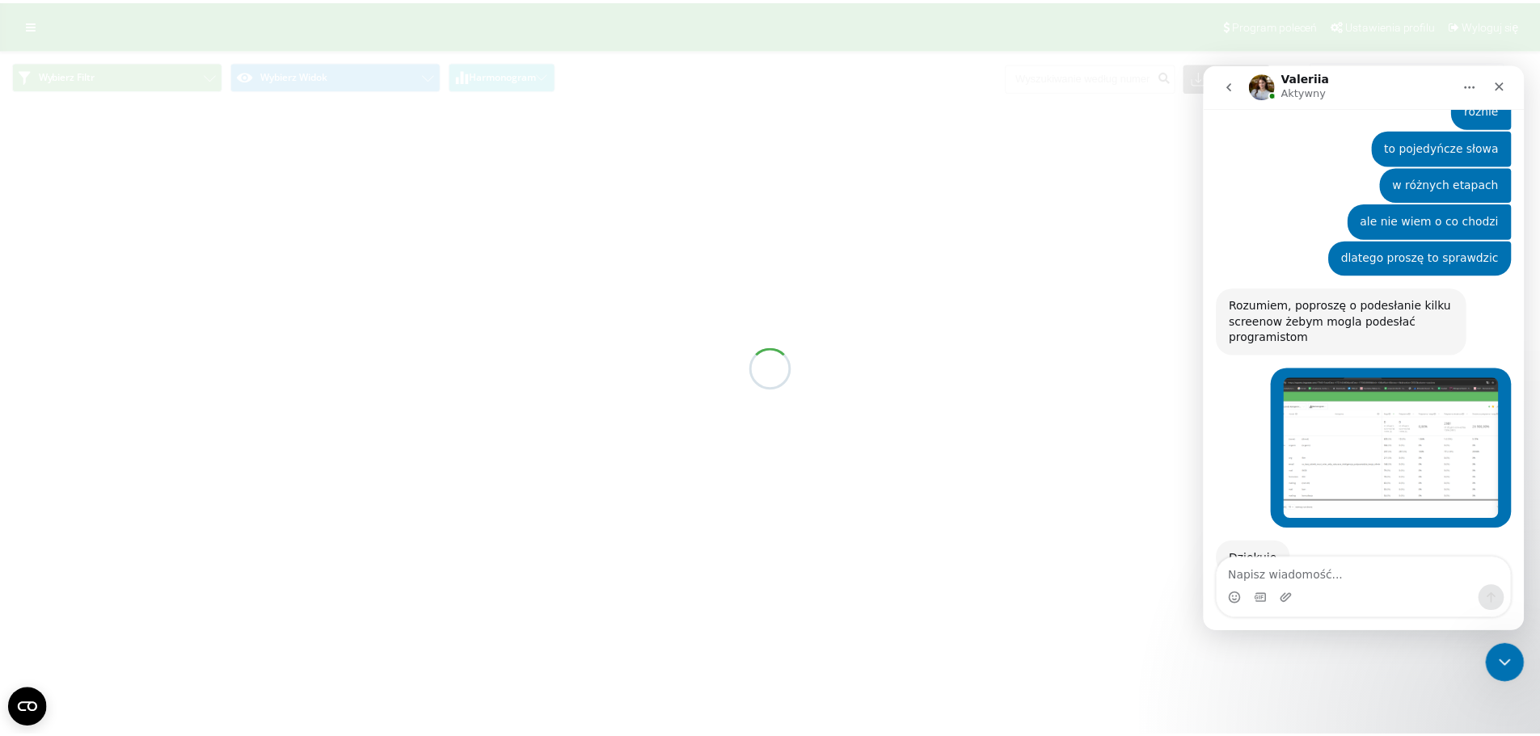
scroll to position [603, 0]
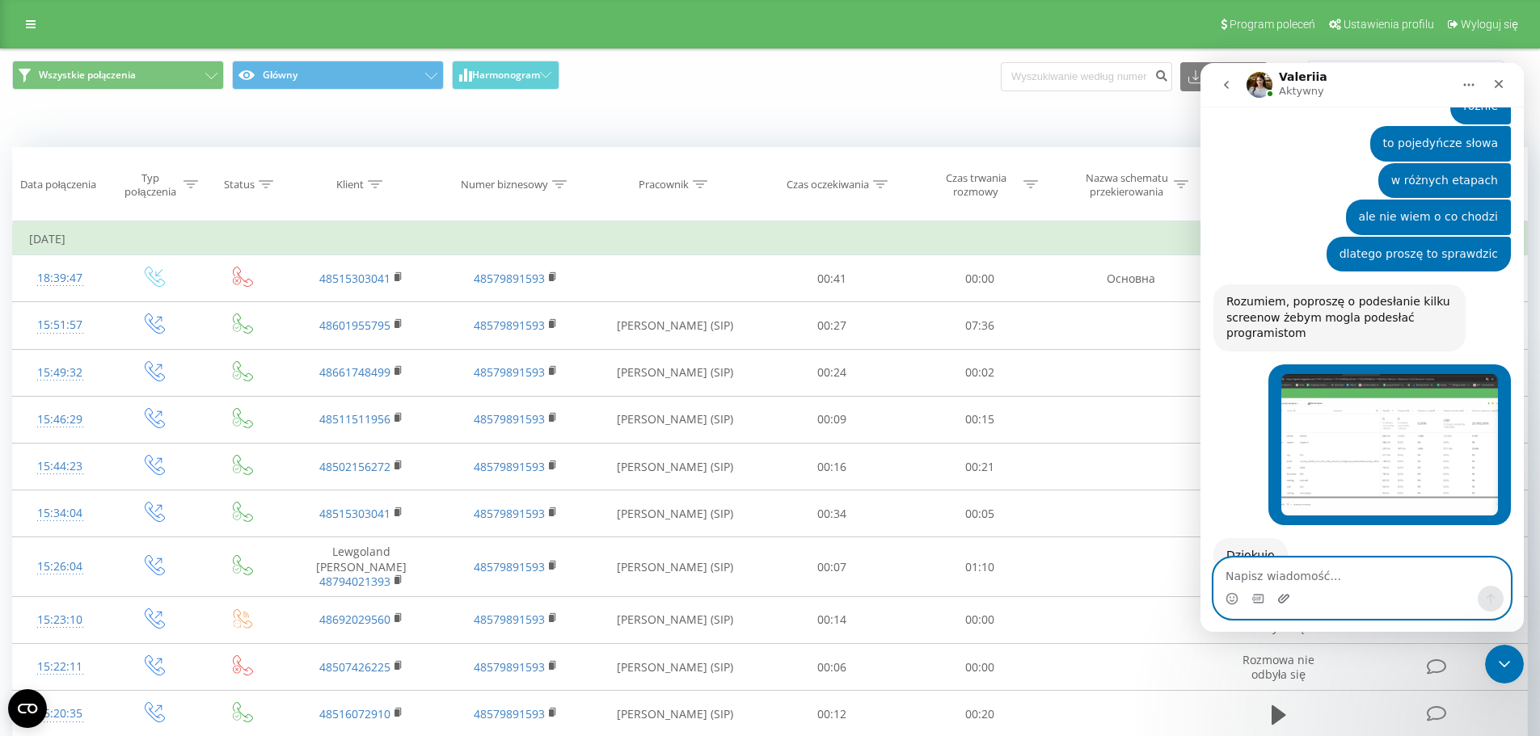
click at [1281, 600] on icon "Załaduj załącznik" at bounding box center [1283, 598] width 13 height 13
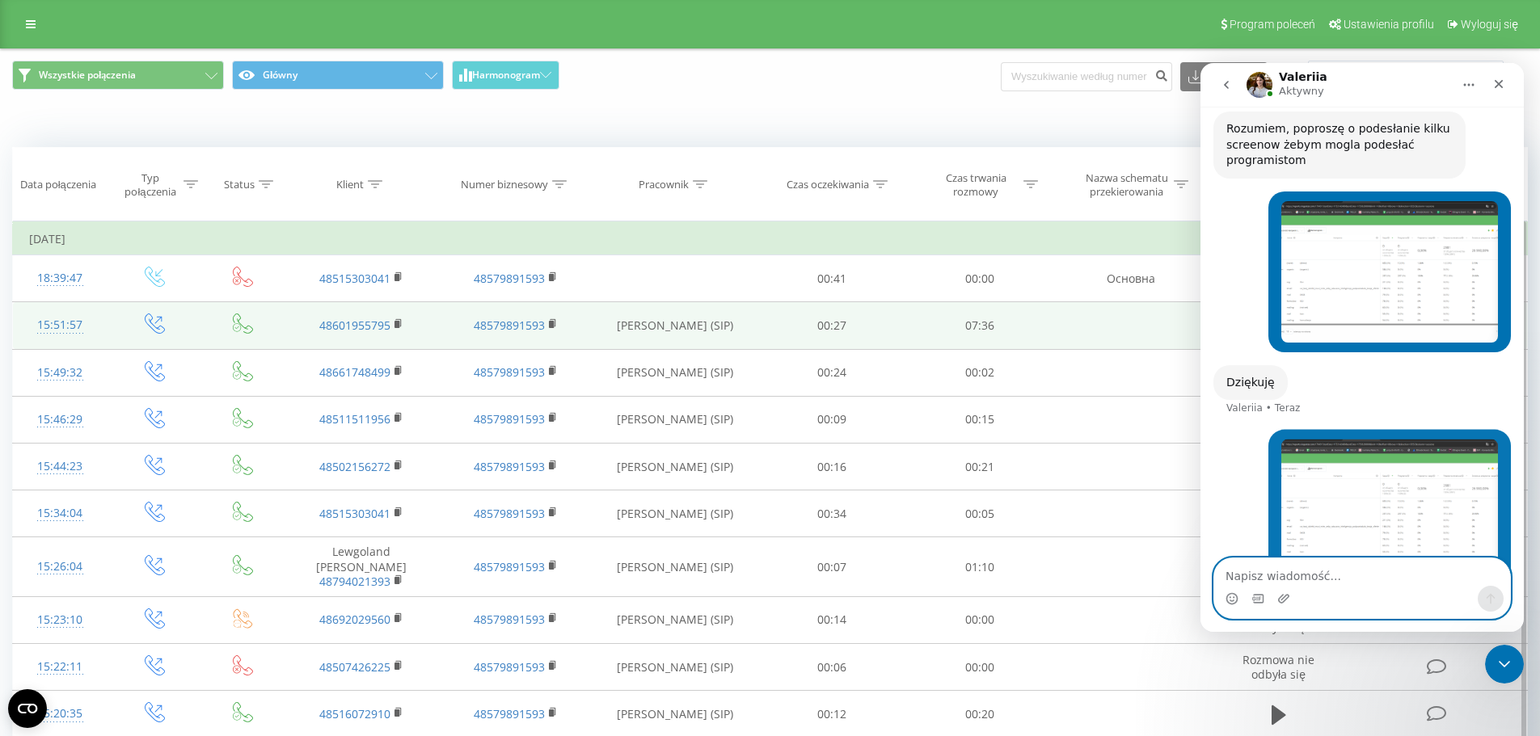
scroll to position [777, 0]
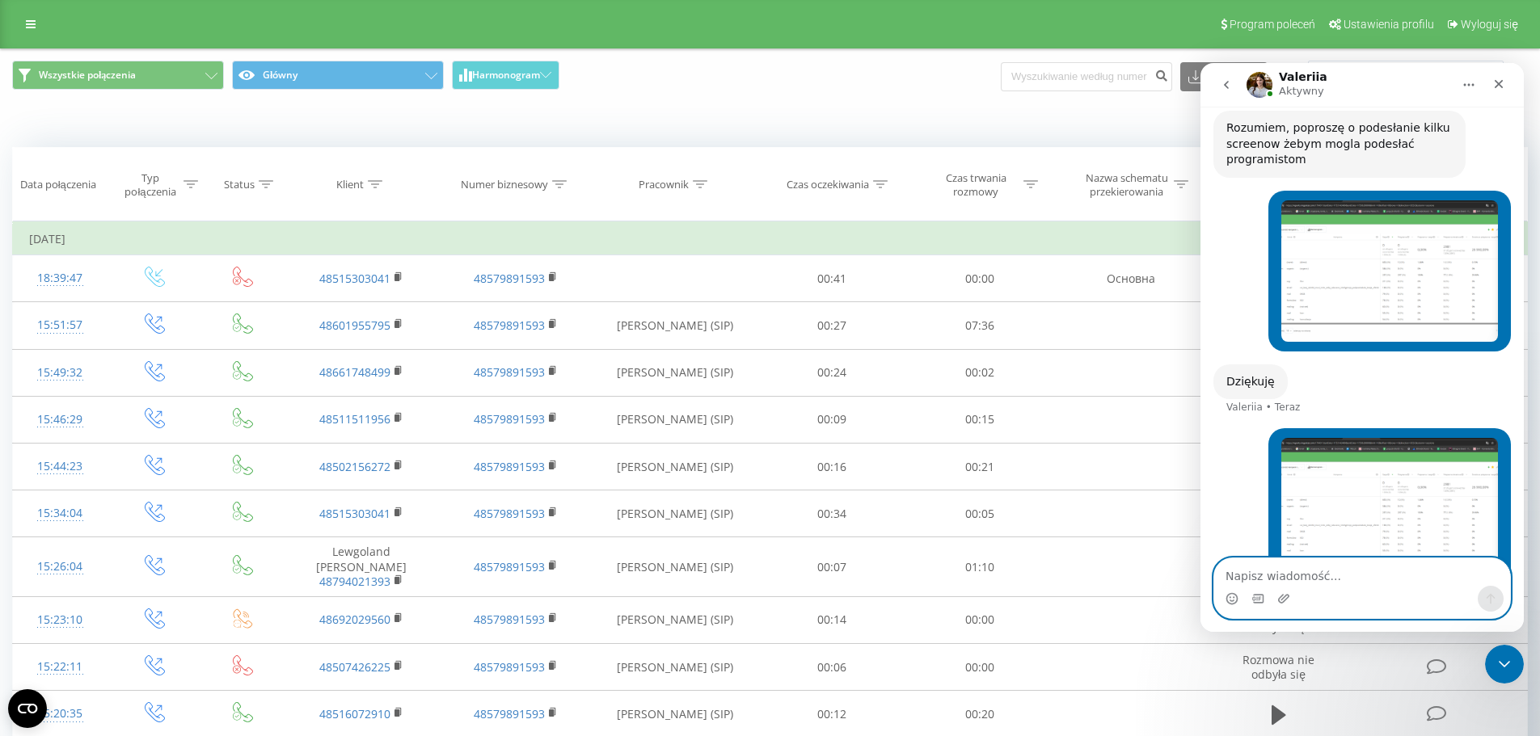
click at [1289, 583] on textarea "Napisz wiadomość..." at bounding box center [1362, 571] width 296 height 27
drag, startPoint x: 615, startPoint y: 73, endPoint x: 669, endPoint y: 68, distance: 54.4
click at [626, 73] on span "Wszystkie połączenia Główny Harmonogram" at bounding box center [385, 77] width 746 height 32
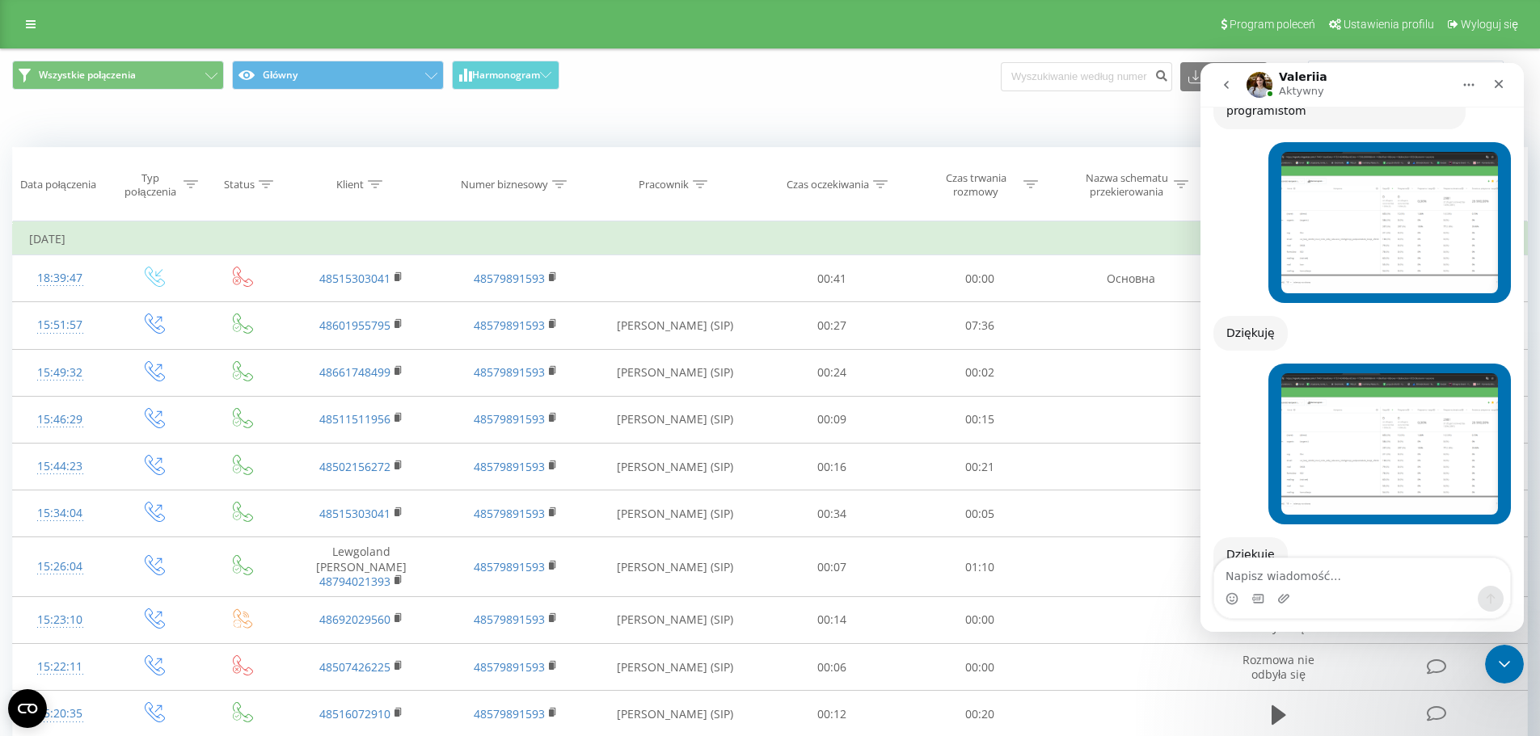
scroll to position [878, 0]
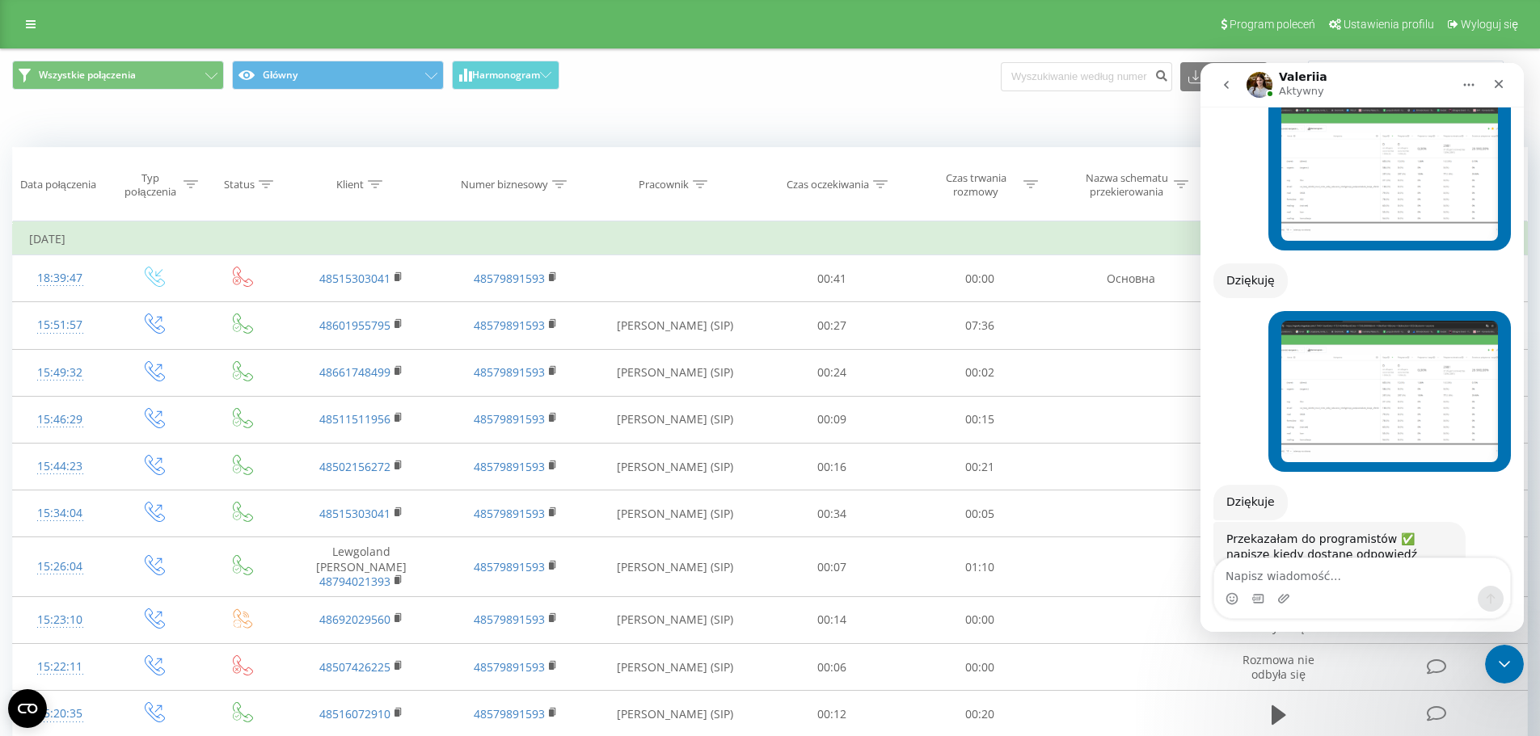
click at [1386, 606] on div "Komunikator Intercom" at bounding box center [1362, 599] width 296 height 26
click at [1495, 76] on div "Zamknij" at bounding box center [1498, 84] width 29 height 29
